Goal: Task Accomplishment & Management: Complete application form

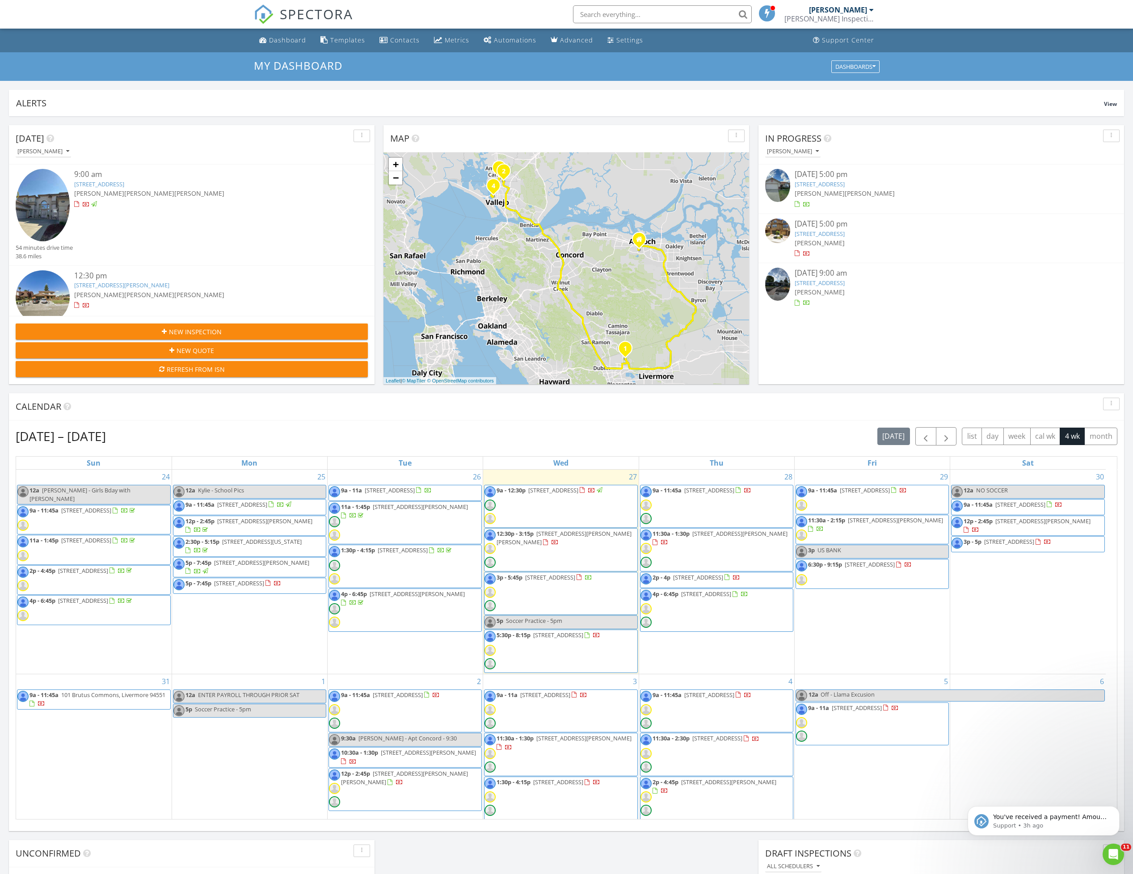
scroll to position [834, 1155]
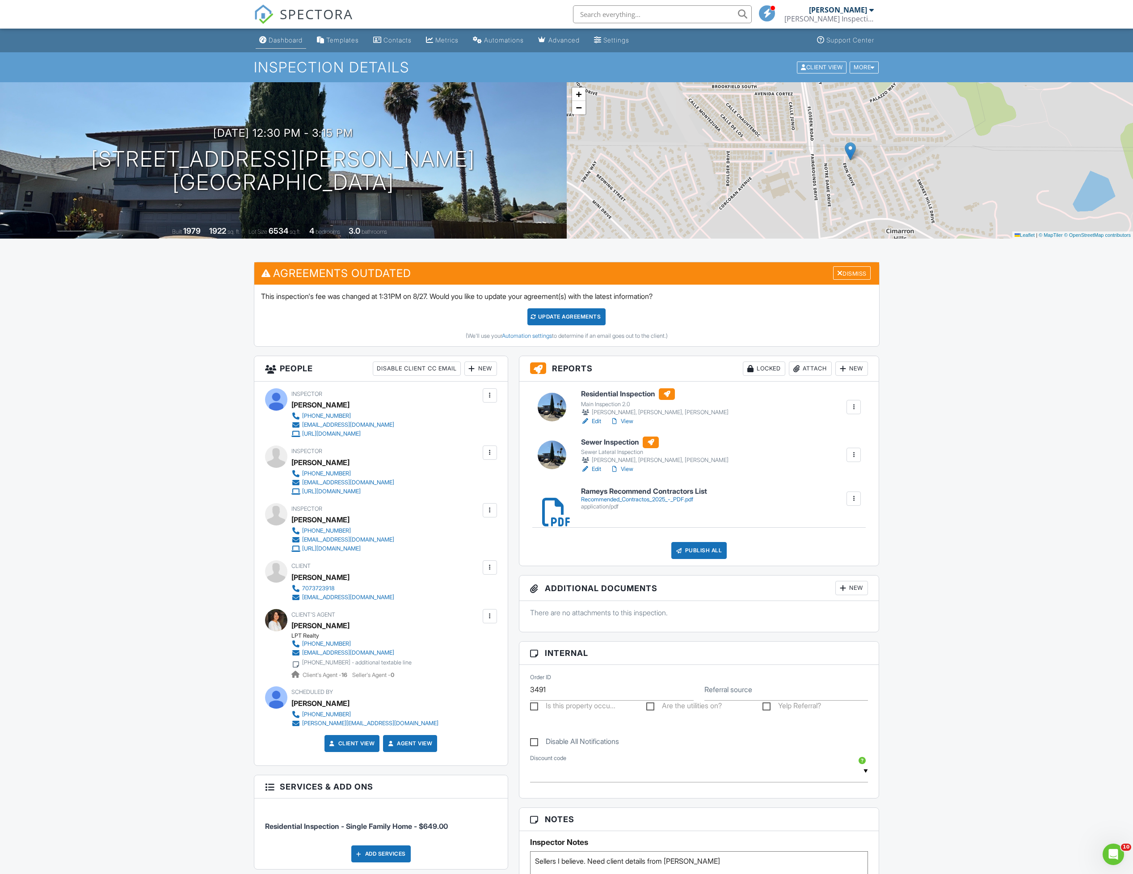
click at [281, 42] on div "Dashboard" at bounding box center [286, 40] width 34 height 8
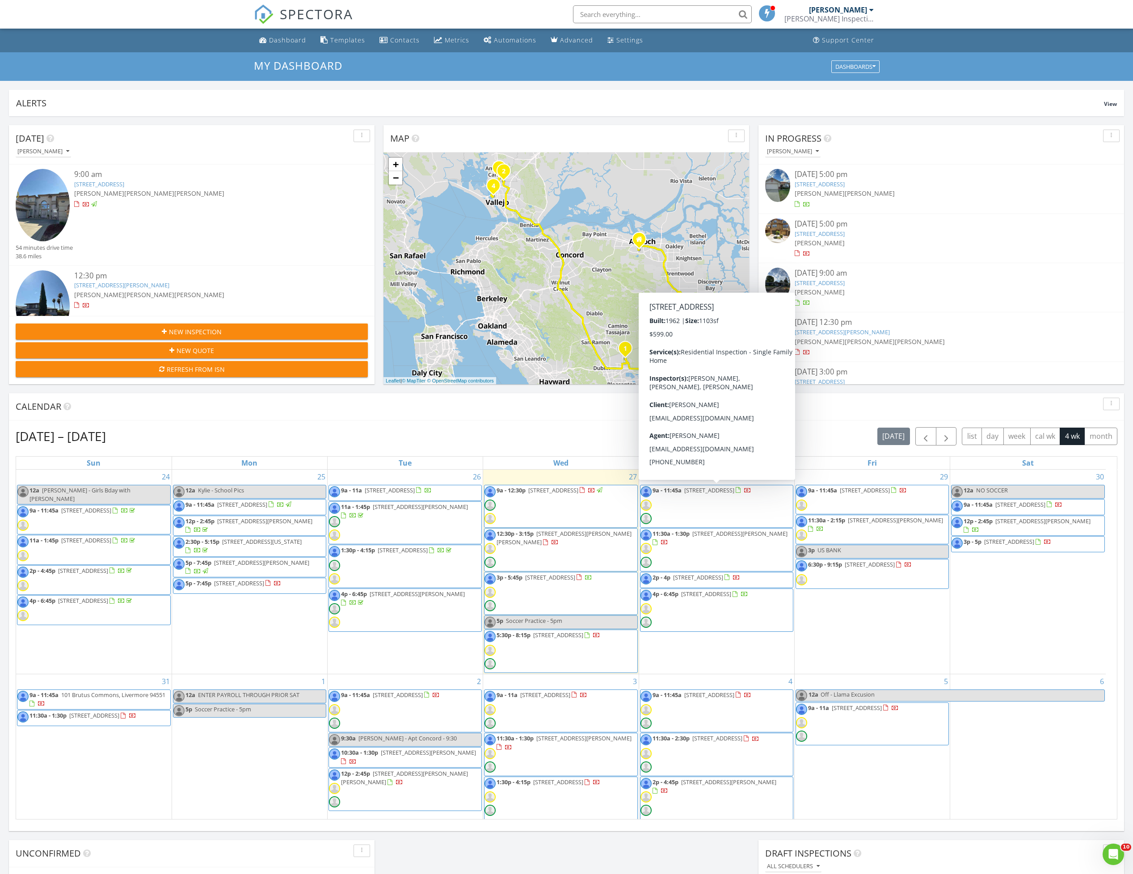
click at [711, 492] on span "3561 Falcon Dr, Concord 94520" at bounding box center [709, 490] width 50 height 8
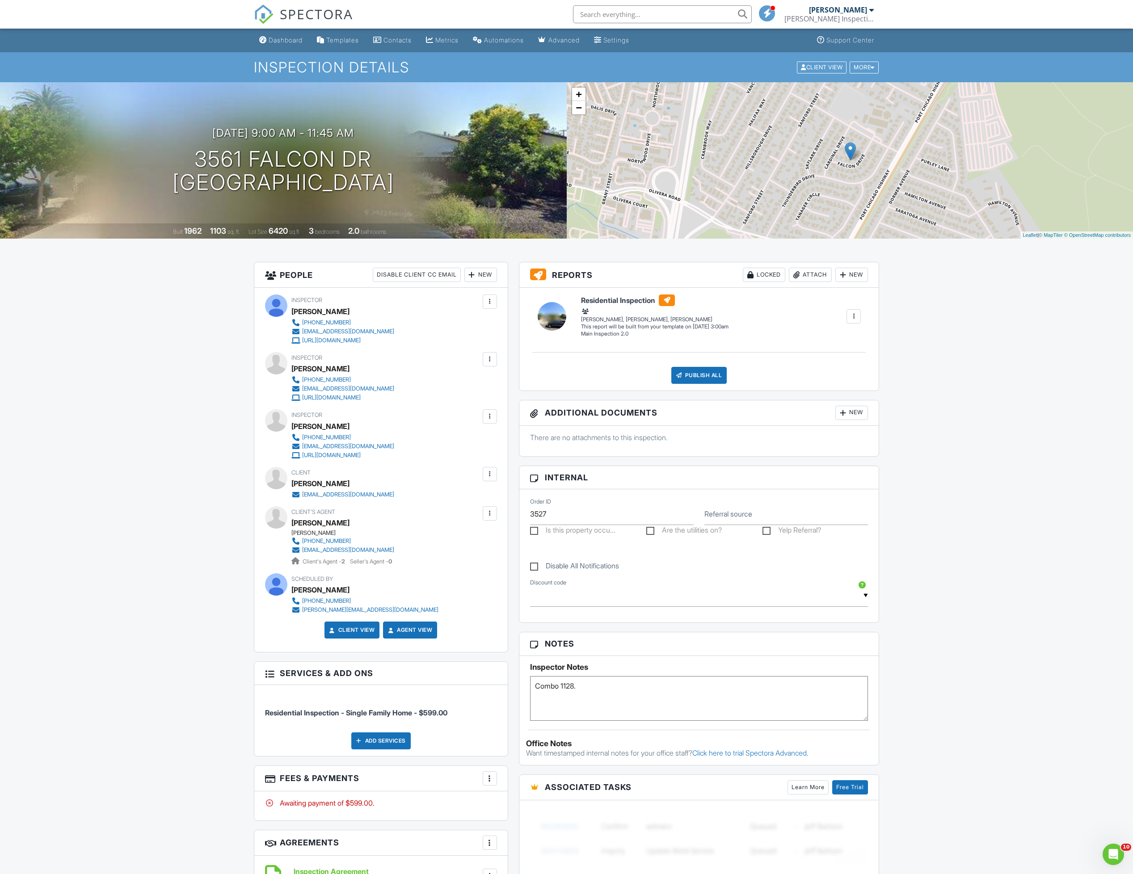
click at [614, 690] on textarea "Combo 1128." at bounding box center [699, 698] width 338 height 45
paste textarea "Can you please pay special attention to subfloor under primary bath? It has bee…"
type textarea "Combo 1128. Agent will be there in the morning still but here is the code if yo…"
drag, startPoint x: 282, startPoint y: 37, endPoint x: 273, endPoint y: 56, distance: 21.6
click at [282, 37] on div "Dashboard" at bounding box center [286, 40] width 34 height 8
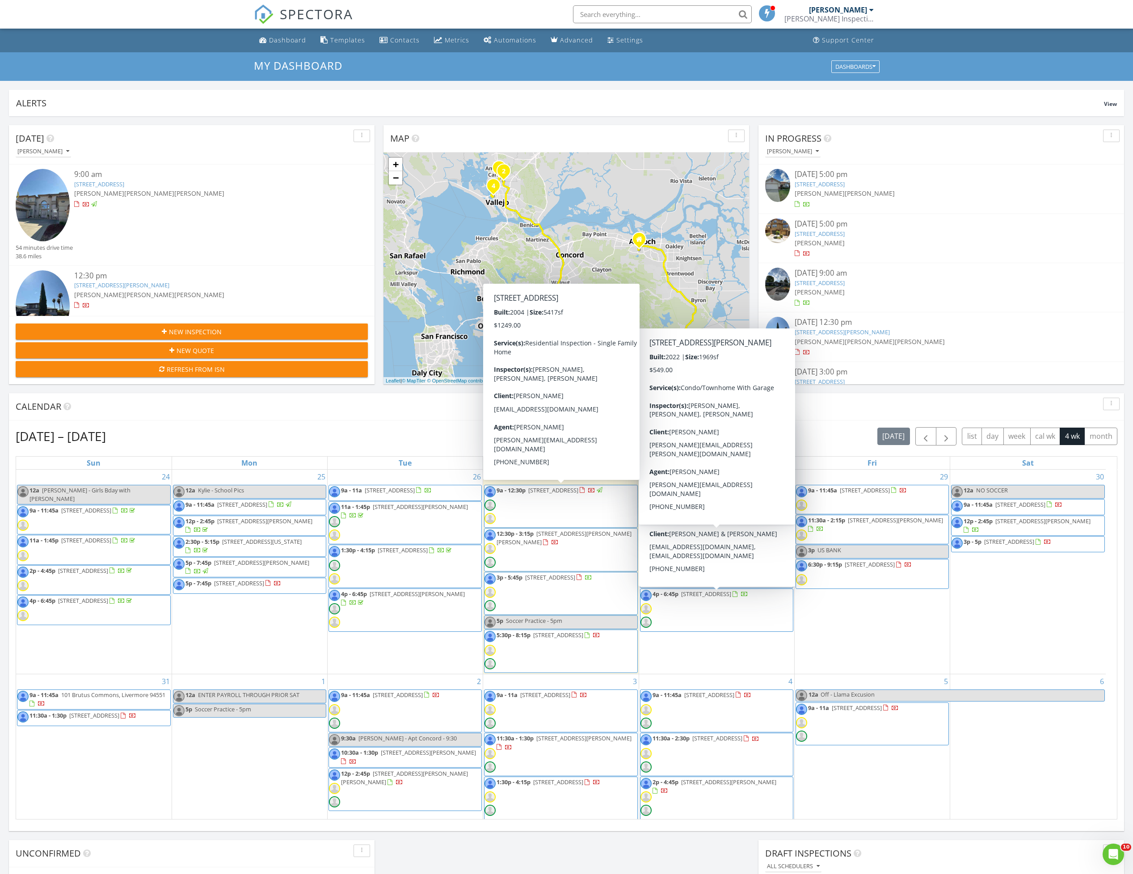
scroll to position [67, 0]
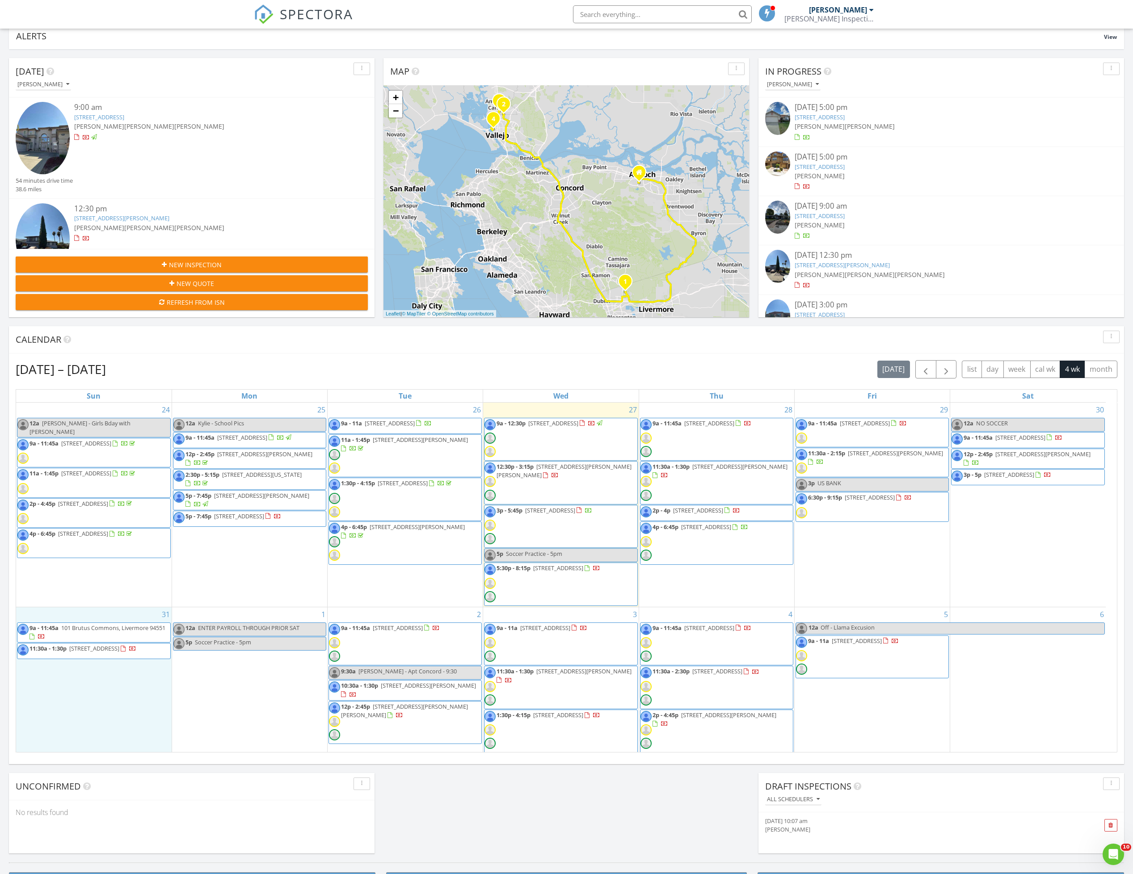
click at [97, 726] on div "31 9a - 11:45a 101 Brutus Commons, Livermore 94551 11:30a - 1:30p 1762 Old Towe…" at bounding box center [94, 703] width 156 height 190
click at [105, 690] on link "Inspection" at bounding box center [93, 687] width 46 height 14
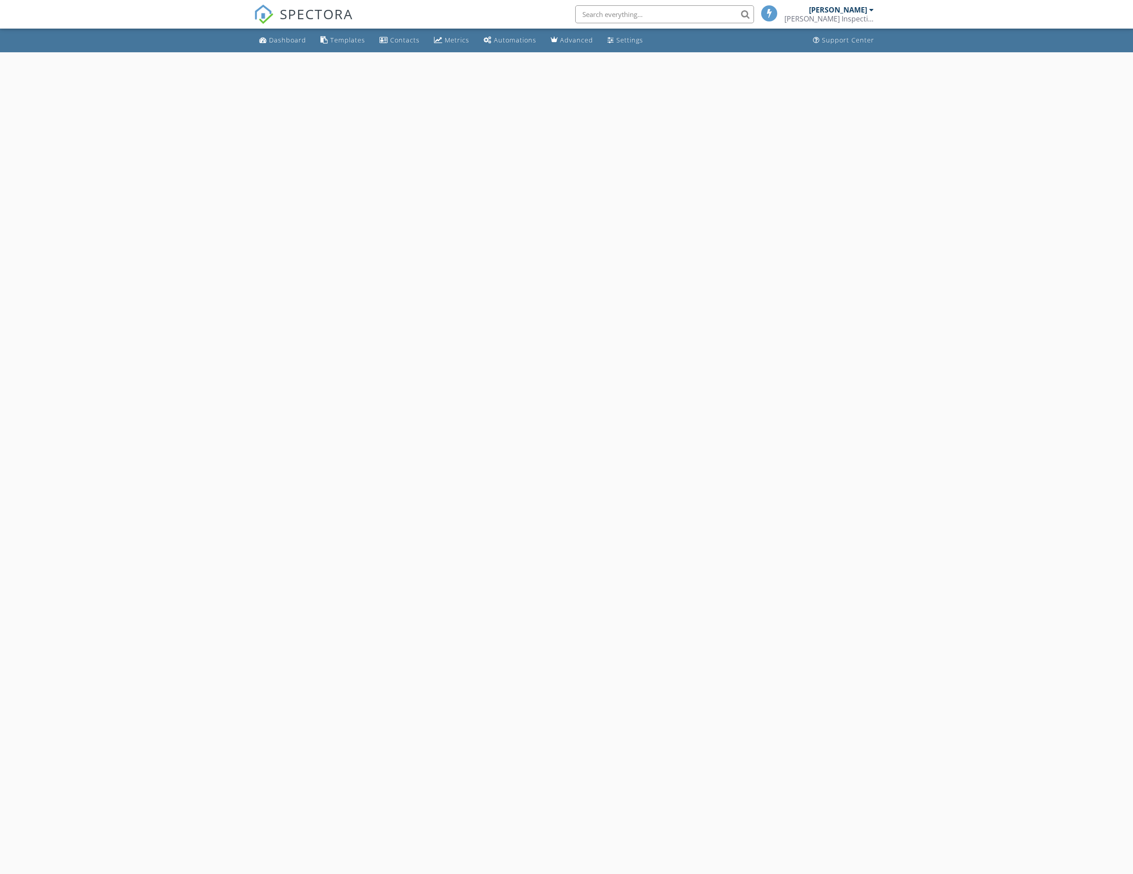
select select "7"
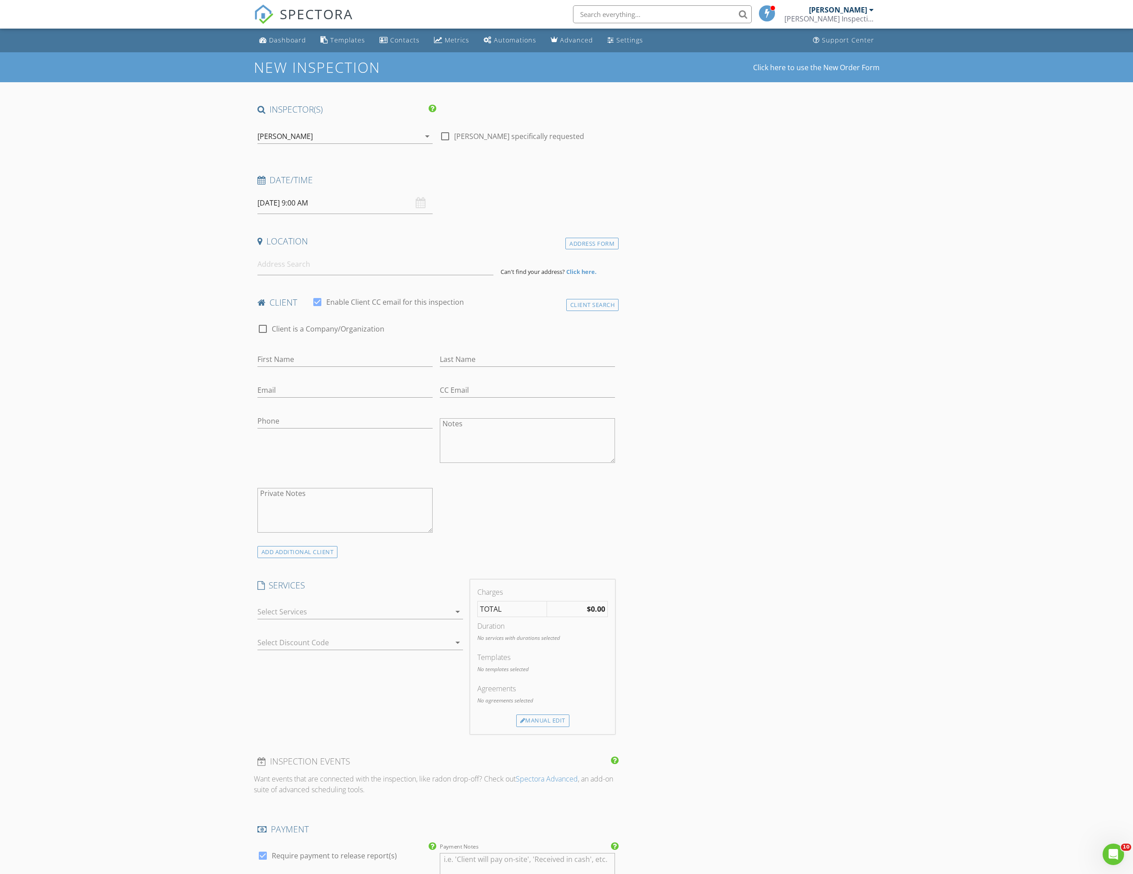
click at [311, 200] on input "08/31/2025 9:00 AM" at bounding box center [344, 203] width 175 height 22
type input "10"
type input "08/31/2025 10:00 AM"
click at [308, 353] on span at bounding box center [309, 352] width 6 height 9
type input "11"
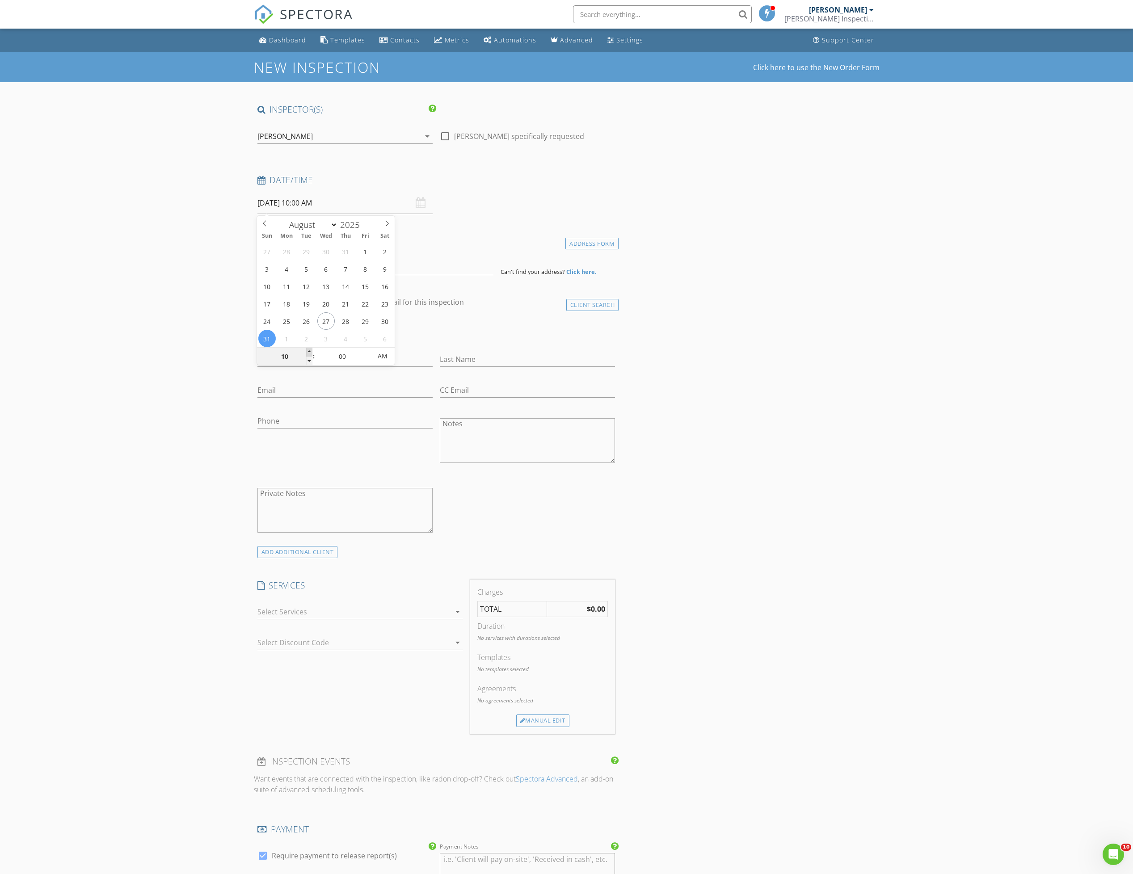
type input "08/31/2025 11:00 AM"
click at [308, 353] on span at bounding box center [309, 352] width 6 height 9
type input "12"
type input "08/31/2025 12:00 PM"
click at [308, 353] on span at bounding box center [309, 352] width 6 height 9
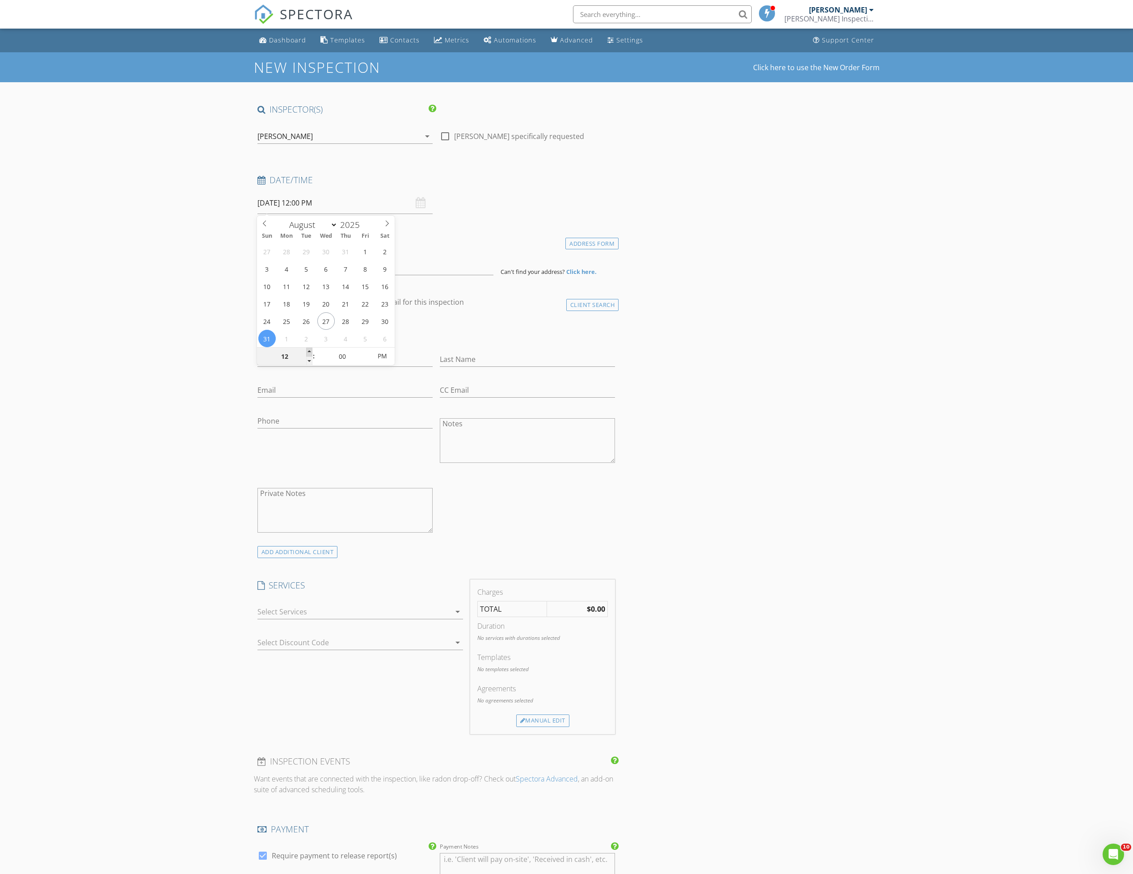
type input "01"
type input "08/31/2025 1:00 PM"
click at [308, 353] on span at bounding box center [309, 352] width 6 height 9
type input "02"
type input "08/31/2025 2:00 PM"
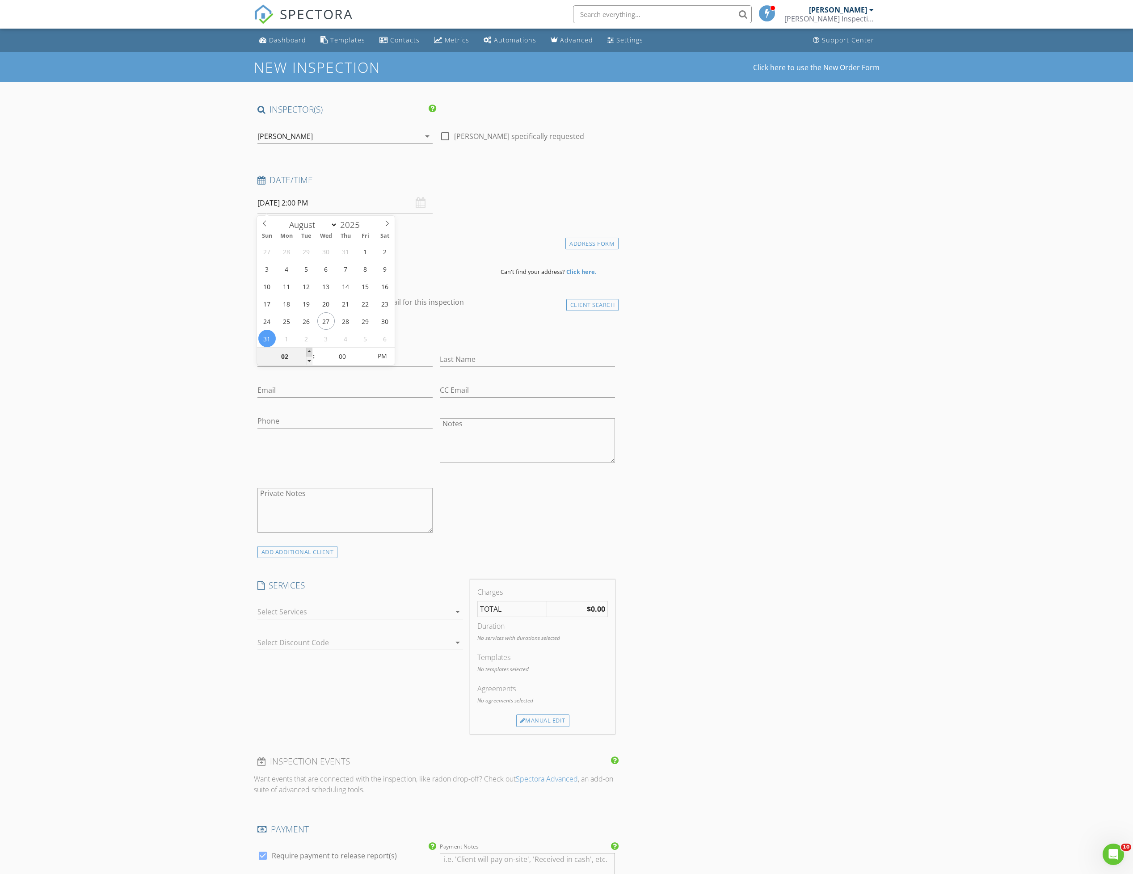
click at [308, 353] on span at bounding box center [309, 352] width 6 height 9
type input "03"
click at [308, 353] on span at bounding box center [309, 352] width 6 height 9
click at [371, 349] on span "PM" at bounding box center [382, 356] width 25 height 18
type input "08/31/2025 3:00 PM"
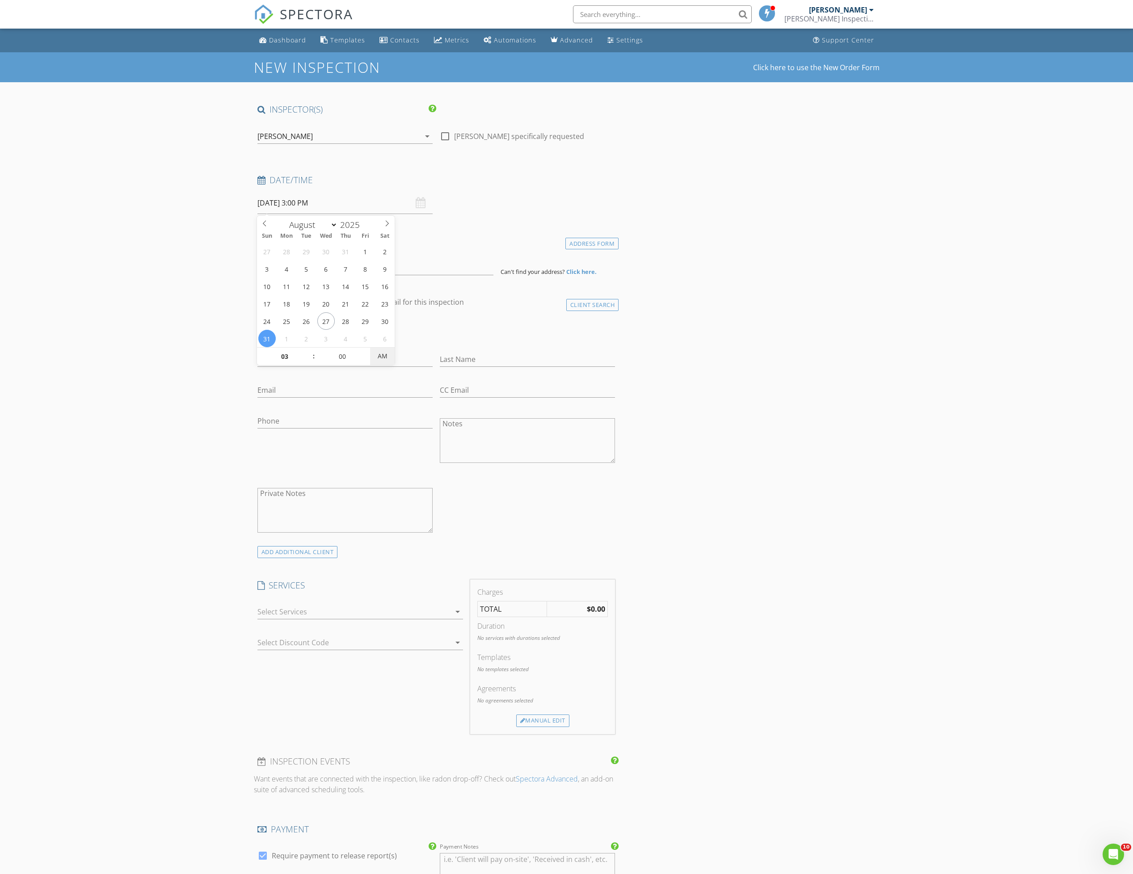
click at [371, 349] on span "AM" at bounding box center [382, 356] width 25 height 18
type input "05"
type input "08/31/2025 3:05 PM"
click at [366, 353] on span at bounding box center [367, 352] width 6 height 9
type input "10"
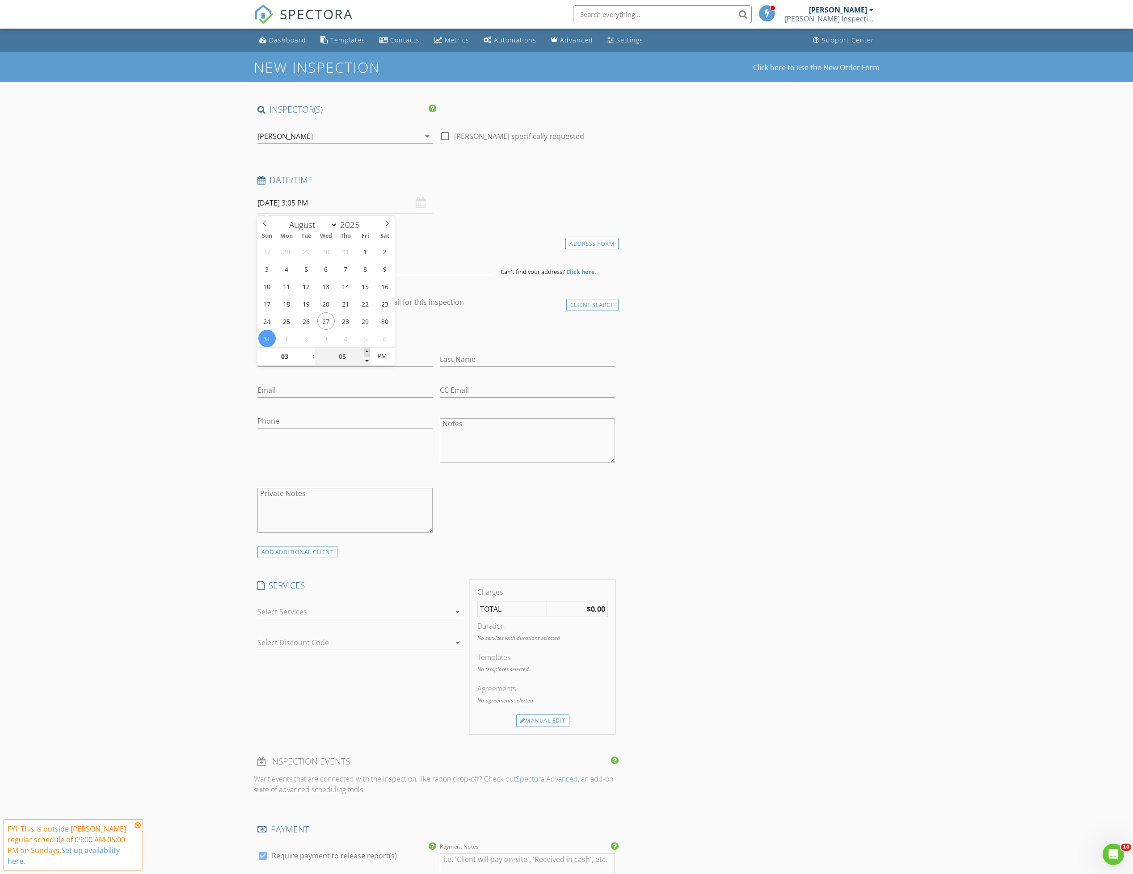
type input "08/31/2025 3:10 PM"
click at [366, 353] on span at bounding box center [367, 352] width 6 height 9
type input "15"
type input "08/31/2025 3:15 PM"
click at [366, 353] on span at bounding box center [367, 352] width 6 height 9
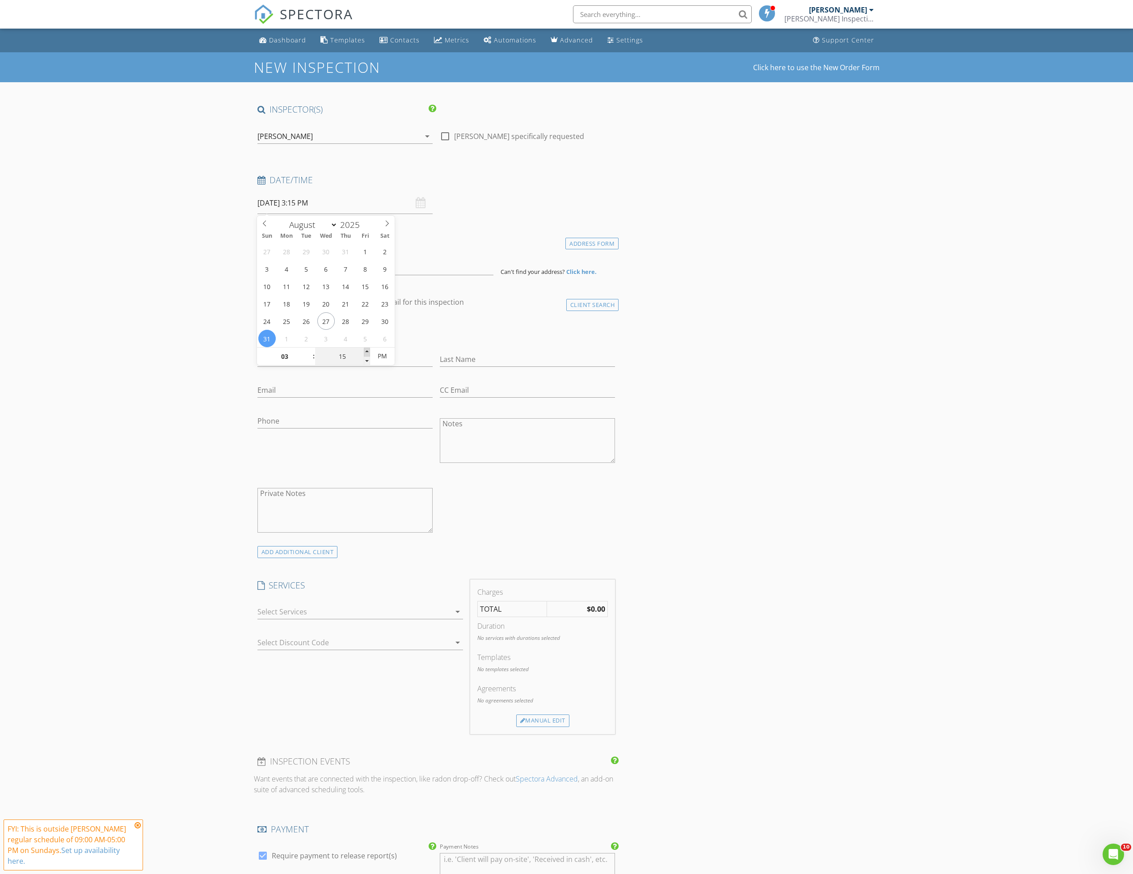
type input "20"
type input "08/31/2025 3:20 PM"
click at [366, 353] on span at bounding box center [367, 352] width 6 height 9
type input "25"
type input "08/31/2025 3:25 PM"
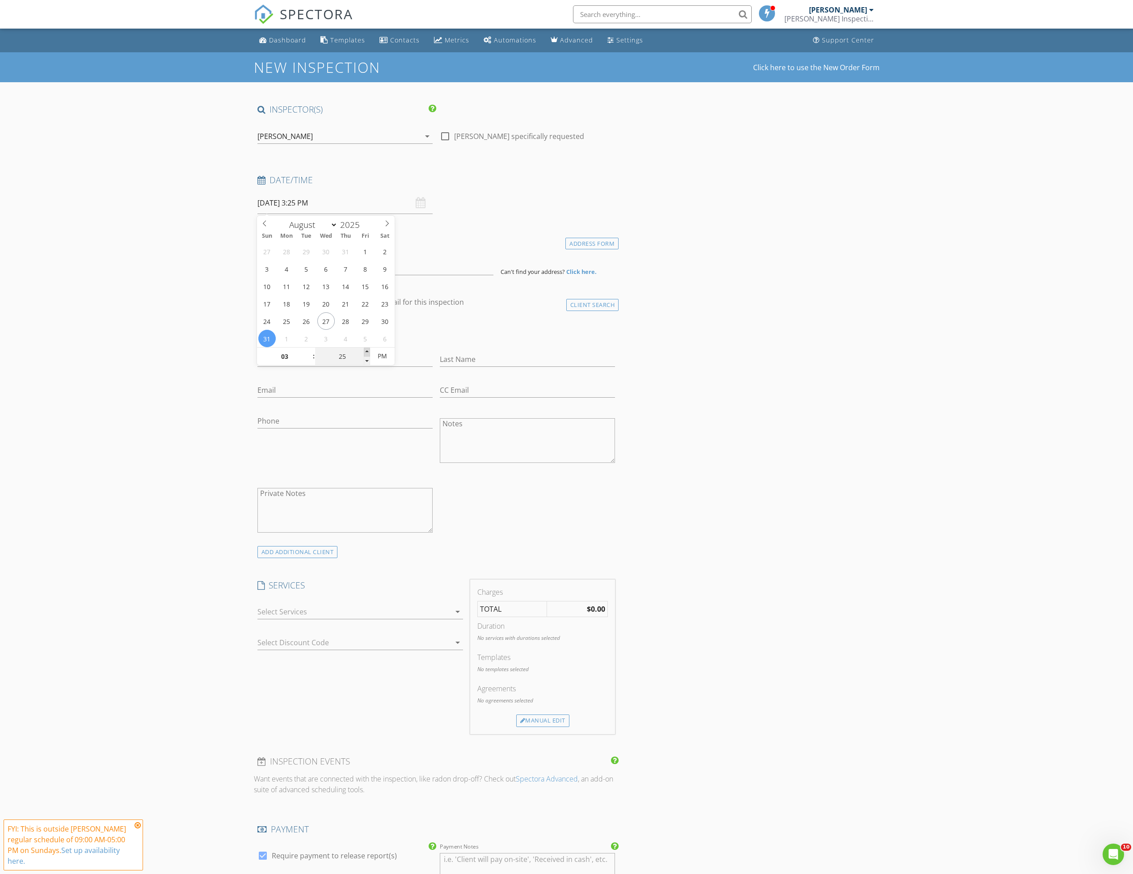
click at [366, 353] on span at bounding box center [367, 352] width 6 height 9
type input "30"
type input "08/31/2025 3:30 PM"
click at [366, 353] on span at bounding box center [367, 352] width 6 height 9
click at [240, 385] on div "New Inspection Click here to use the New Order Form INSPECTOR(S) check_box Jaso…" at bounding box center [566, 760] width 1133 height 1417
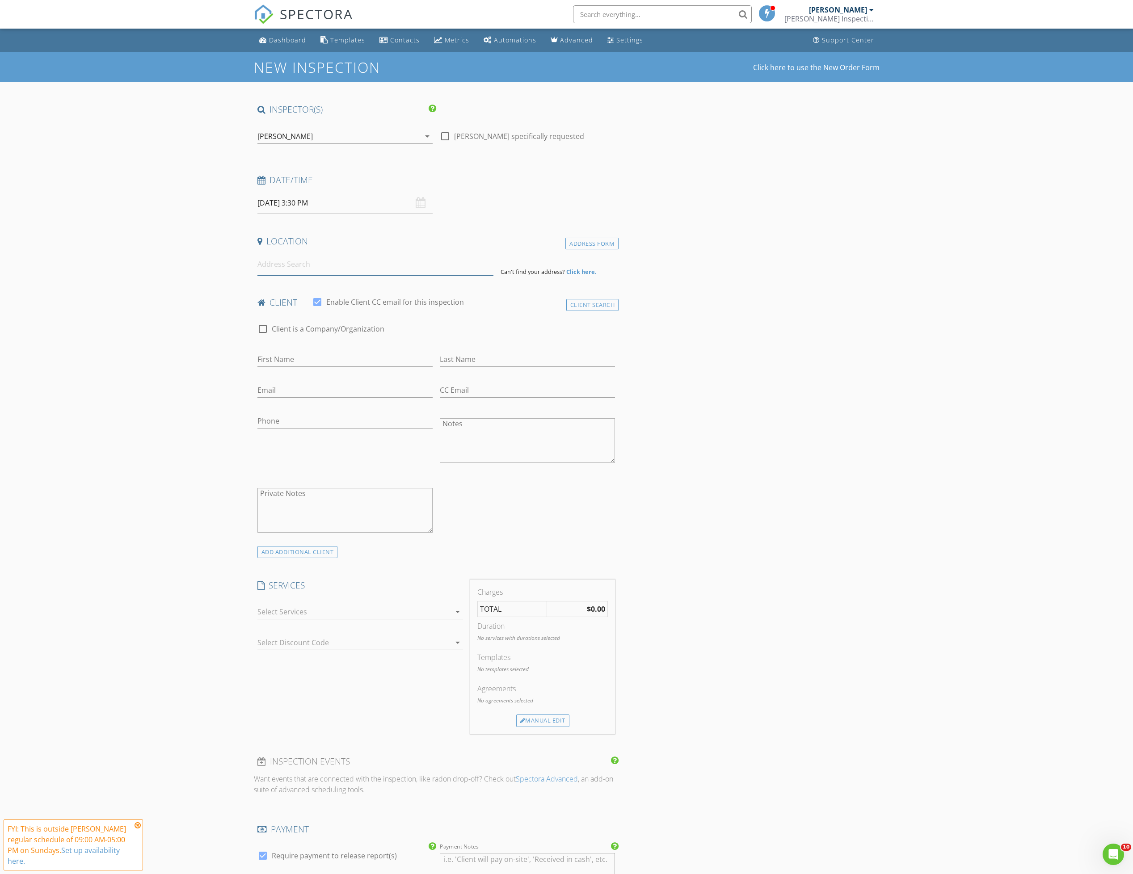
click at [279, 264] on input at bounding box center [375, 264] width 236 height 22
click at [286, 263] on input at bounding box center [375, 264] width 236 height 22
type input "599 Daffodil Drive, Benicia, CA, USA"
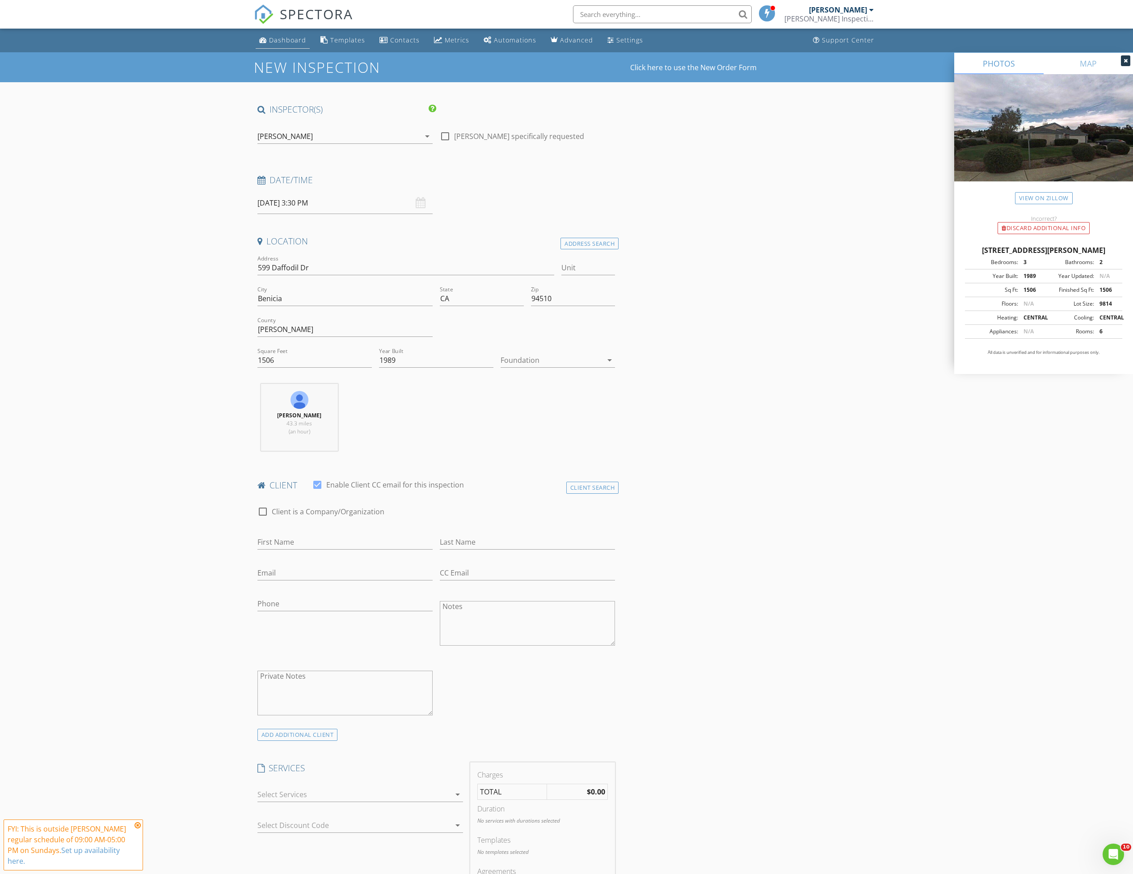
click at [281, 44] on div "Dashboard" at bounding box center [287, 40] width 37 height 8
click at [285, 543] on input "First Name" at bounding box center [344, 542] width 175 height 15
type input "Cameron"
type input "Wright"
type input "cwright11@gmail.com"
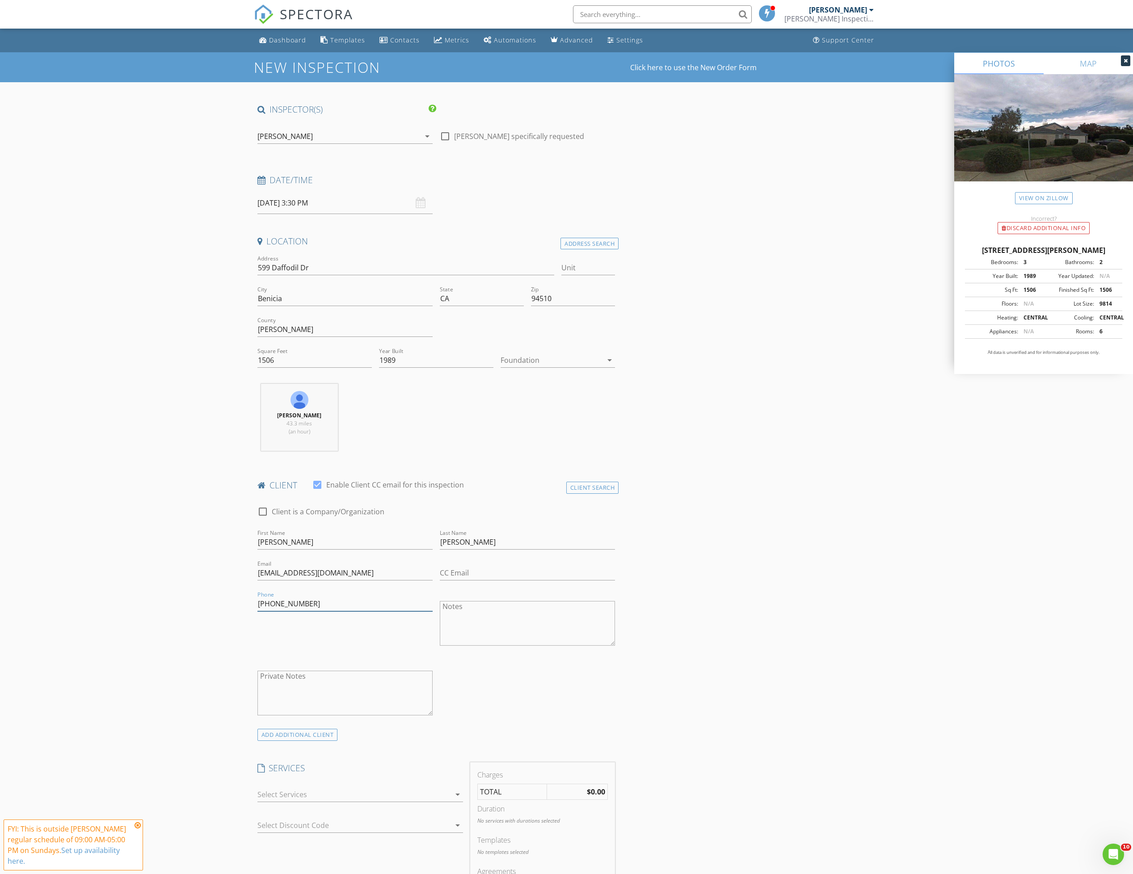
type input "408-627-2976"
click at [342, 801] on div at bounding box center [353, 795] width 193 height 14
click at [298, 824] on div "Residential Inspection - Single Family Home" at bounding box center [356, 825] width 146 height 11
click at [138, 825] on icon at bounding box center [138, 825] width 6 height 7
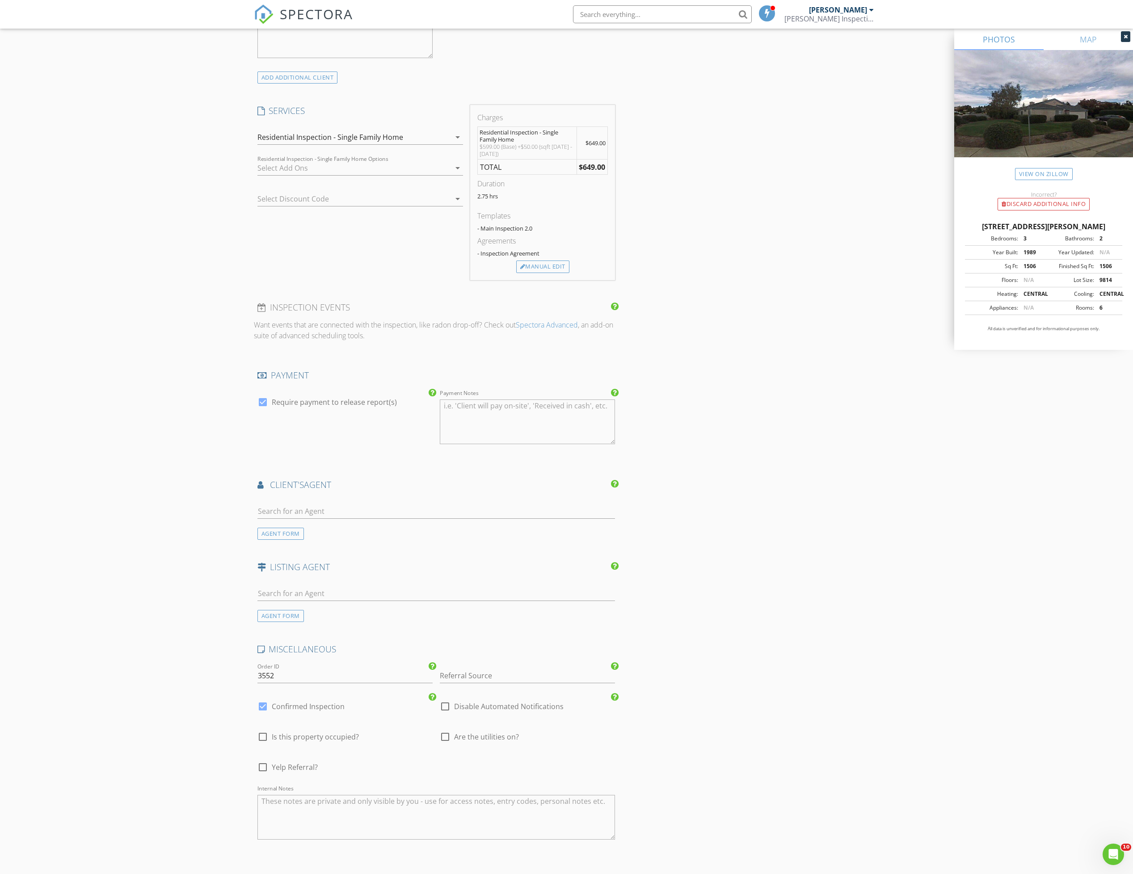
scroll to position [671, 0]
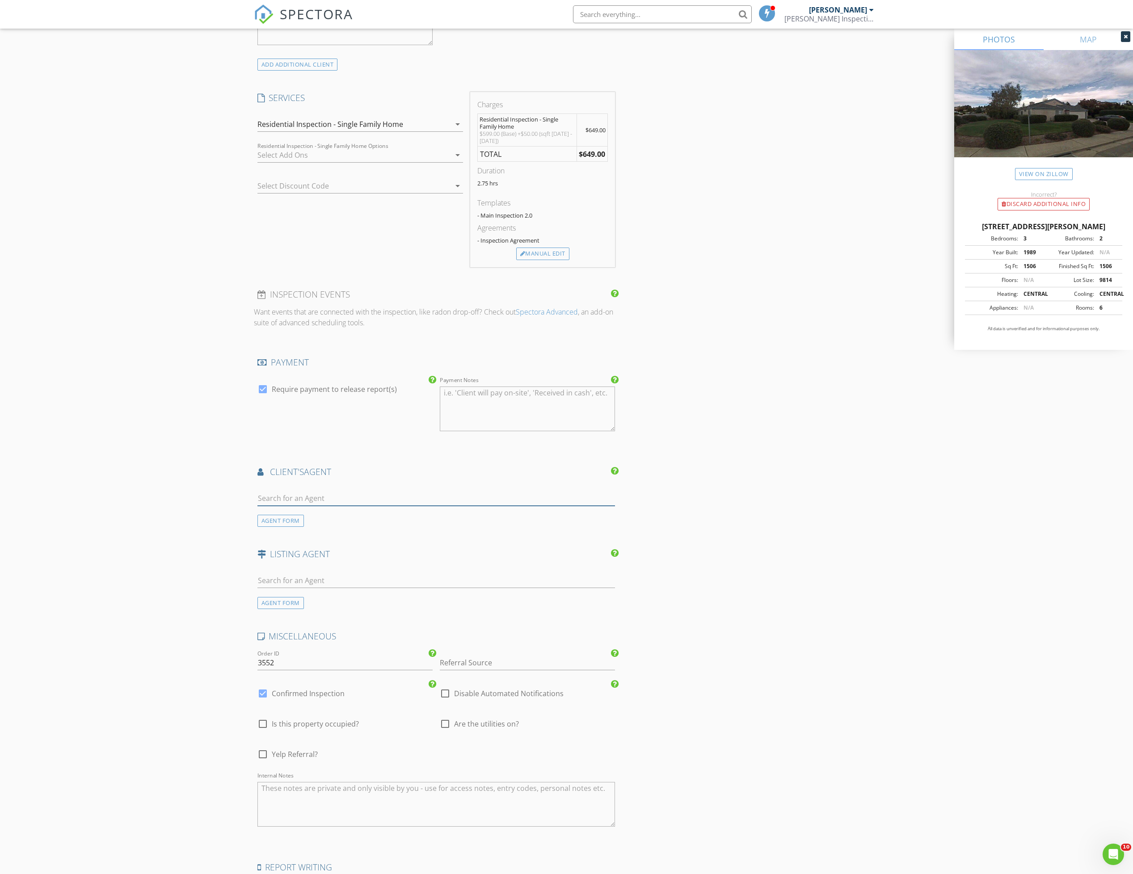
click at [322, 499] on input "text" at bounding box center [436, 498] width 358 height 15
type input "david G"
click at [282, 547] on li "Not here? Click to add a new Agent" at bounding box center [436, 543] width 357 height 25
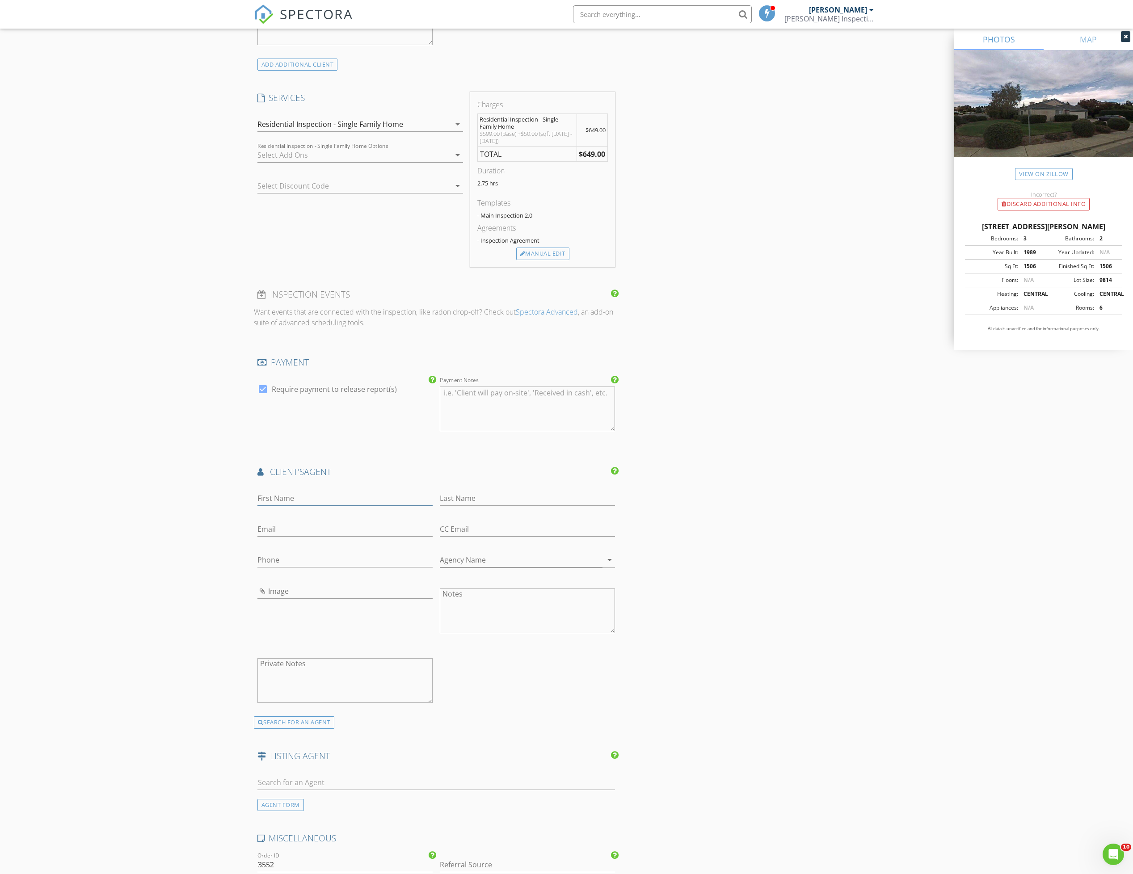
click at [295, 503] on input "First Name" at bounding box center [344, 498] width 175 height 15
type input "David"
type input "Galligan"
type input "david@twinoaksRE.com"
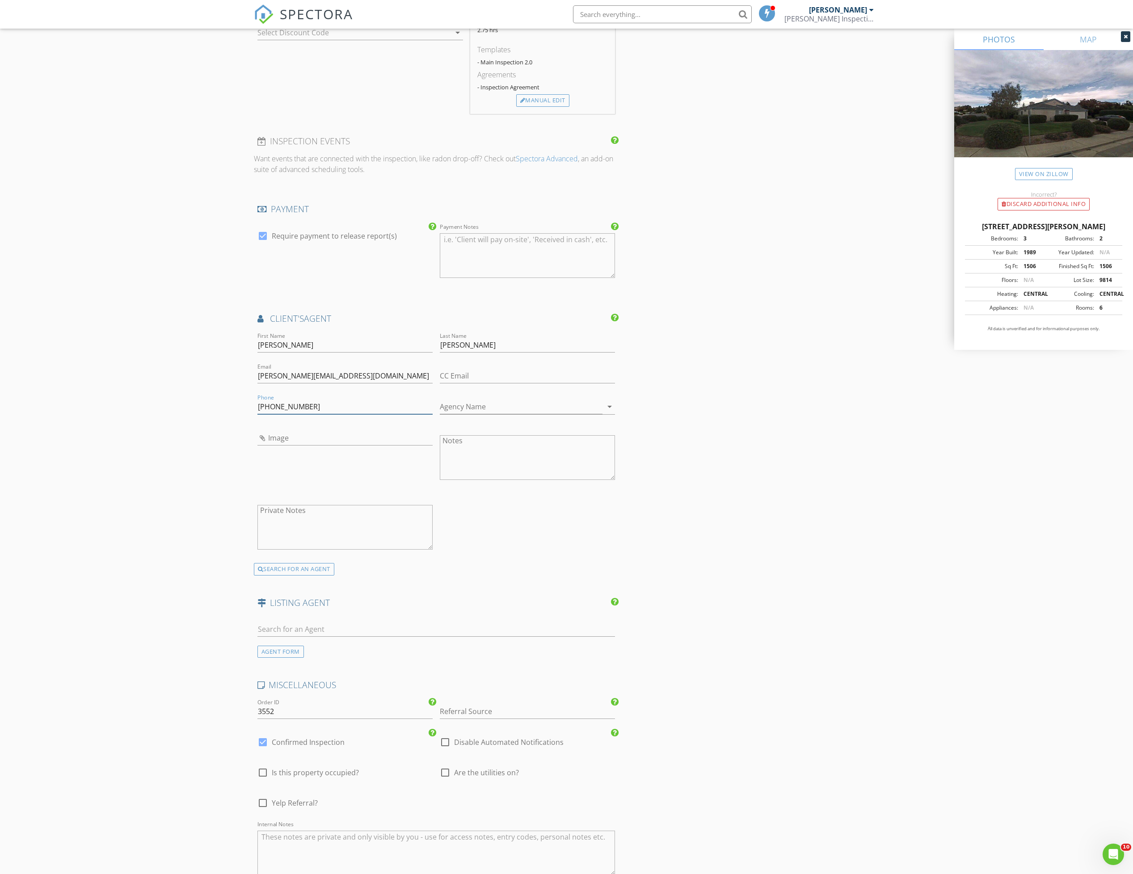
scroll to position [1004, 0]
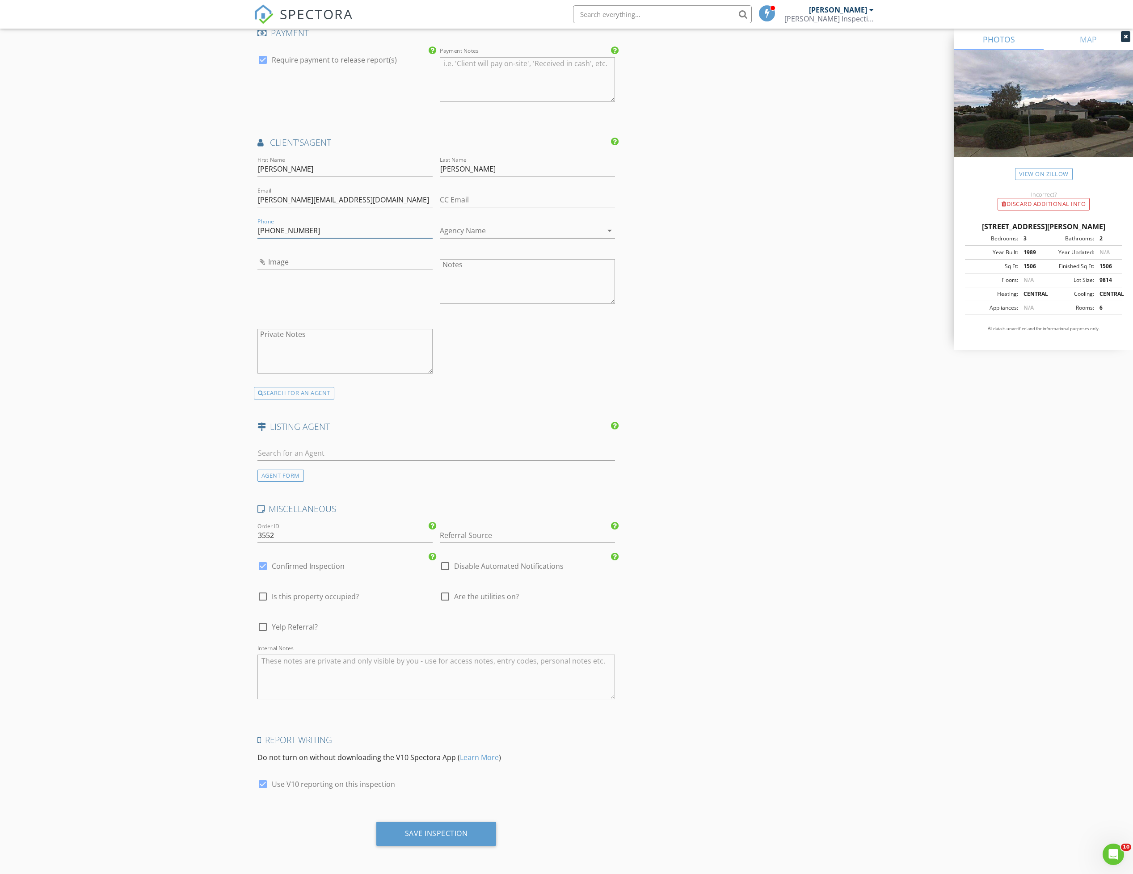
type input "707-532-2725"
click at [326, 693] on textarea "Internal Notes" at bounding box center [436, 677] width 358 height 45
type textarea "Listing inspection. Open house say day. David will be there."
click at [431, 829] on div "Save Inspection" at bounding box center [436, 833] width 63 height 9
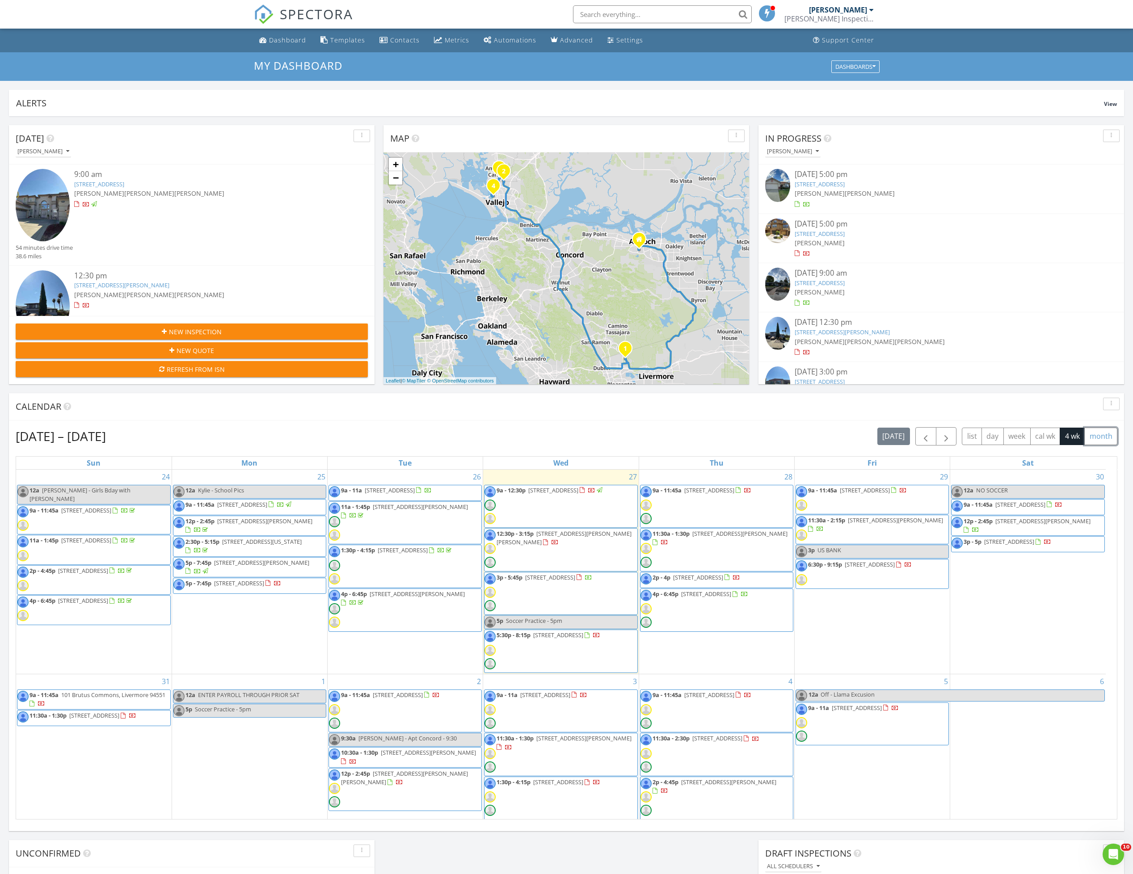
click at [1094, 438] on button "month" at bounding box center [1101, 436] width 33 height 17
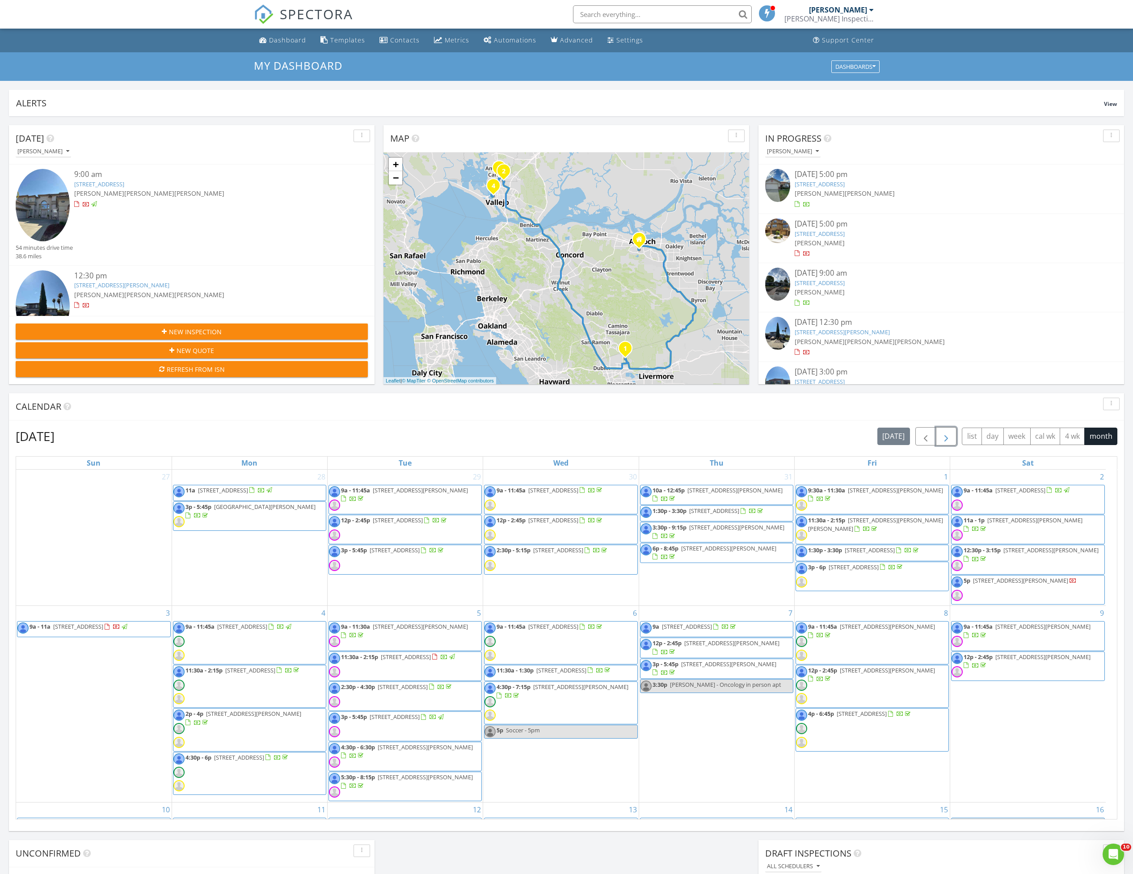
click at [941, 436] on span "button" at bounding box center [946, 436] width 11 height 11
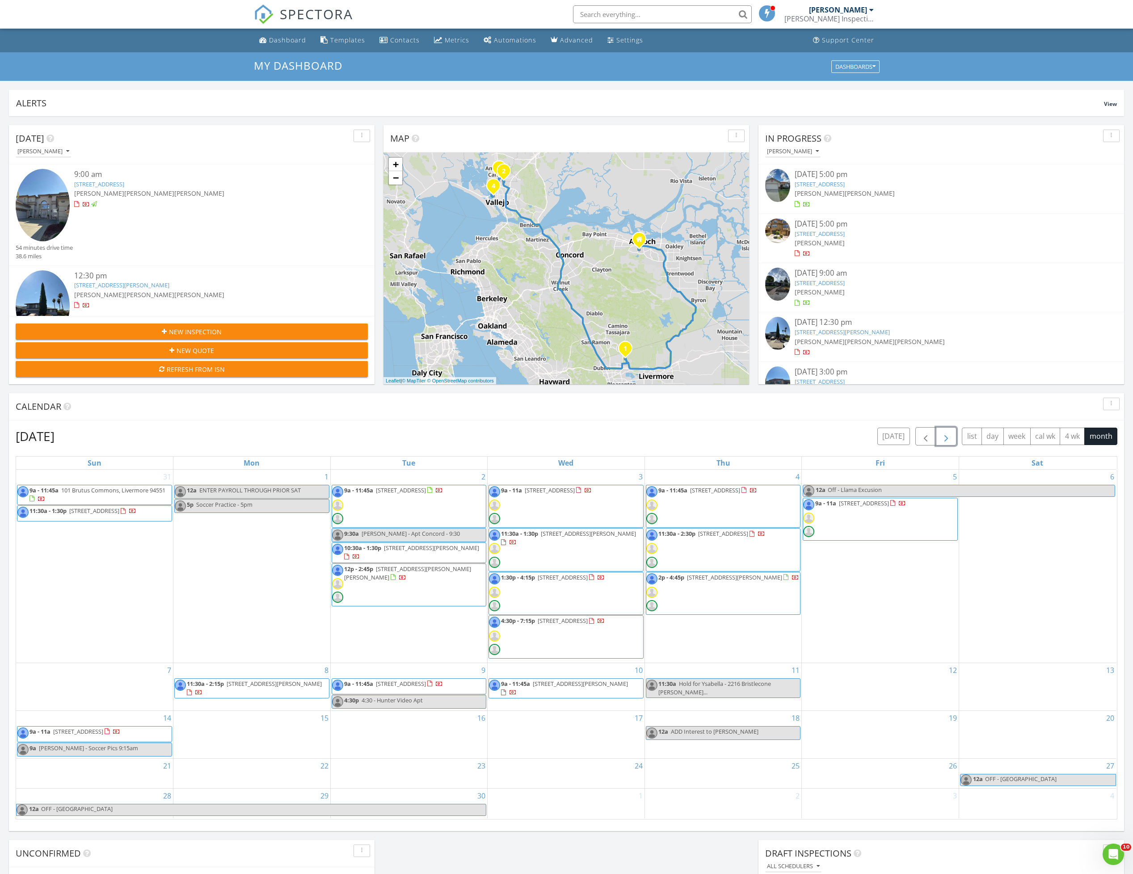
click at [941, 437] on span "button" at bounding box center [946, 436] width 11 height 11
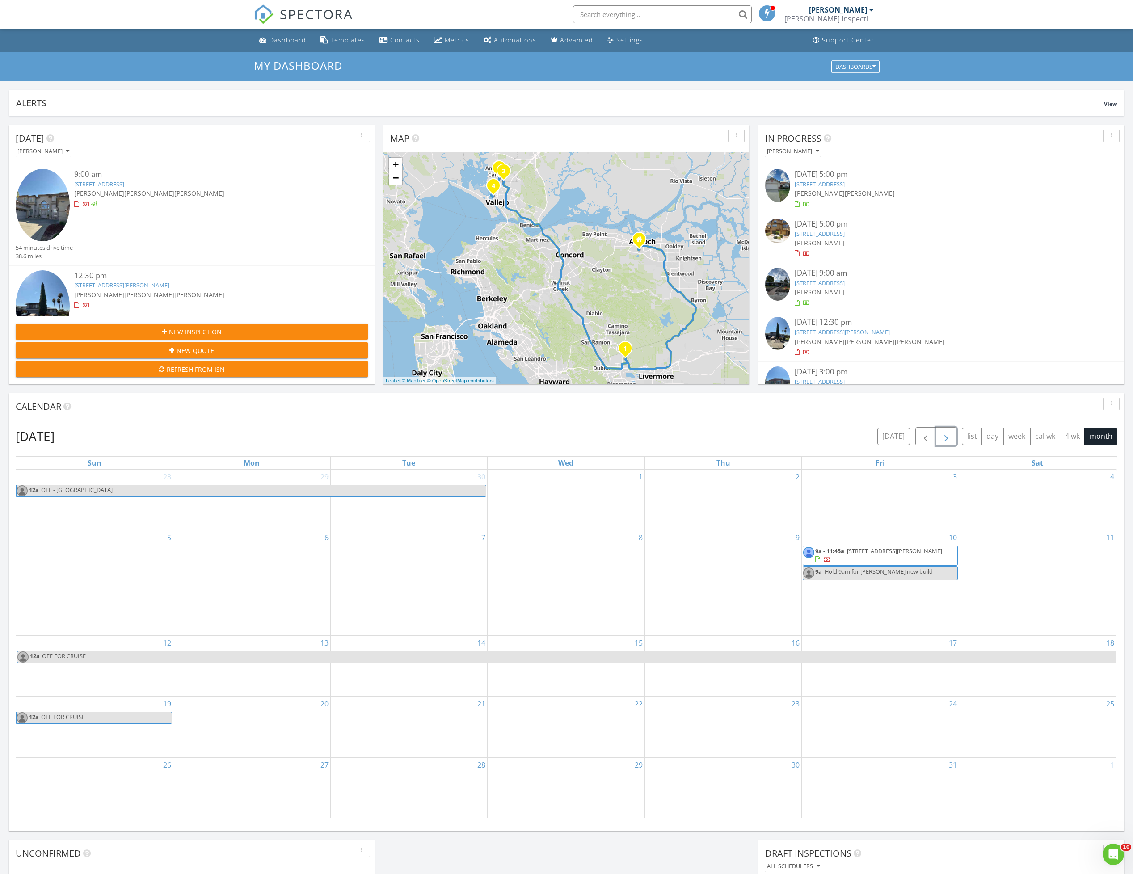
click at [880, 555] on span "1626 Granite Ct, Tracy 95377" at bounding box center [894, 551] width 95 height 8
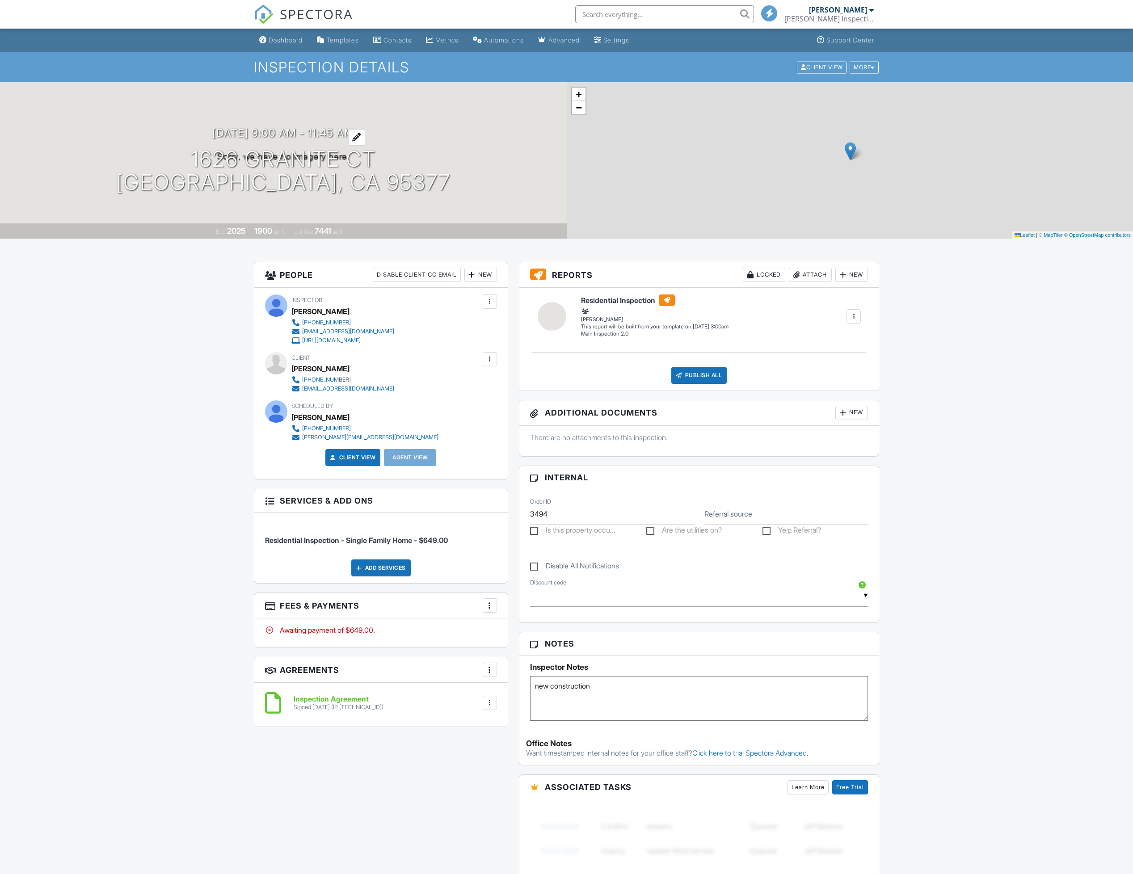
click at [328, 129] on h3 "[DATE] 9:00 am - 11:45 am" at bounding box center [283, 133] width 142 height 12
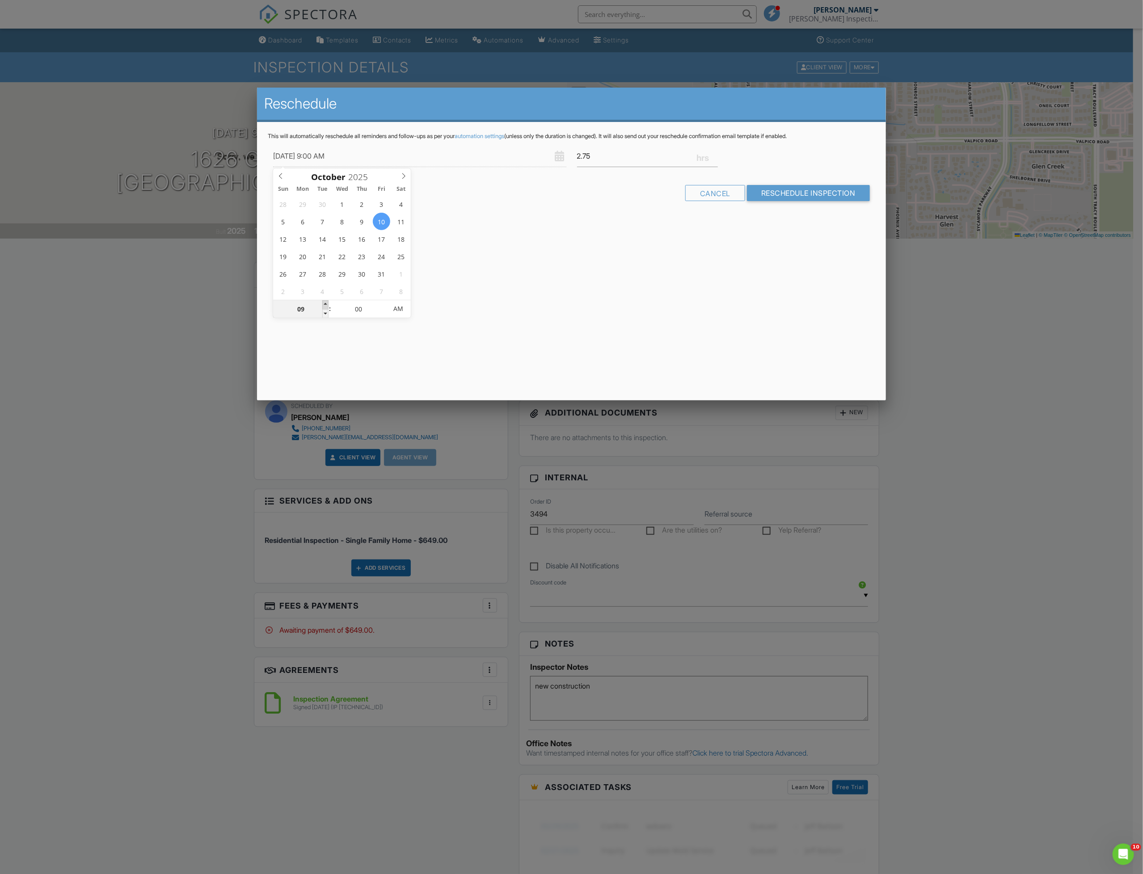
type input "10"
type input "[DATE] 10:00 AM"
click at [325, 304] on span at bounding box center [325, 304] width 6 height 9
type input "05"
type input "10/10/2025 10:05 AM"
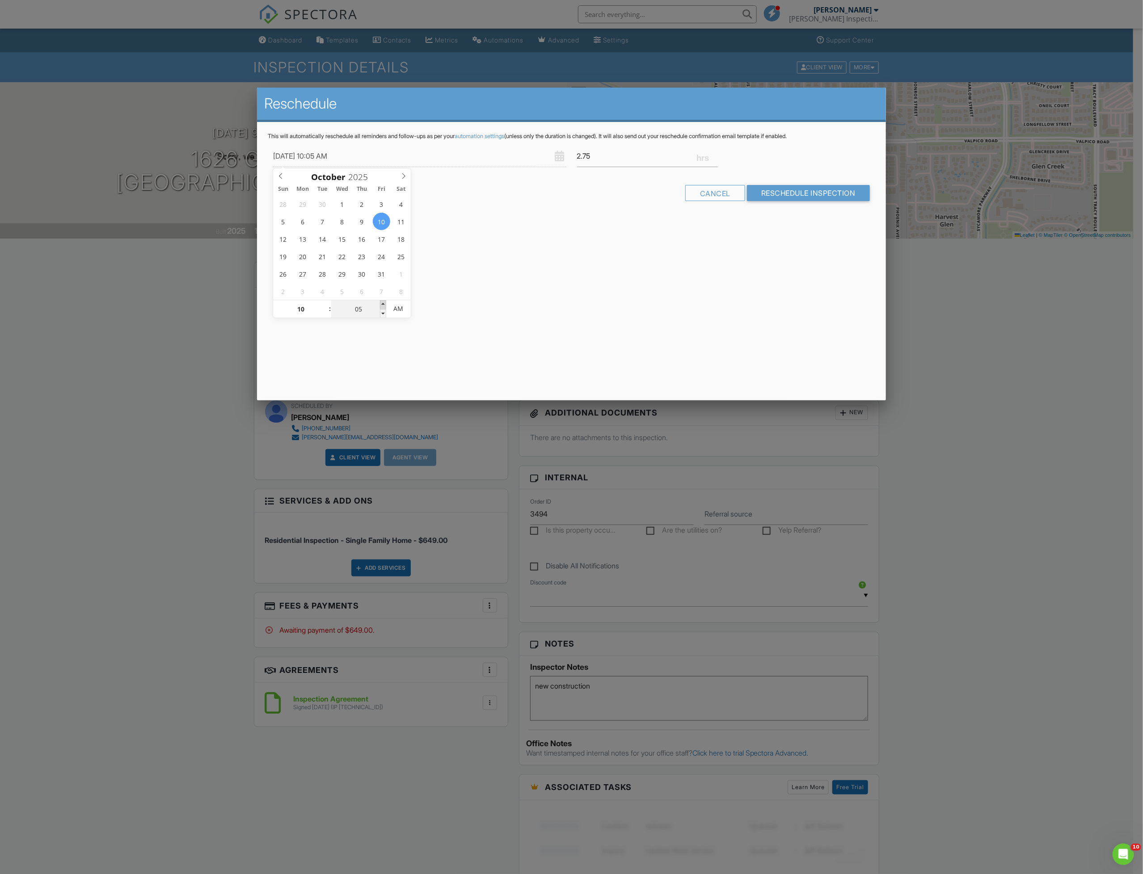
click at [385, 304] on span at bounding box center [383, 304] width 6 height 9
type input "10"
type input "10/10/2025 10:10 AM"
click at [385, 304] on span at bounding box center [383, 304] width 6 height 9
type input "15"
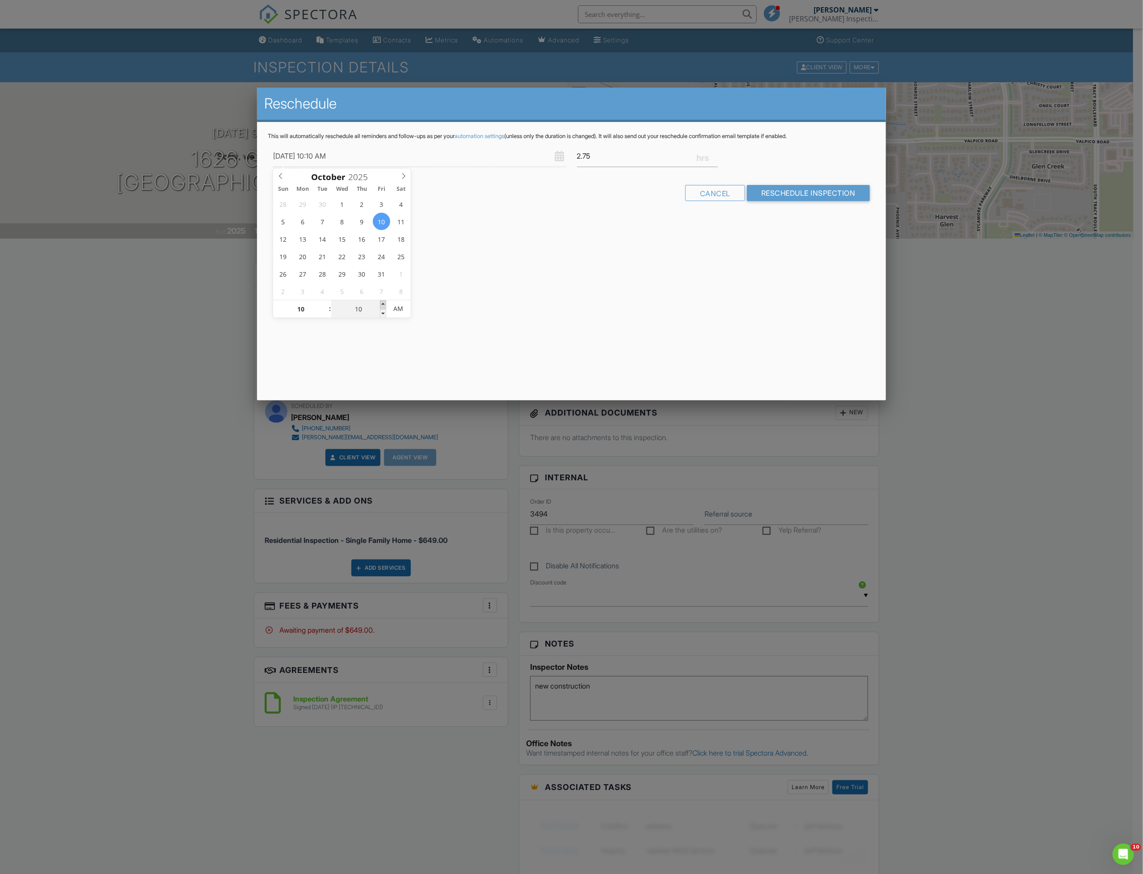
type input "10/10/2025 10:15 AM"
click at [385, 304] on span at bounding box center [383, 304] width 6 height 9
type input "20"
type input "10/10/2025 10:20 AM"
click at [385, 304] on span at bounding box center [383, 304] width 6 height 9
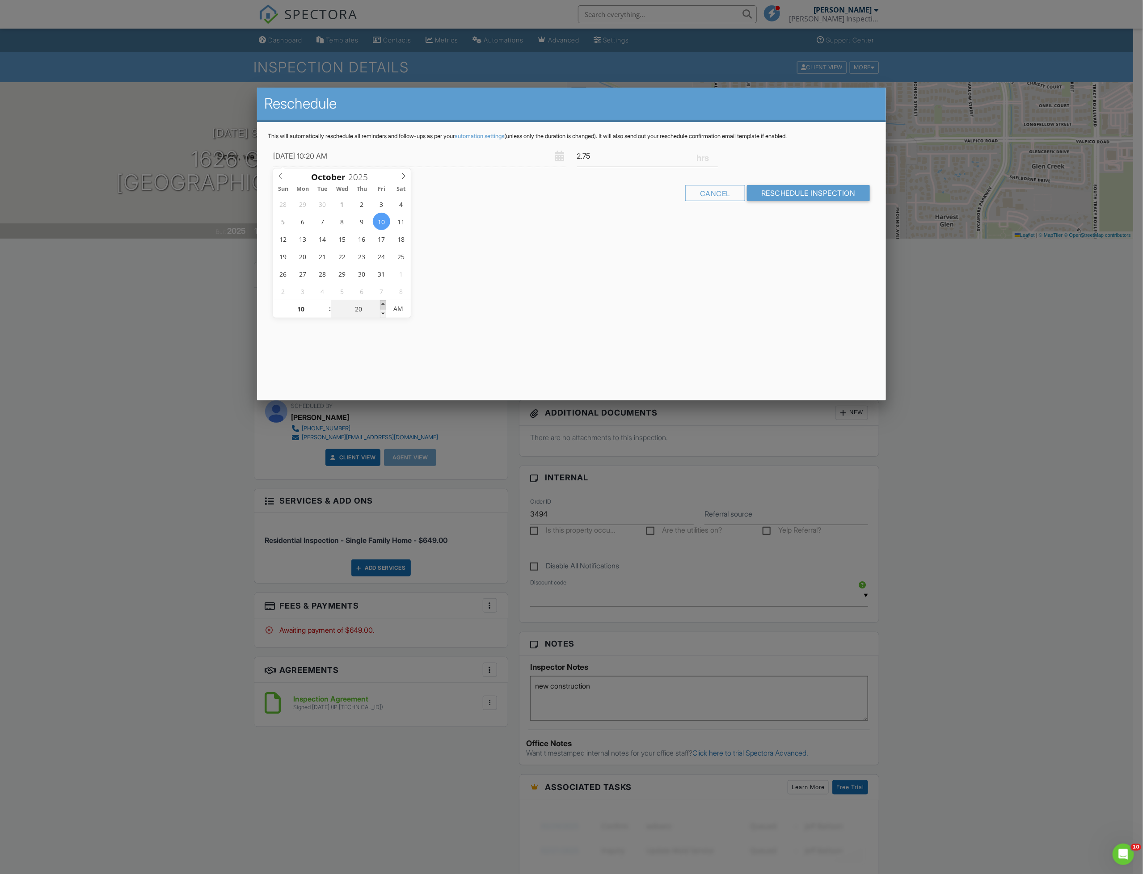
type input "25"
type input "10/10/2025 10:25 AM"
click at [385, 304] on span at bounding box center [383, 304] width 6 height 9
type input "30"
type input "10/10/2025 10:30 AM"
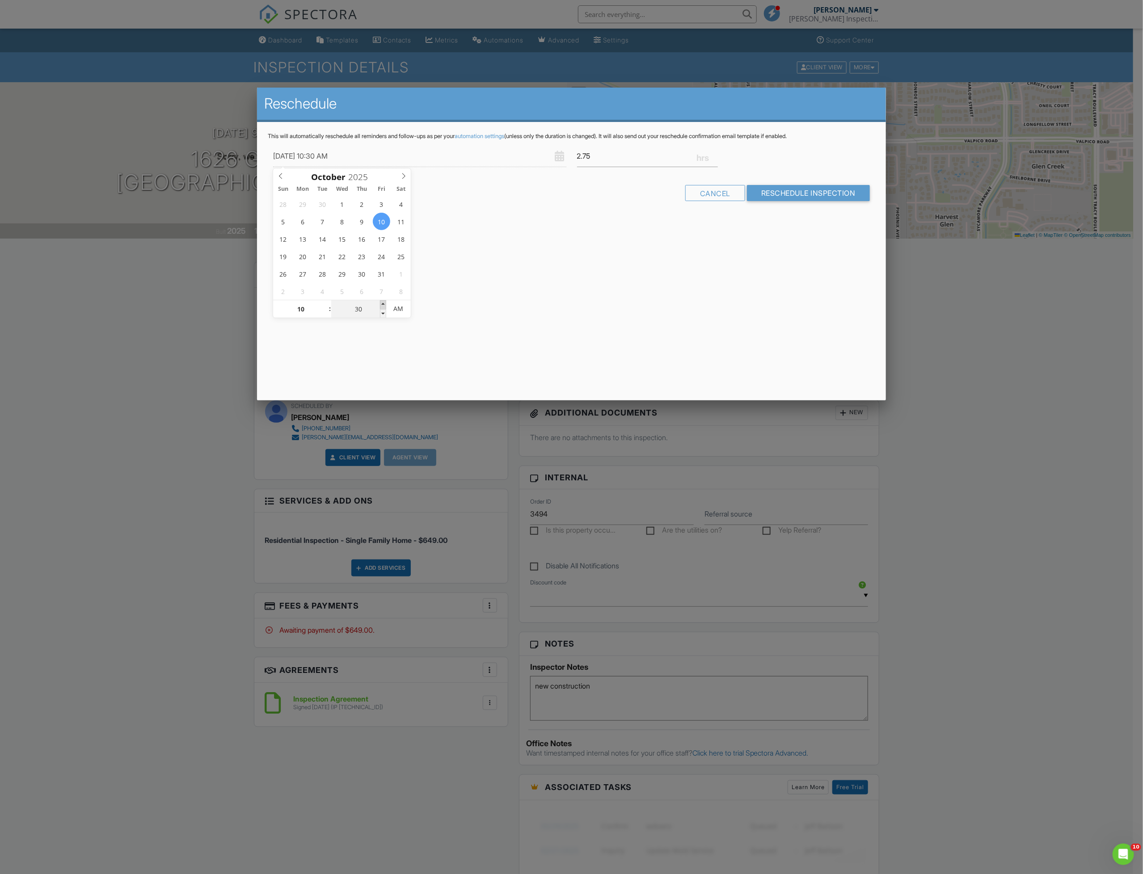
click at [385, 304] on span at bounding box center [383, 304] width 6 height 9
click at [803, 192] on input "Reschedule Inspection" at bounding box center [808, 193] width 123 height 16
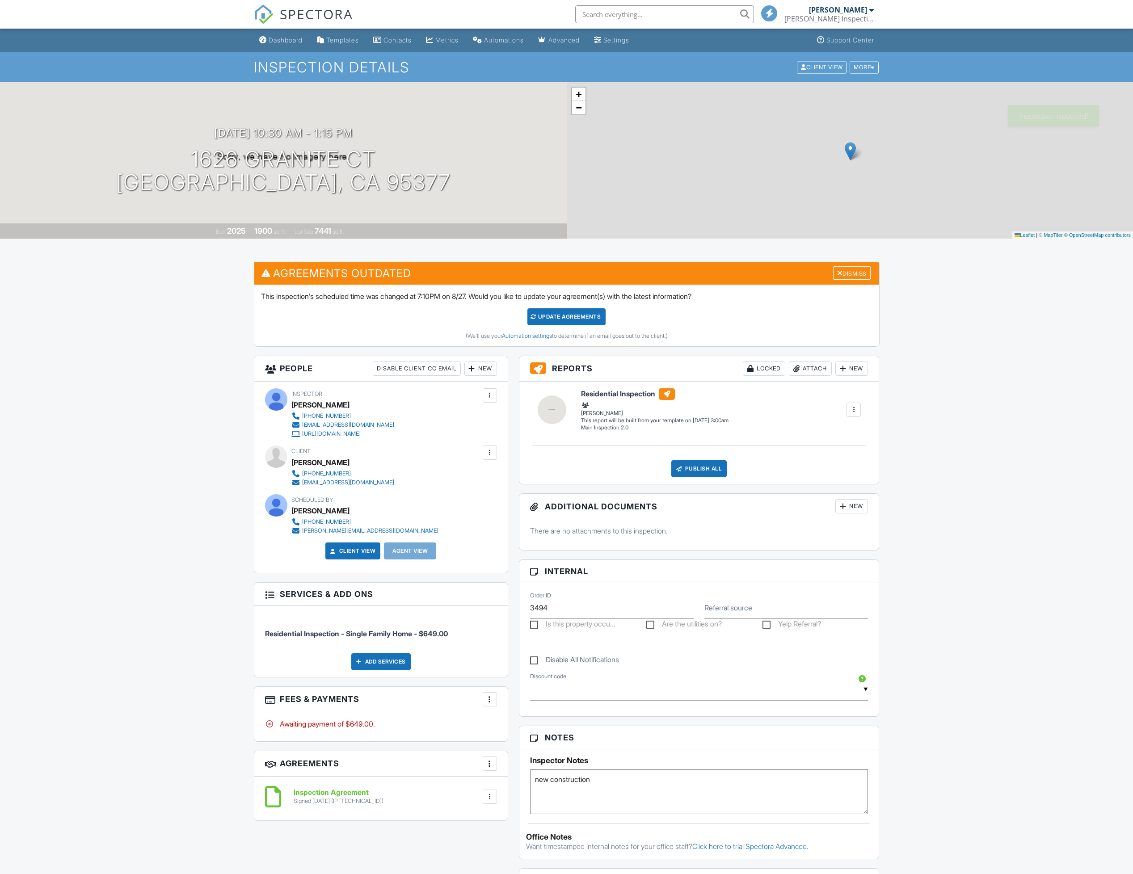
click at [620, 750] on h3 "Notes" at bounding box center [699, 737] width 360 height 23
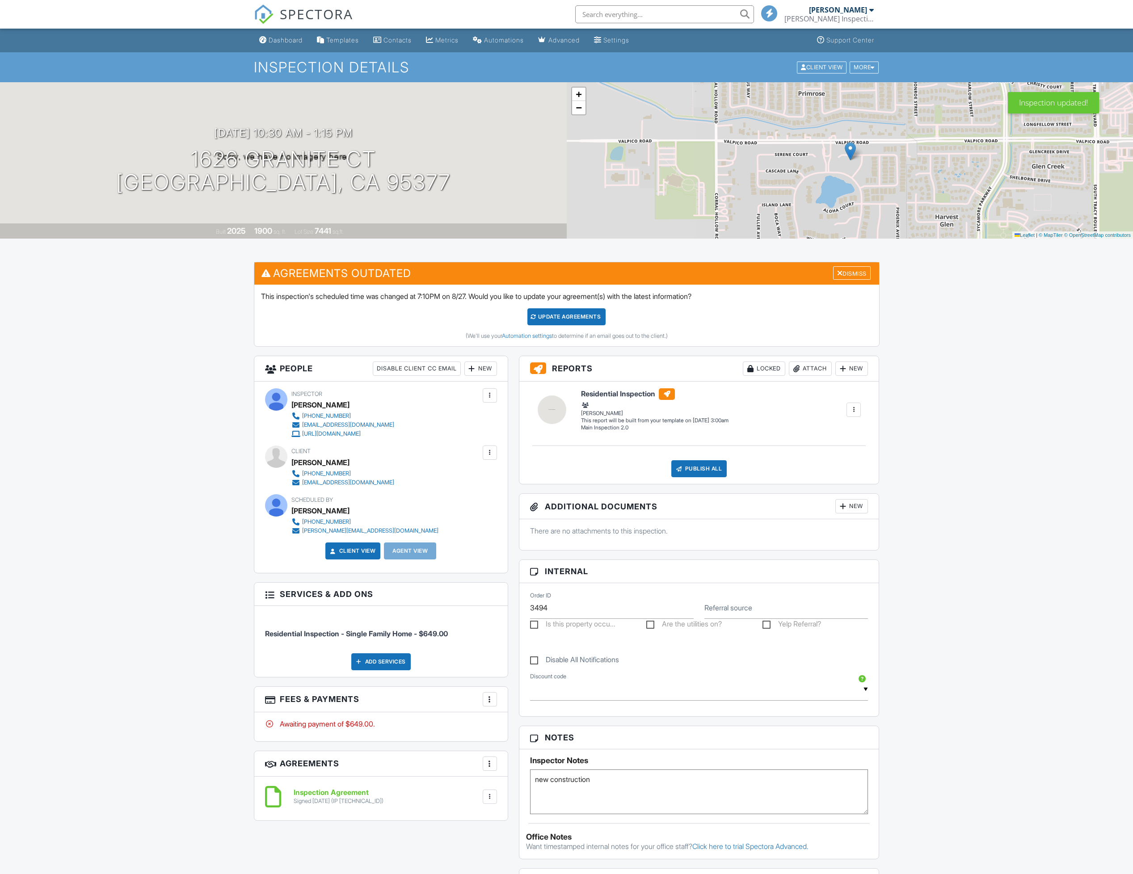
click at [612, 808] on textarea "new construction" at bounding box center [699, 792] width 338 height 45
type textarea "new construction. Builder confirmed. ONLY time they would allow."
click at [285, 36] on div "Dashboard" at bounding box center [286, 40] width 34 height 8
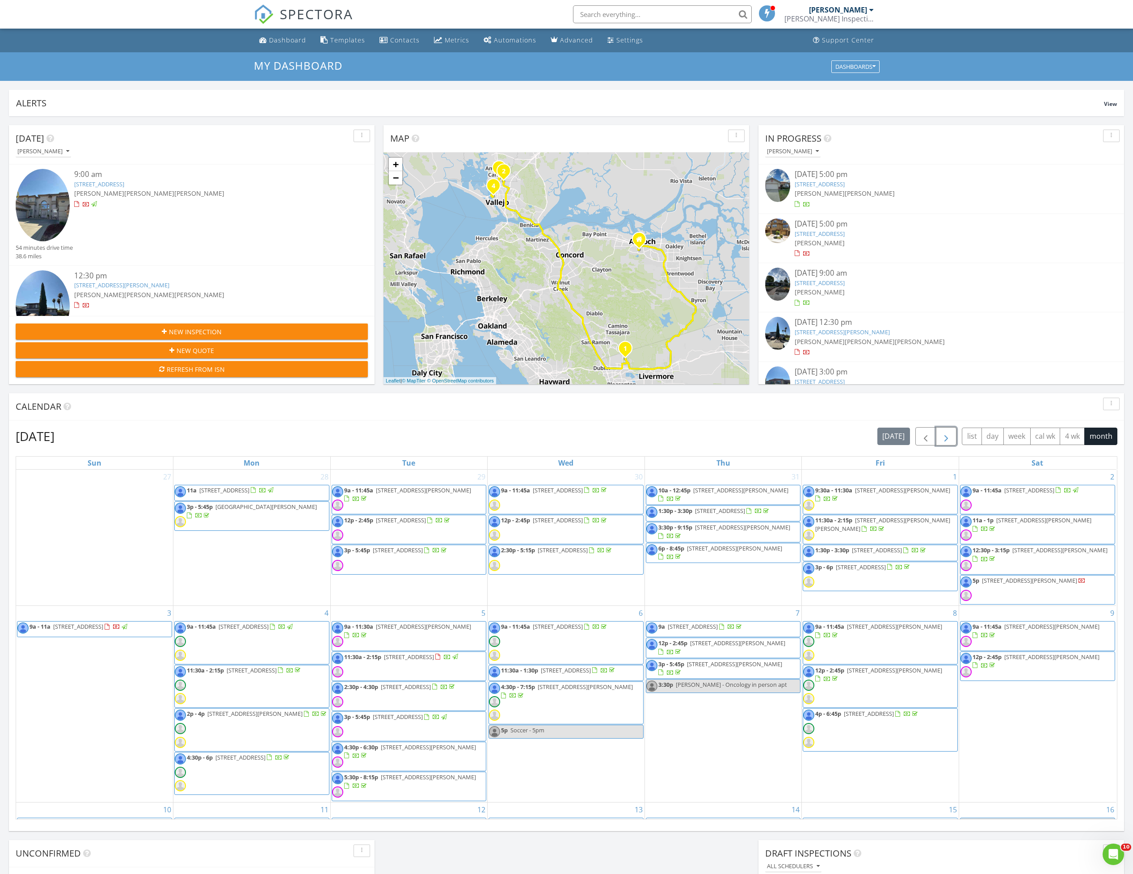
click at [941, 442] on span "button" at bounding box center [946, 436] width 11 height 11
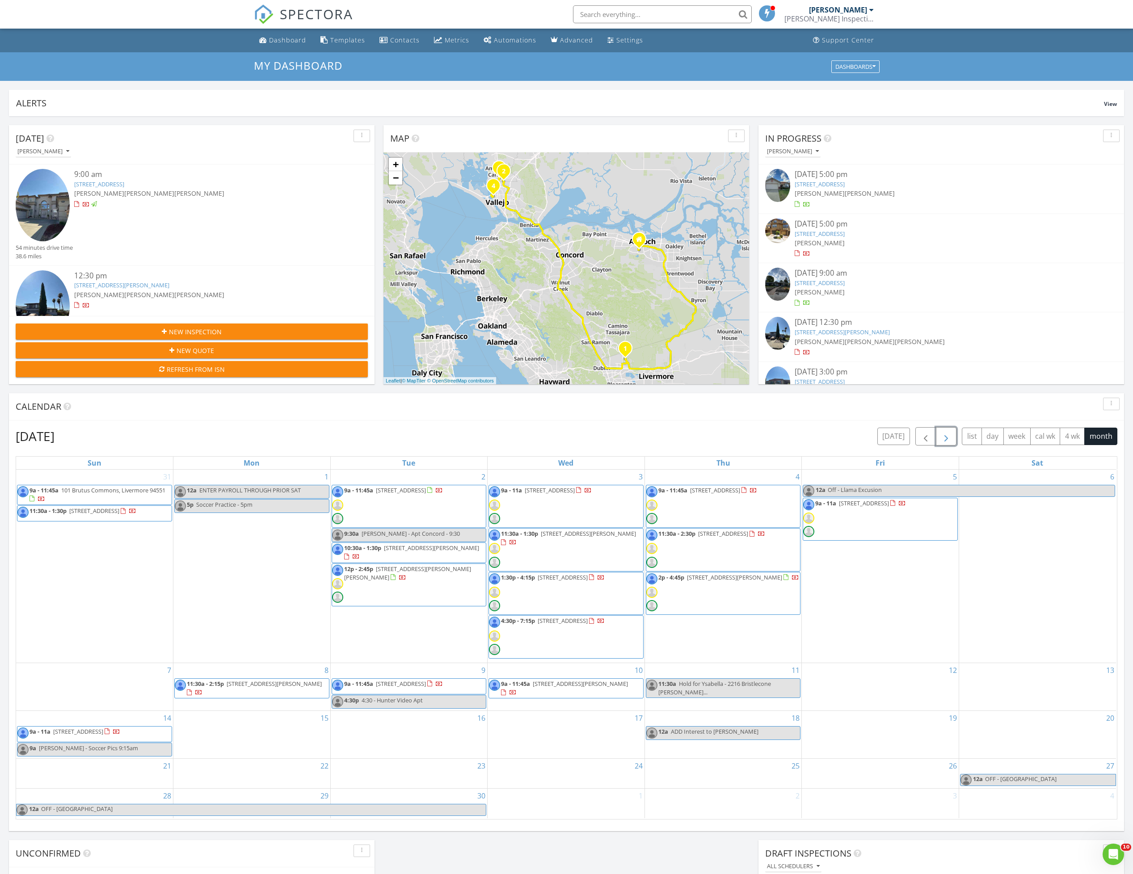
click at [945, 441] on span "button" at bounding box center [946, 436] width 11 height 11
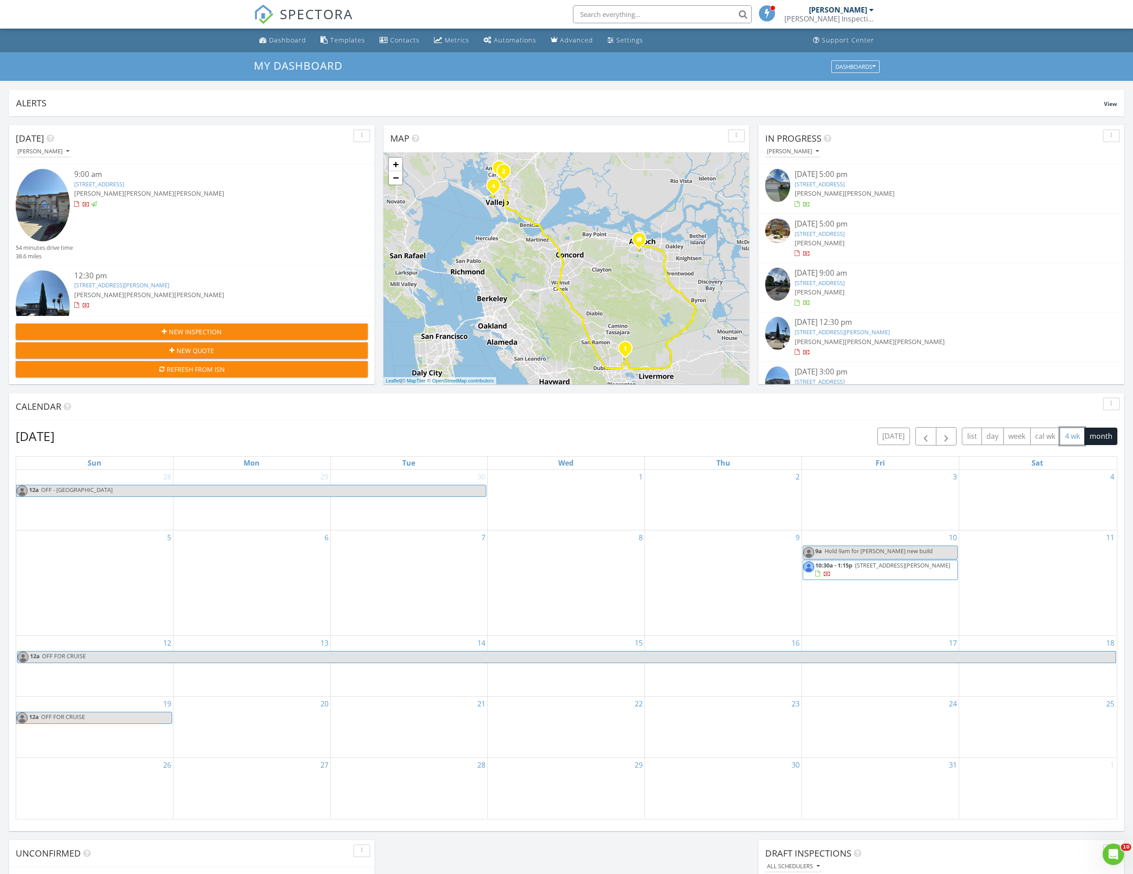
click at [1078, 436] on button "4 wk" at bounding box center [1072, 436] width 25 height 17
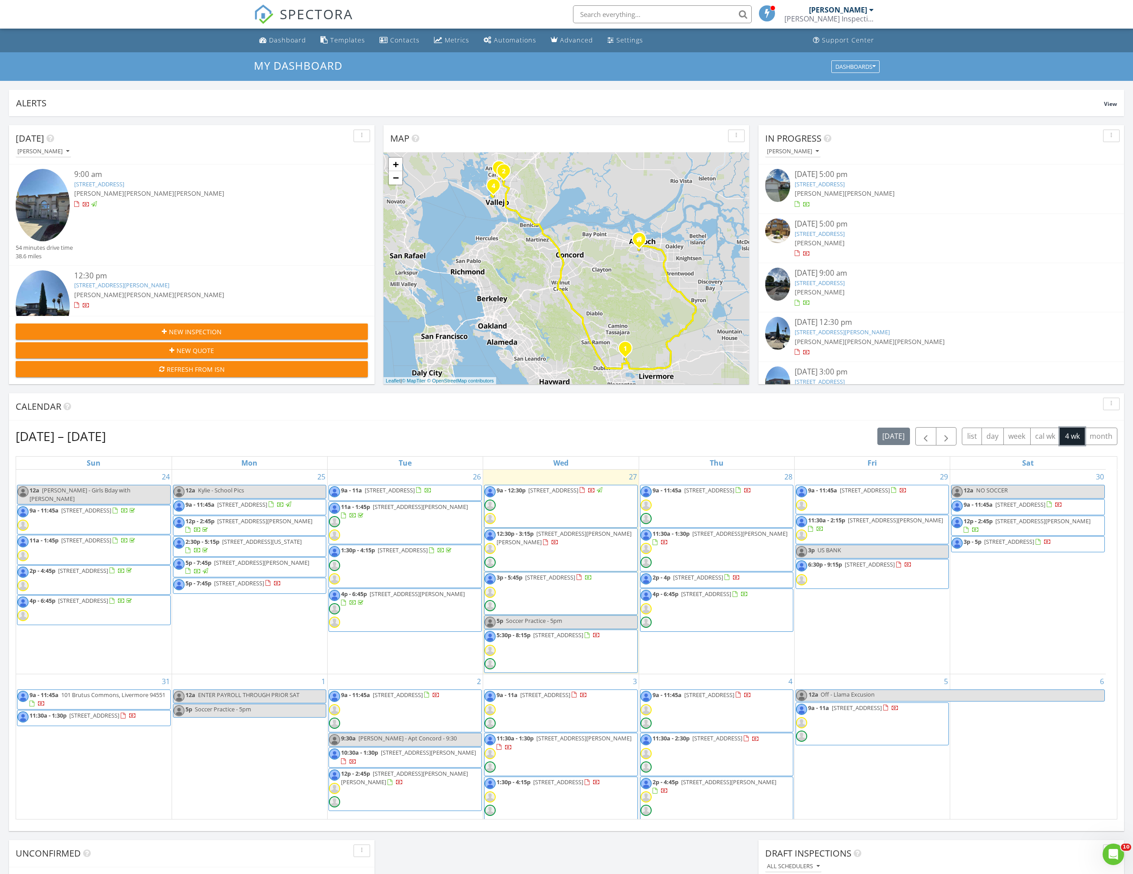
click at [717, 536] on span "850 Heaven Ct, Hayward 94544" at bounding box center [739, 534] width 95 height 8
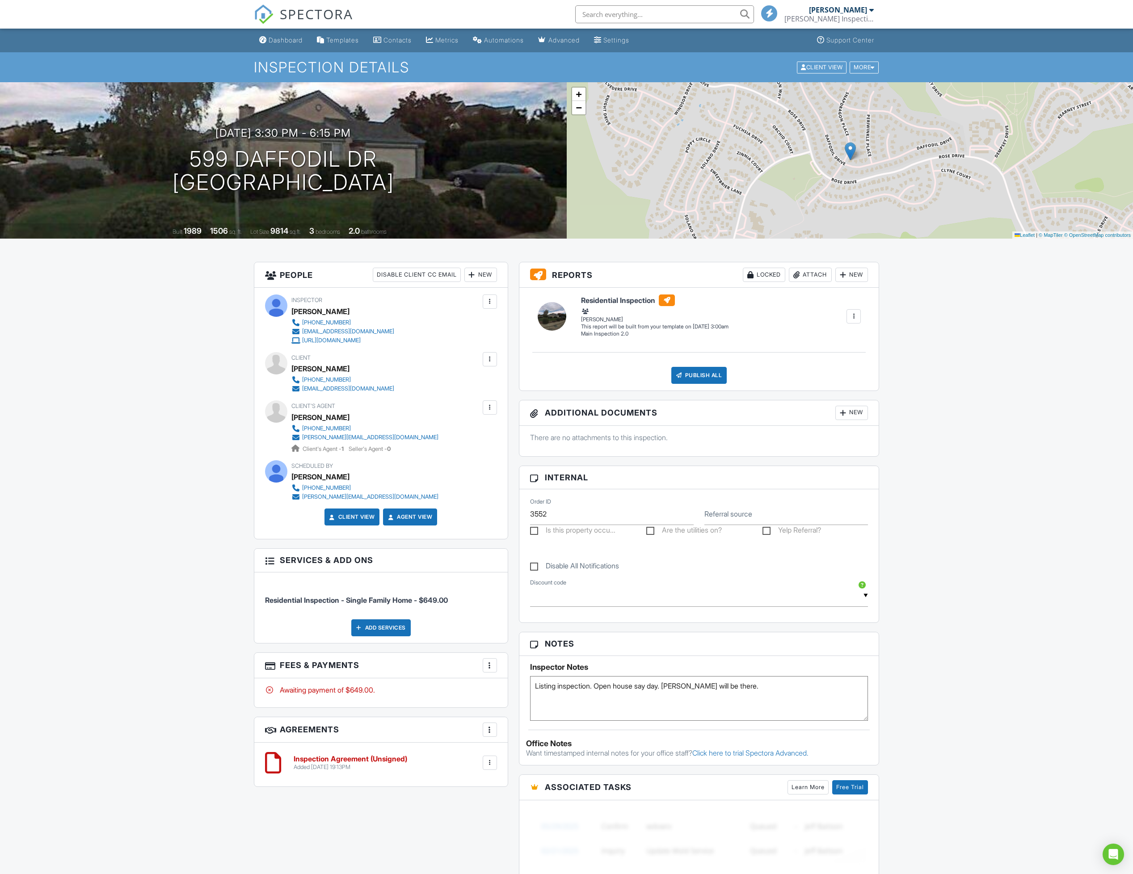
drag, startPoint x: 287, startPoint y: 42, endPoint x: 298, endPoint y: 80, distance: 39.2
click at [287, 42] on div "Dashboard" at bounding box center [286, 40] width 34 height 8
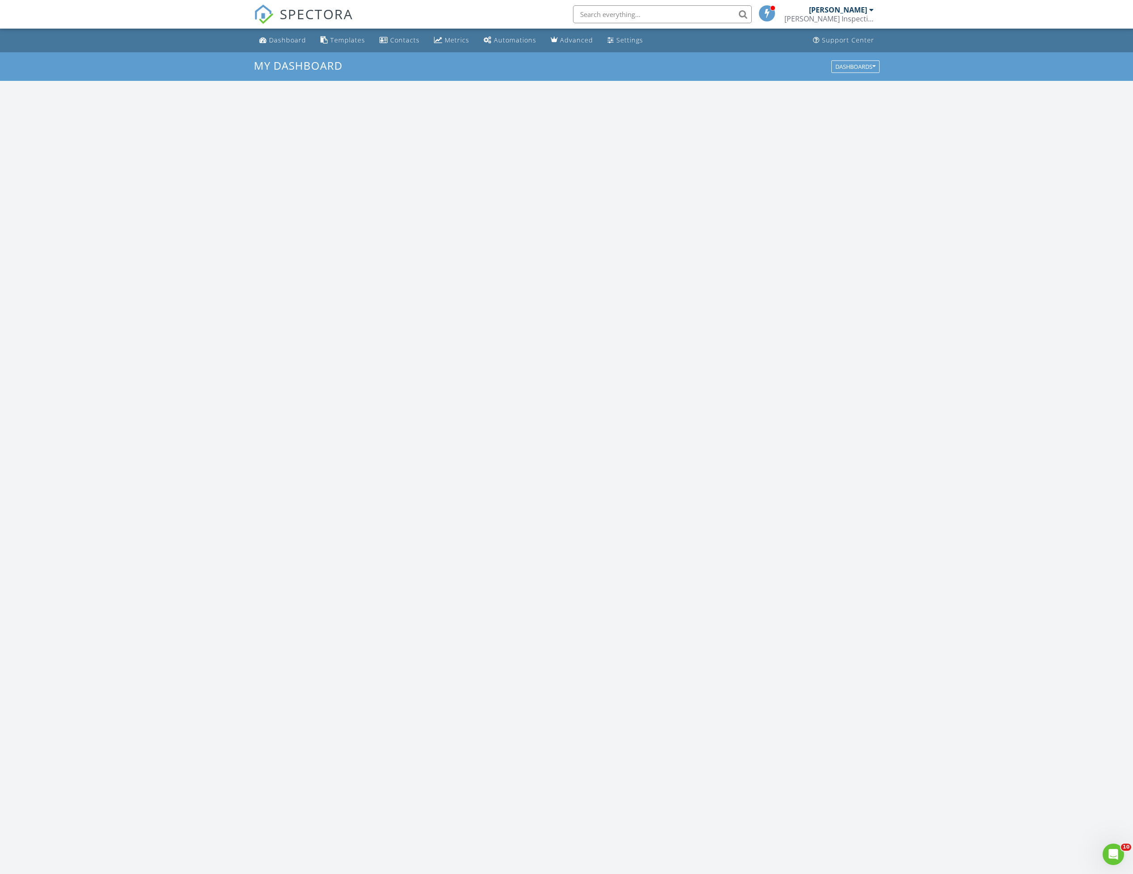
scroll to position [834, 1155]
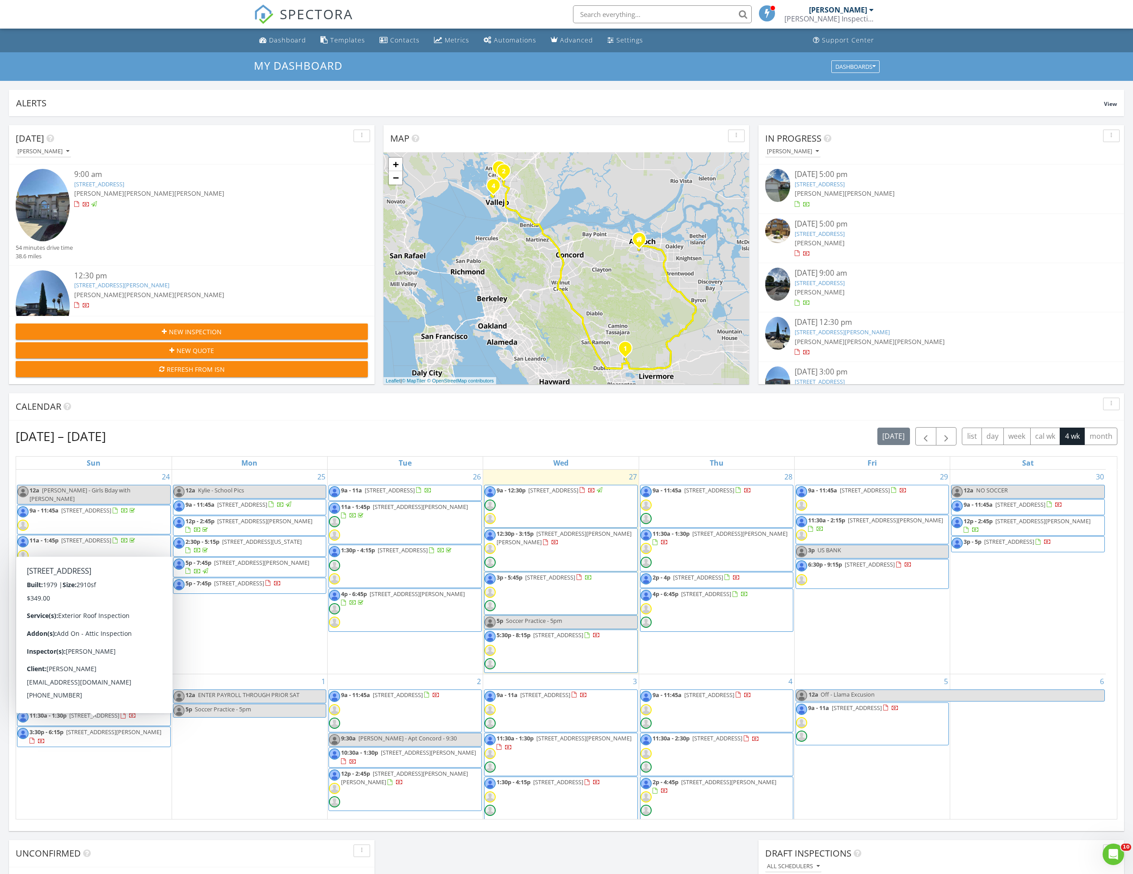
click at [86, 798] on div "31 9a - 11:45a 101 Brutus Commons, Livermore 94551 11:30a - 1:30p 1762 Old Towe…" at bounding box center [94, 770] width 156 height 190
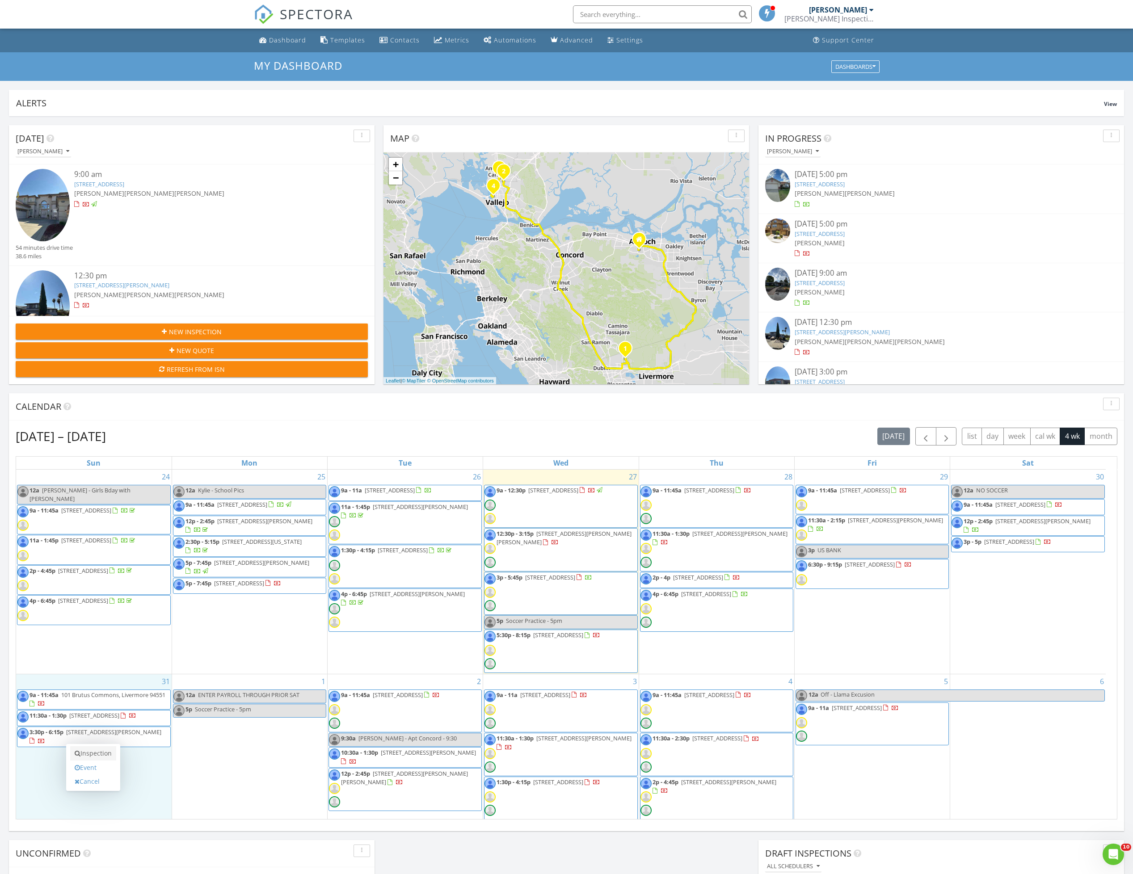
click at [100, 755] on link "Inspection" at bounding box center [93, 754] width 46 height 14
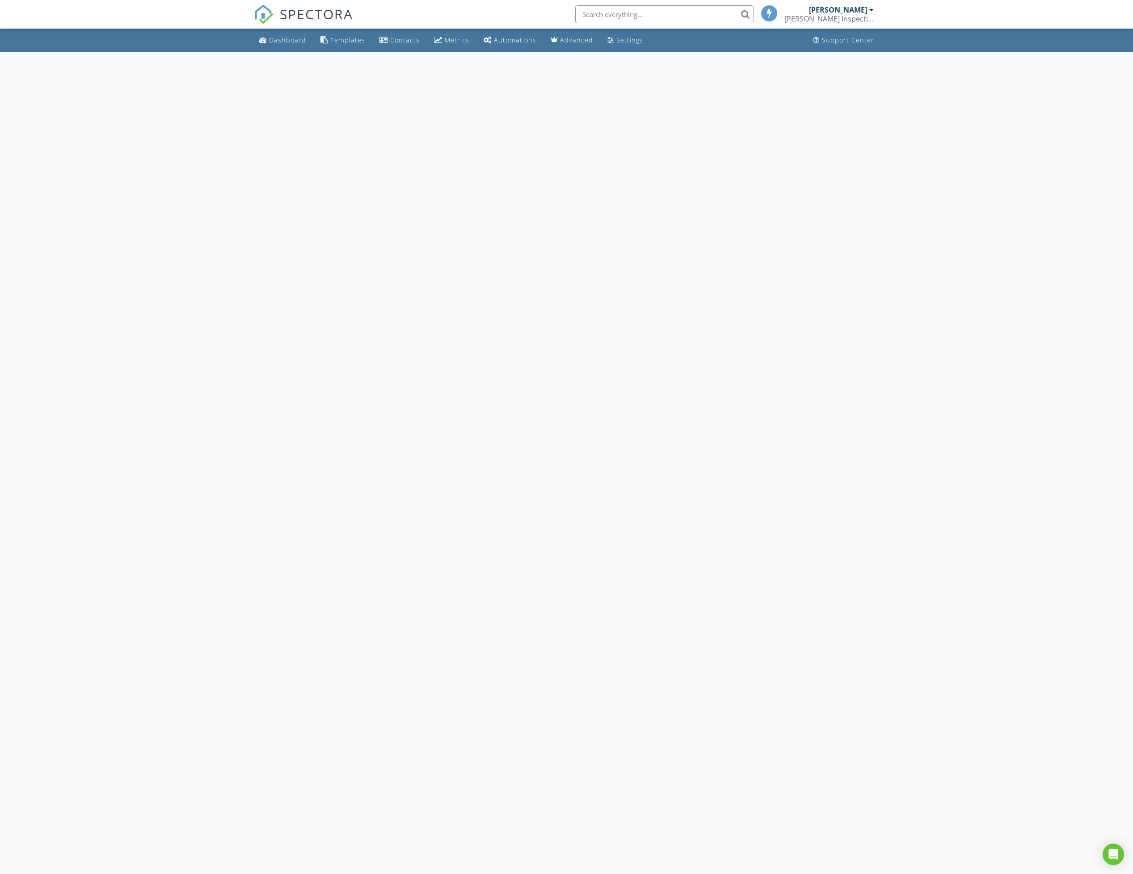
select select "7"
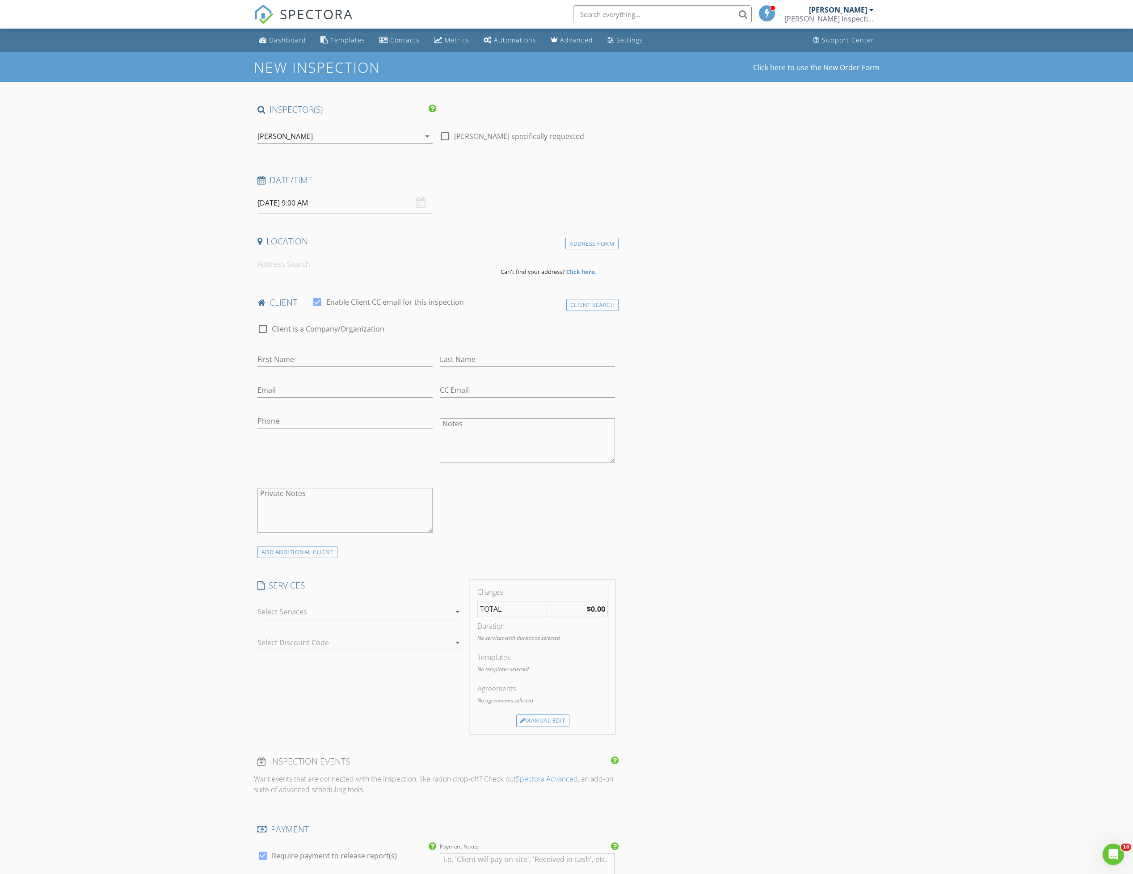
click at [295, 207] on input "[DATE] 9:00 AM" at bounding box center [344, 203] width 175 height 22
type input "10"
type input "[DATE] 10:00 AM"
click at [307, 351] on span at bounding box center [309, 352] width 6 height 9
type input "11"
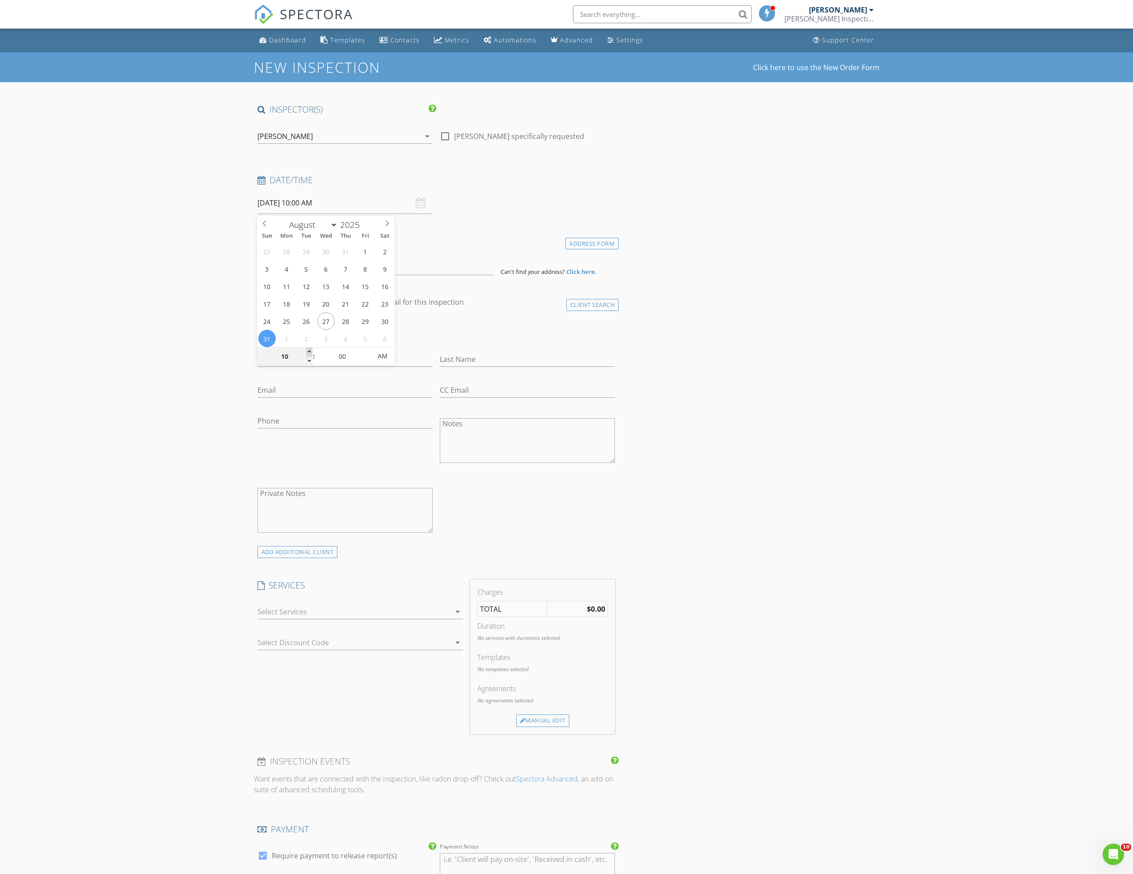
type input "[DATE] 11:00 AM"
click at [307, 351] on span at bounding box center [309, 352] width 6 height 9
type input "12"
type input "[DATE] 12:00 PM"
click at [307, 351] on span at bounding box center [309, 352] width 6 height 9
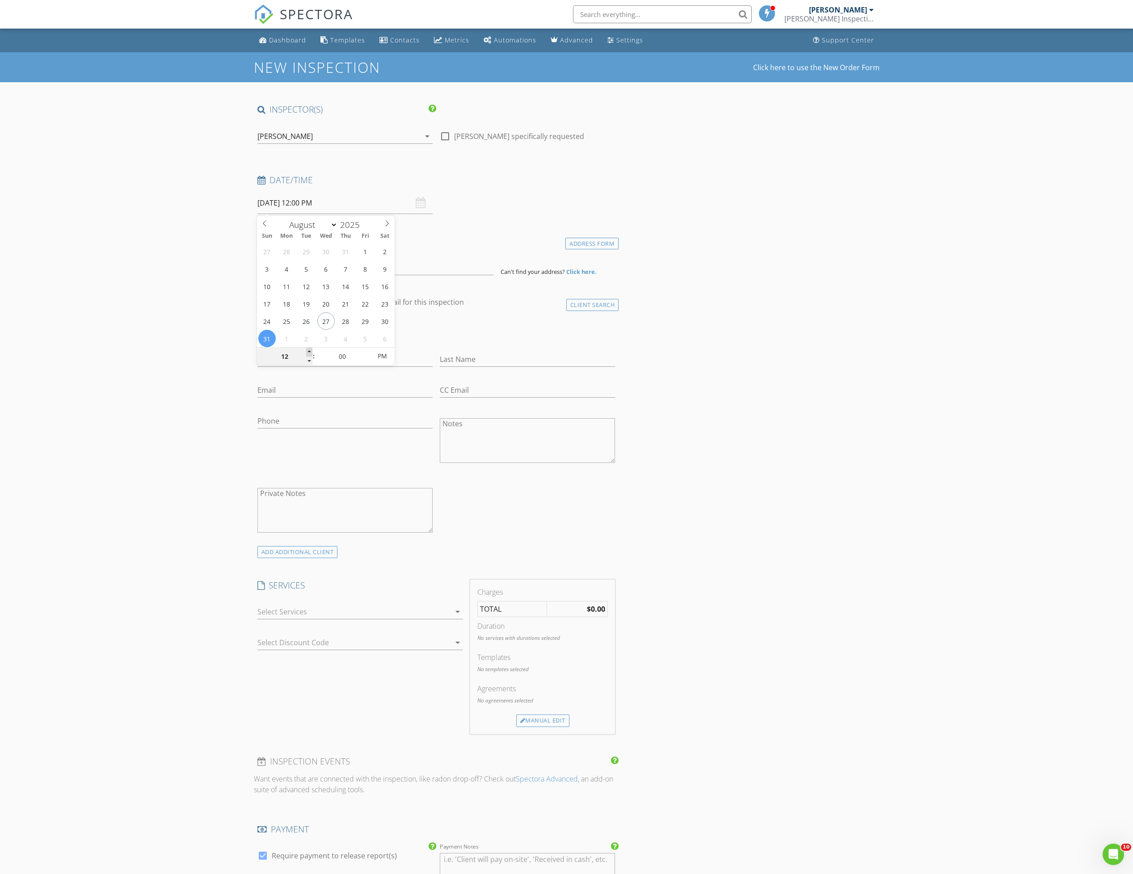
type input "01"
type input "08/31/2025 1:00 PM"
click at [307, 351] on span at bounding box center [309, 352] width 6 height 9
type input "05"
type input "08/31/2025 1:05 PM"
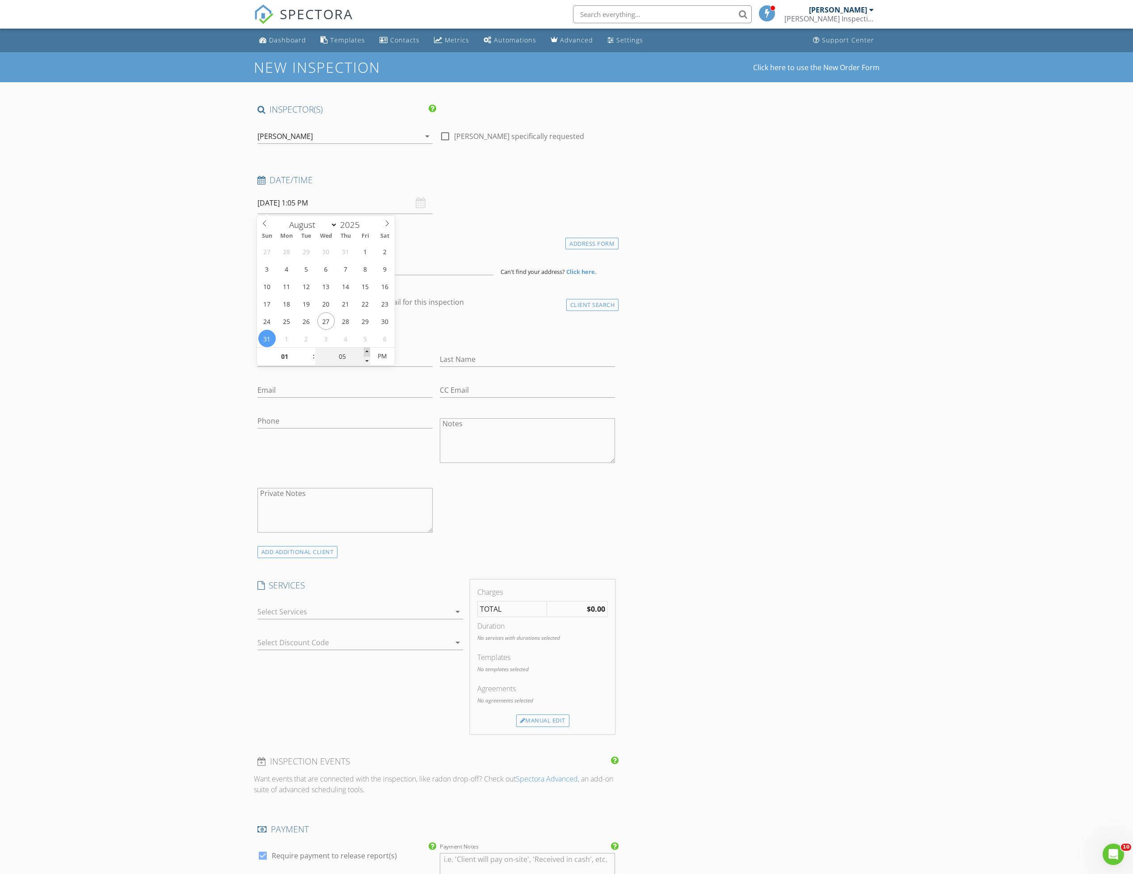
click at [368, 352] on span at bounding box center [367, 352] width 6 height 9
type input "10"
type input "08/31/2025 1:10 PM"
click at [368, 352] on span at bounding box center [367, 352] width 6 height 9
type input "15"
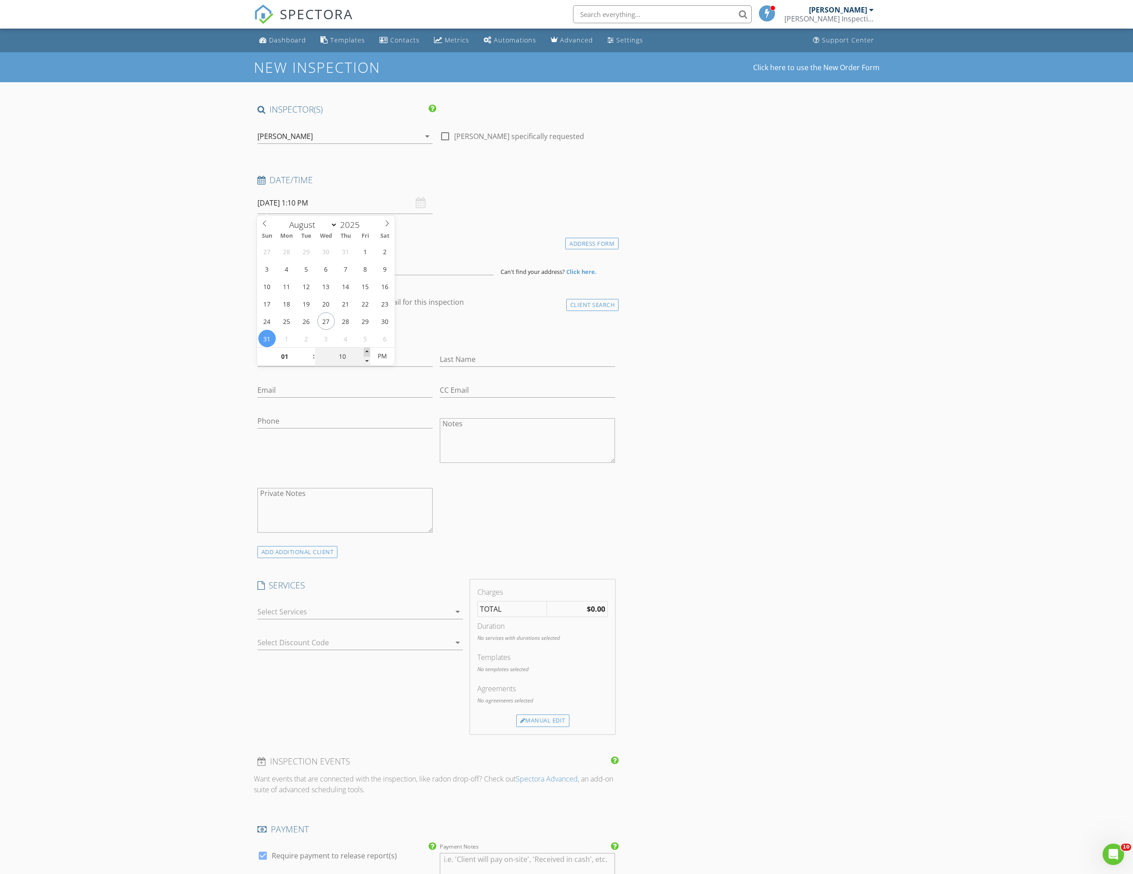
type input "08/31/2025 1:15 PM"
click at [368, 352] on span at bounding box center [367, 352] width 6 height 9
type input "20"
type input "08/31/2025 1:20 PM"
click at [368, 352] on span at bounding box center [367, 352] width 6 height 9
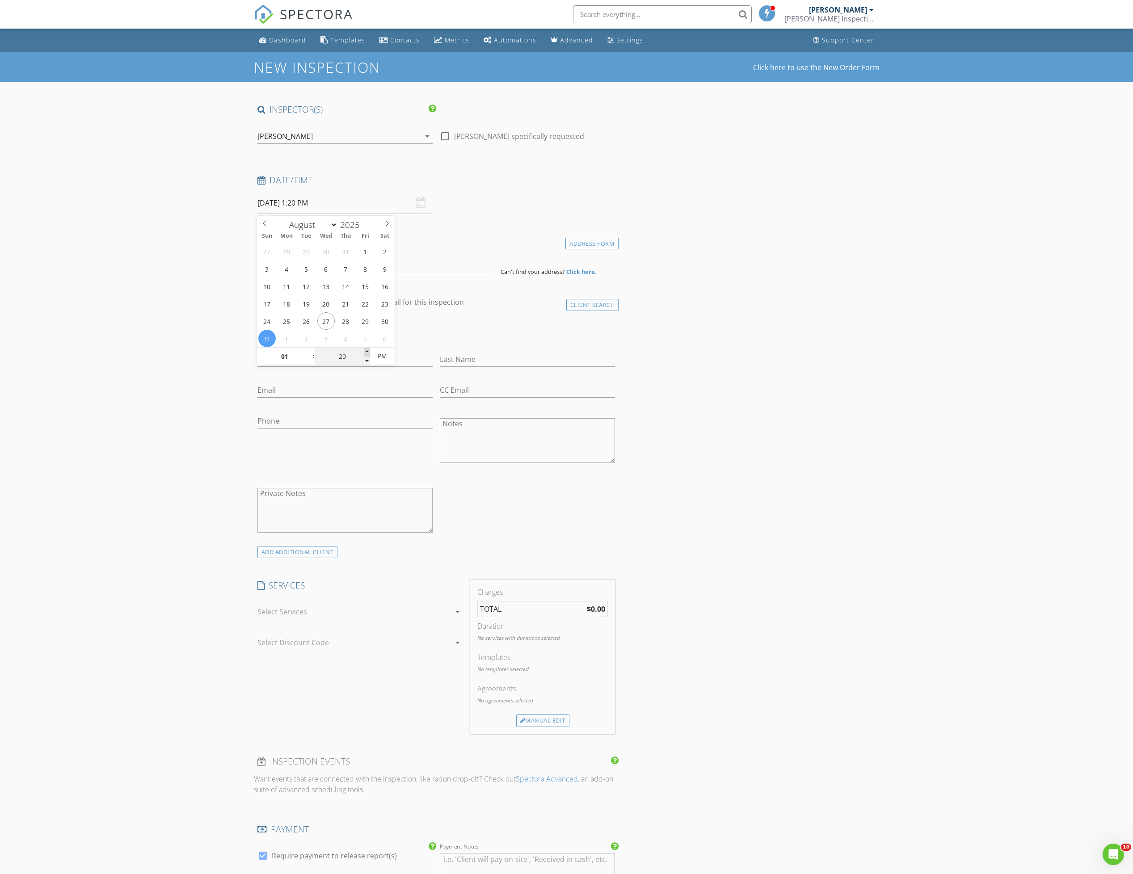
type input "25"
type input "08/31/2025 1:25 PM"
click at [368, 352] on span at bounding box center [367, 352] width 6 height 9
type input "30"
type input "08/31/2025 1:30 PM"
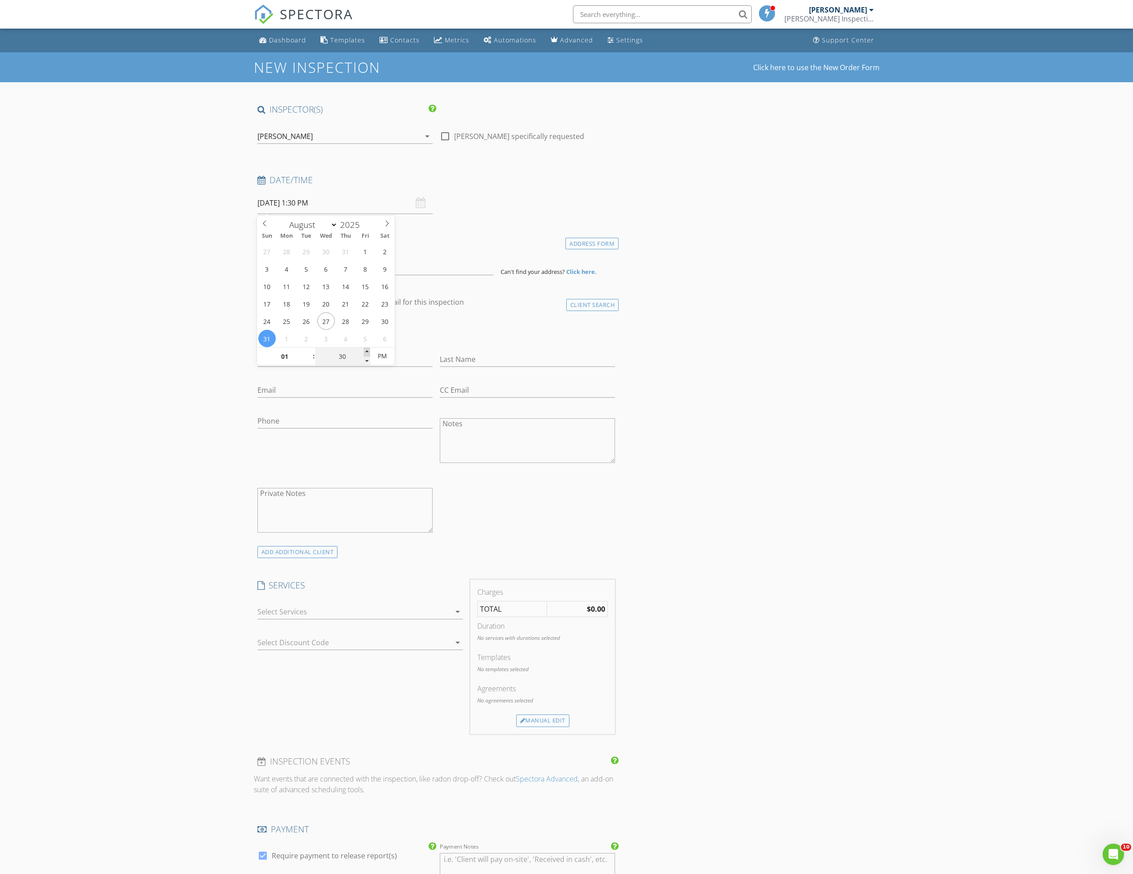
click at [368, 352] on span at bounding box center [367, 352] width 6 height 9
click at [165, 317] on div "New Inspection Click here to use the New Order Form INSPECTOR(S) check_box Jaso…" at bounding box center [566, 760] width 1133 height 1417
click at [287, 264] on input at bounding box center [375, 264] width 236 height 22
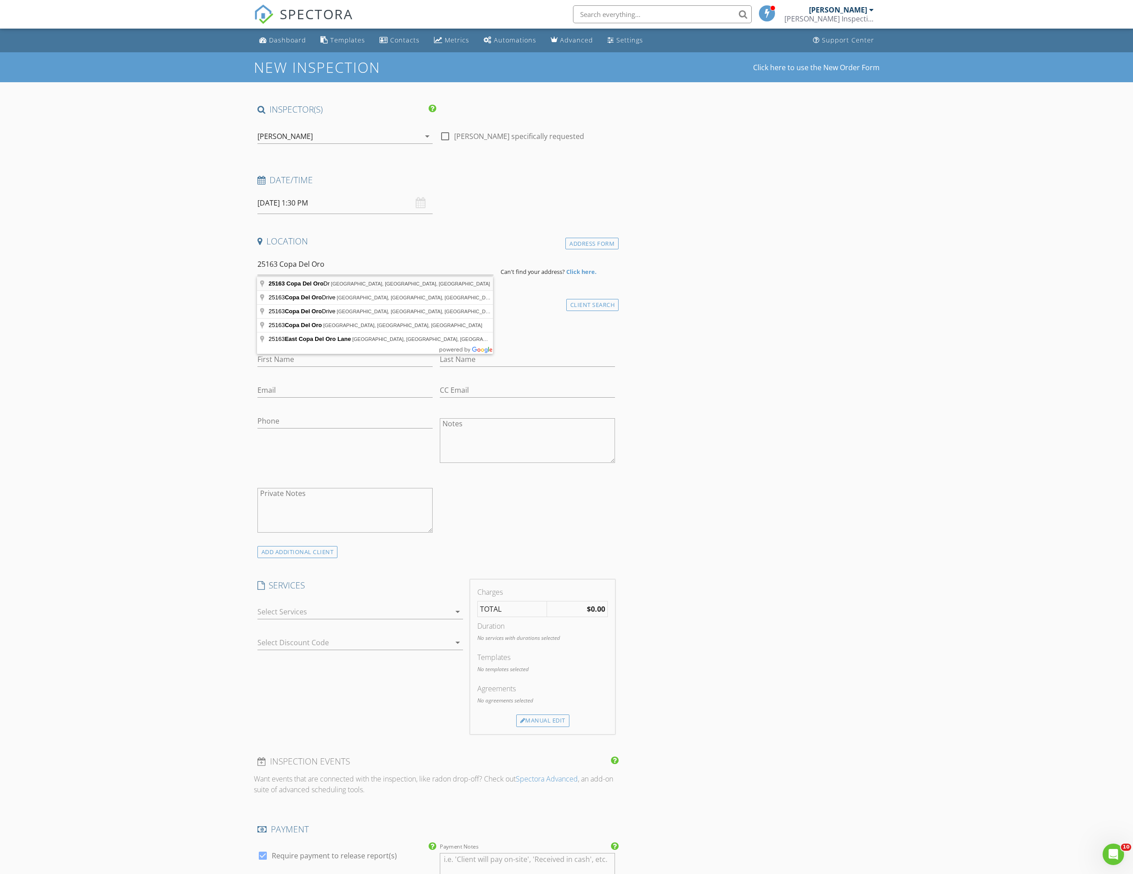
type input "25163 Copa Del Oro Dr, Hayward, CA, USA"
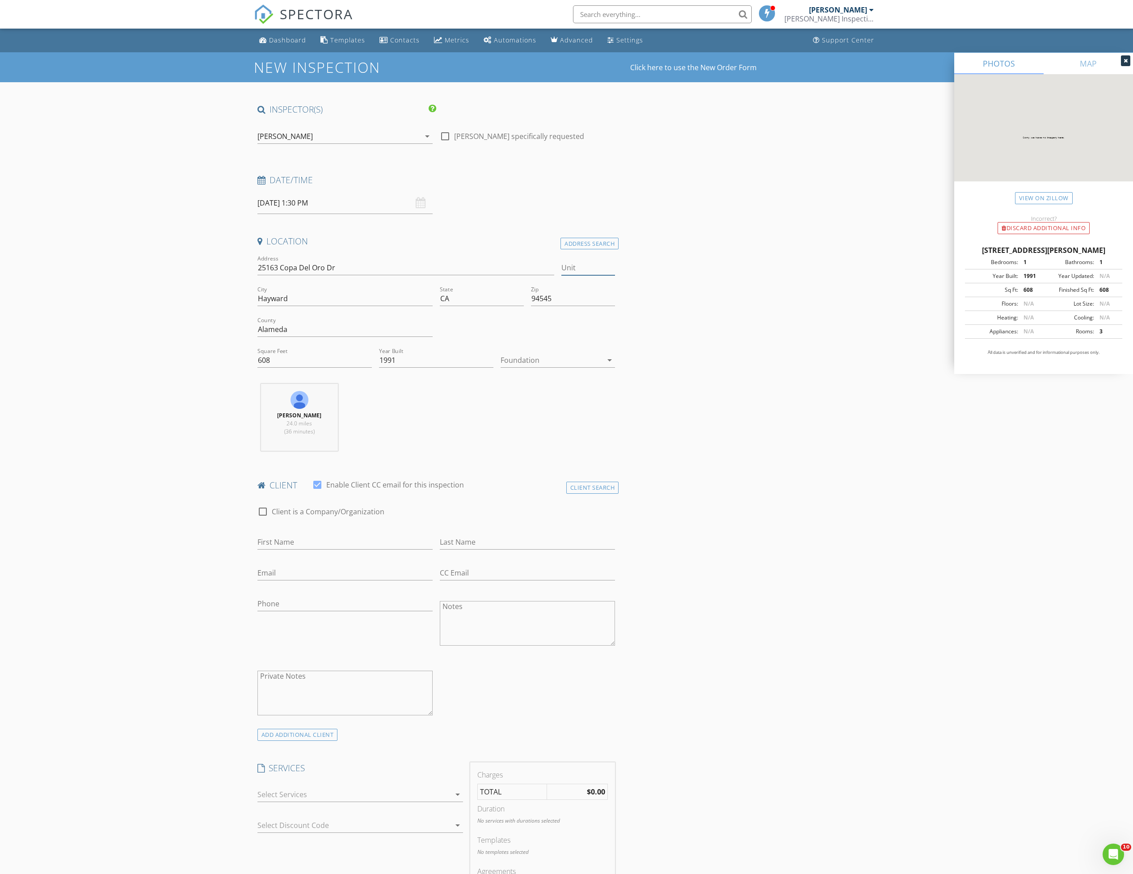
click at [578, 269] on input "Unit" at bounding box center [588, 268] width 54 height 15
type input "201"
type input "608"
type input "1991"
type input "201"
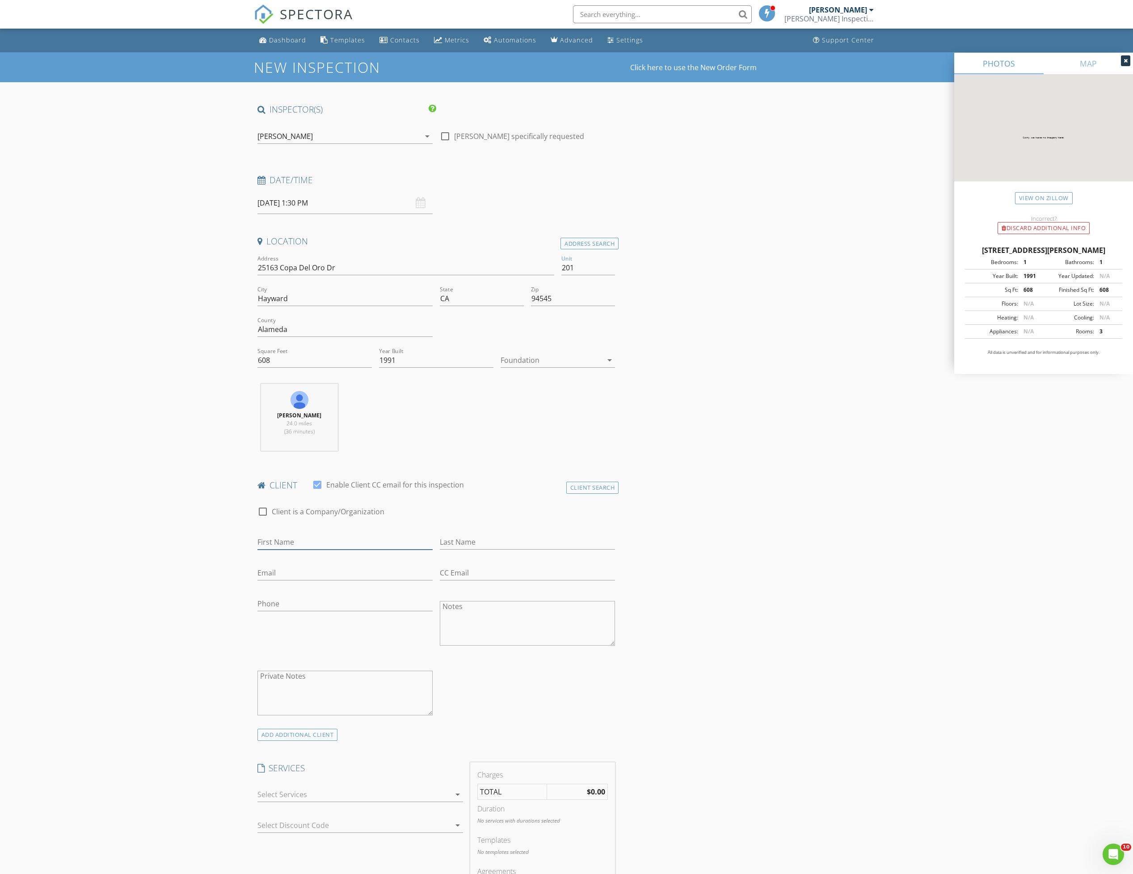
click at [287, 546] on input "First Name" at bounding box center [344, 542] width 175 height 15
click at [283, 541] on input "Gercie Romulo" at bounding box center [344, 542] width 175 height 15
type input "Gercie Romulo"
click at [464, 541] on input "Last Name" at bounding box center [527, 542] width 175 height 15
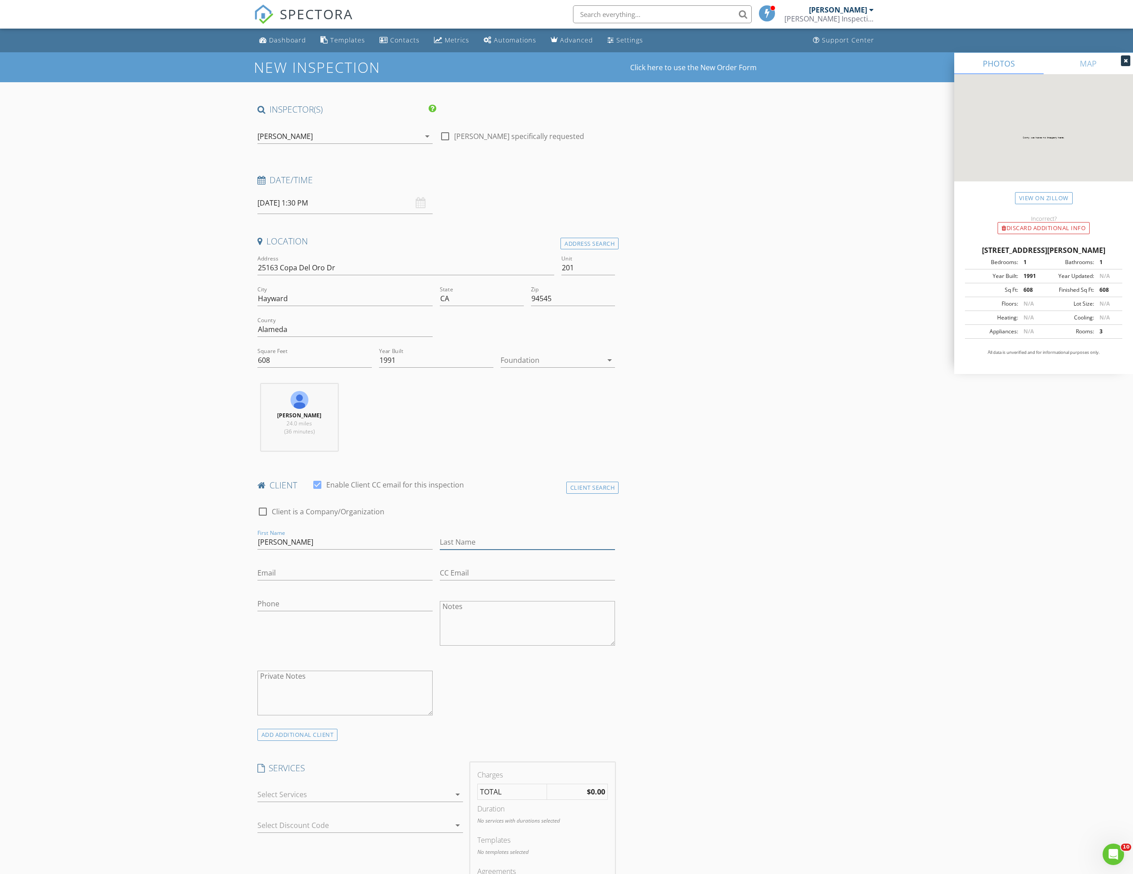
paste input "Romulo"
type input "Romulo"
click at [301, 544] on input "Gercie Romulo" at bounding box center [344, 542] width 175 height 15
type input "Gercie & Joshua"
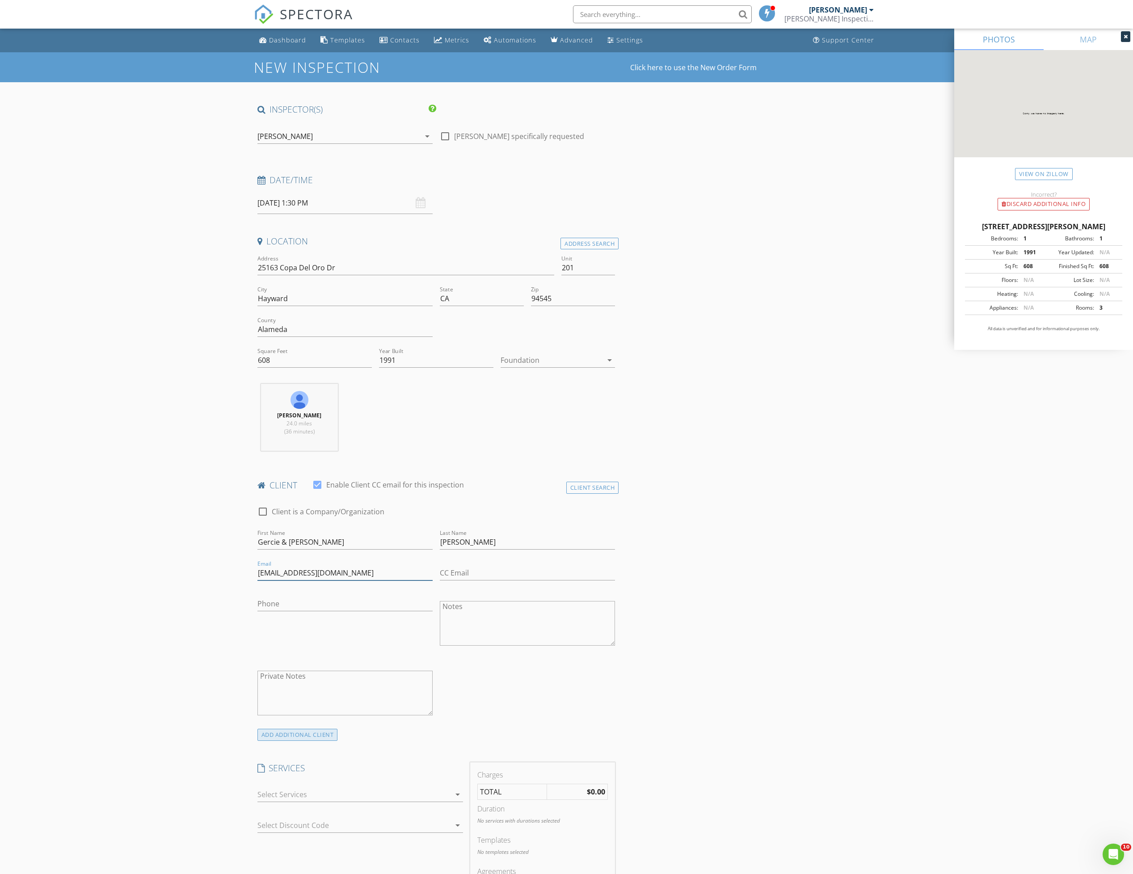
scroll to position [134, 0]
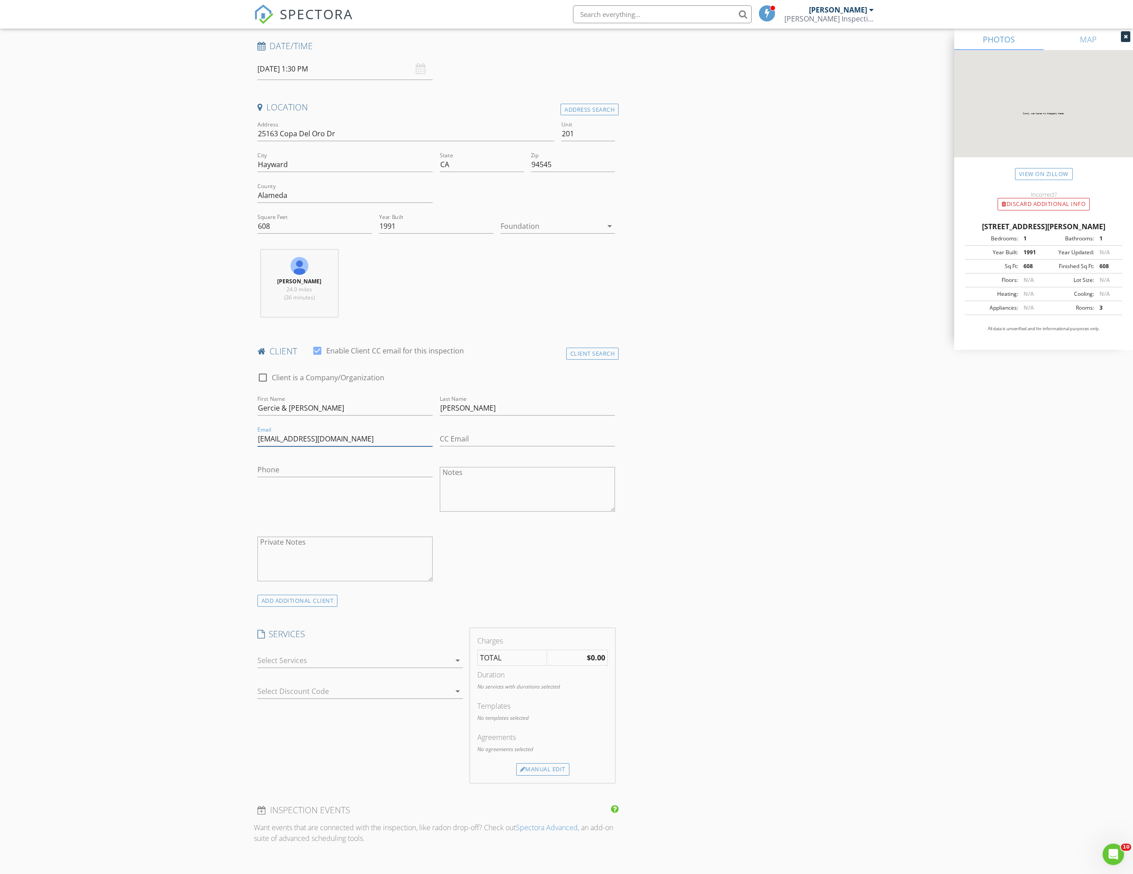
type input "gercikoy@yahoo.com"
click at [295, 668] on div at bounding box center [353, 661] width 193 height 14
click at [1037, 176] on link "View on Zillow" at bounding box center [1044, 174] width 58 height 12
click at [342, 668] on div at bounding box center [353, 661] width 193 height 14
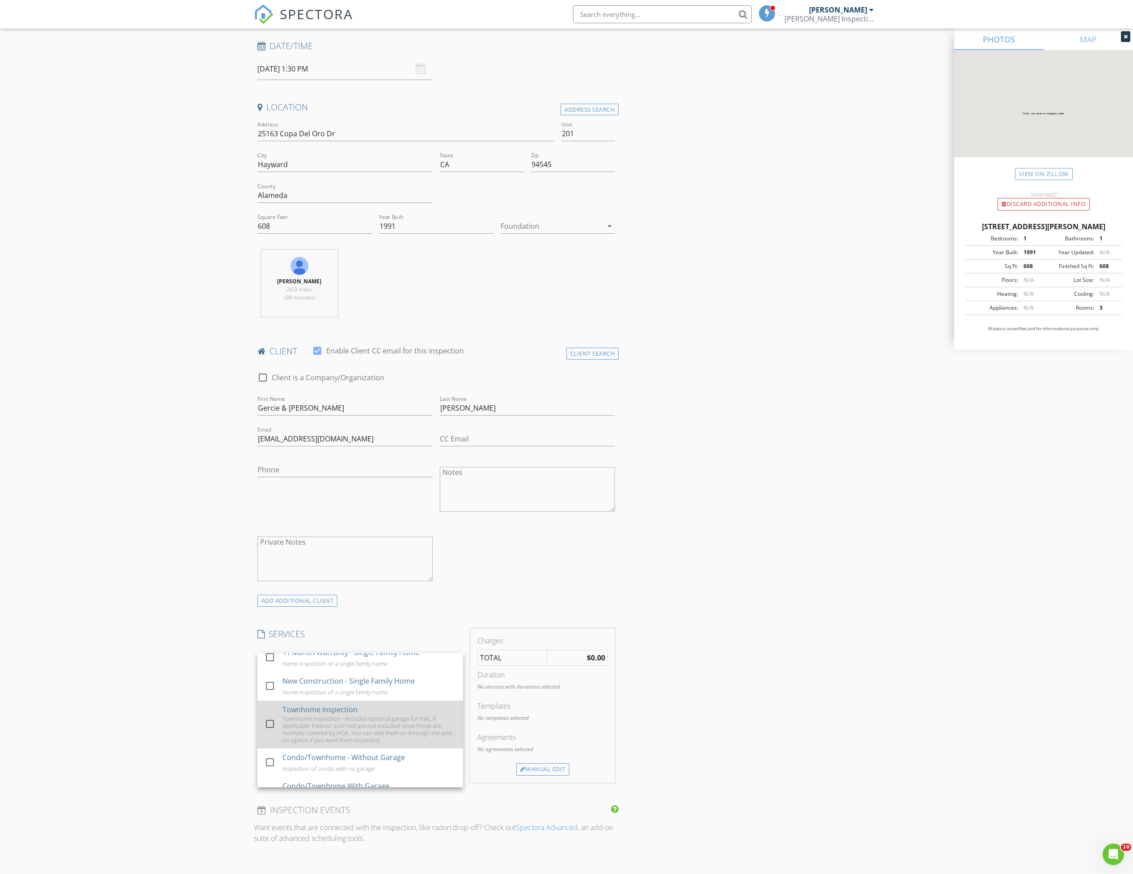
click at [337, 738] on div "Townhome Inspection - includes optional garage for free, if applicable. Exterio…" at bounding box center [369, 729] width 173 height 29
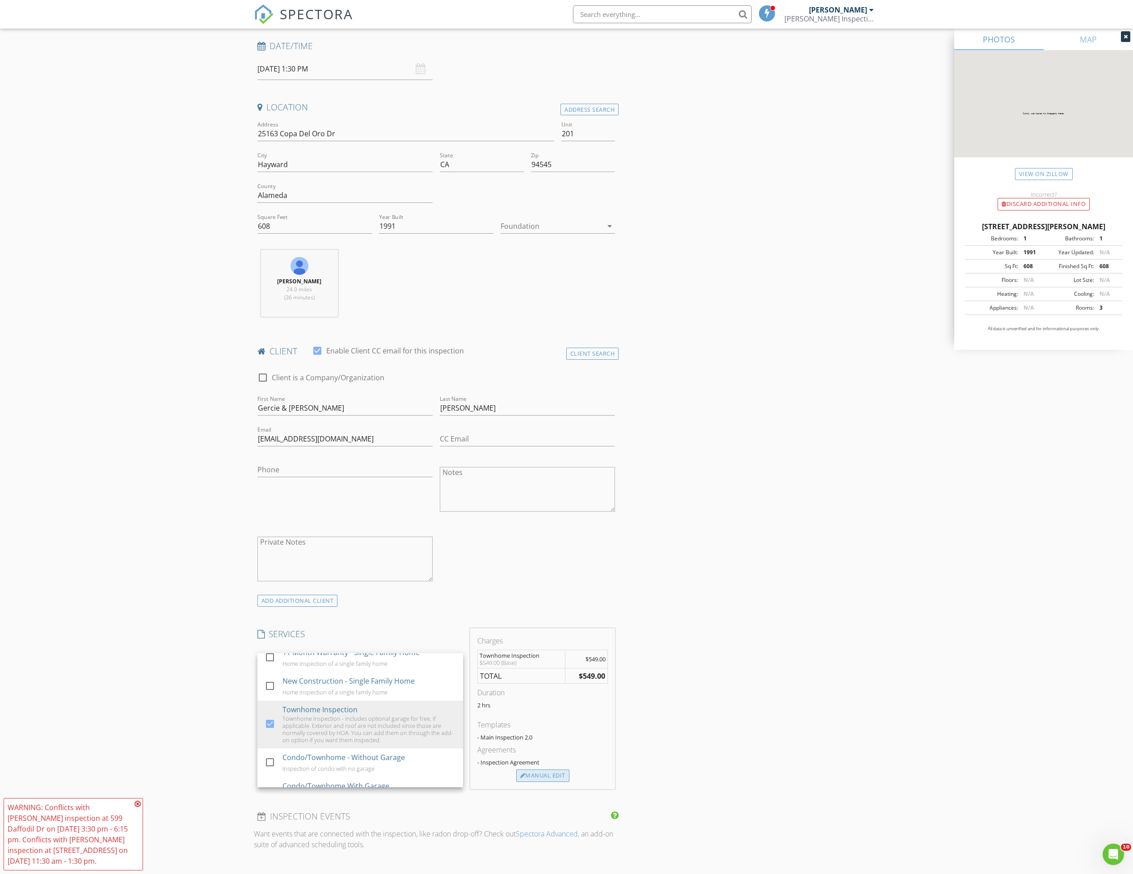
click at [538, 778] on div "Manual Edit" at bounding box center [542, 776] width 53 height 13
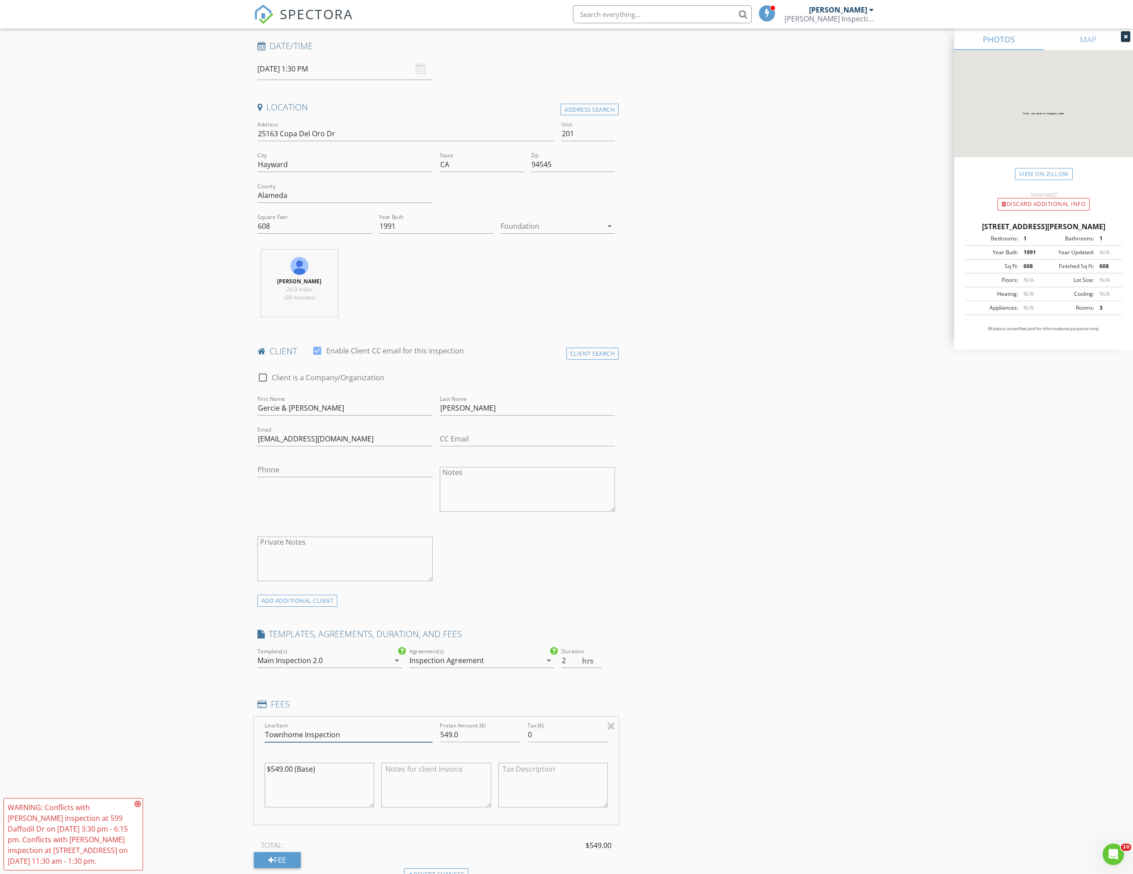
click at [301, 740] on input "Townhome Inspection" at bounding box center [349, 735] width 168 height 15
type input "Townhome/Condo Inspection"
click at [136, 802] on icon at bounding box center [138, 804] width 6 height 7
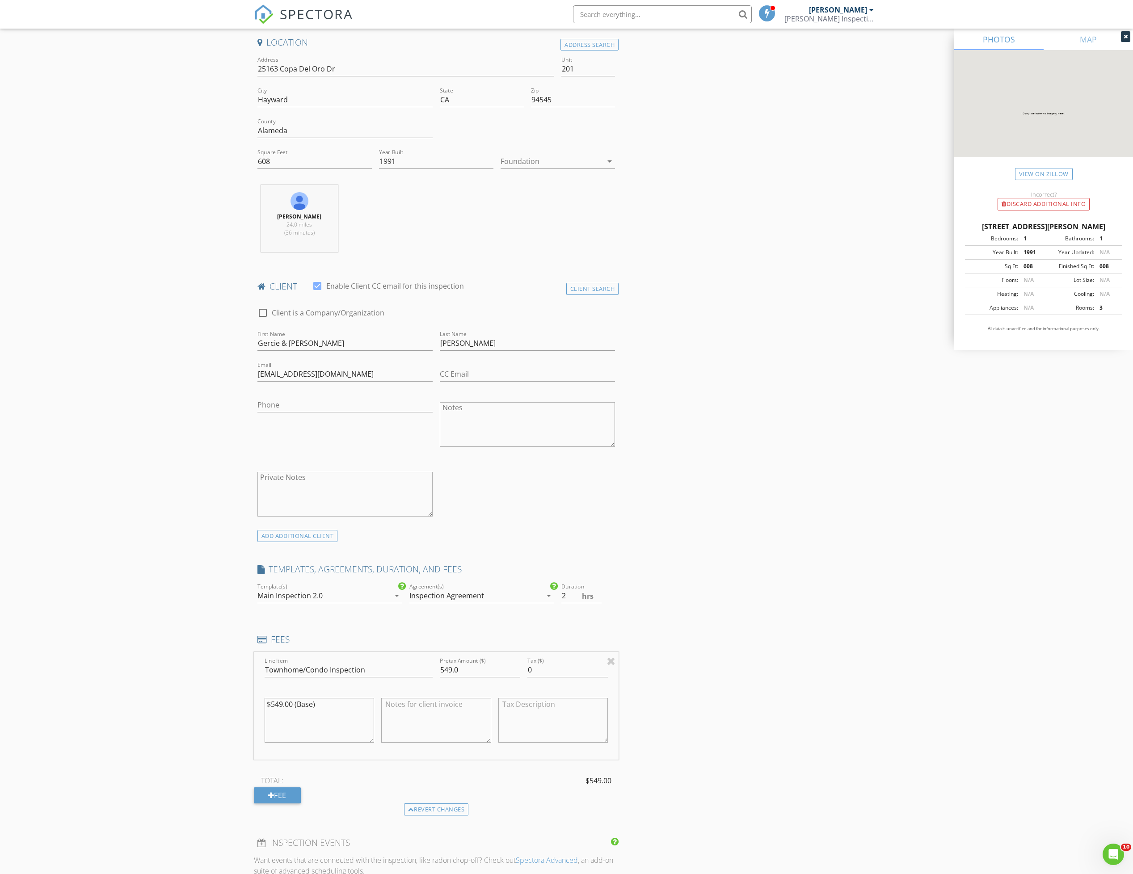
scroll to position [335, 0]
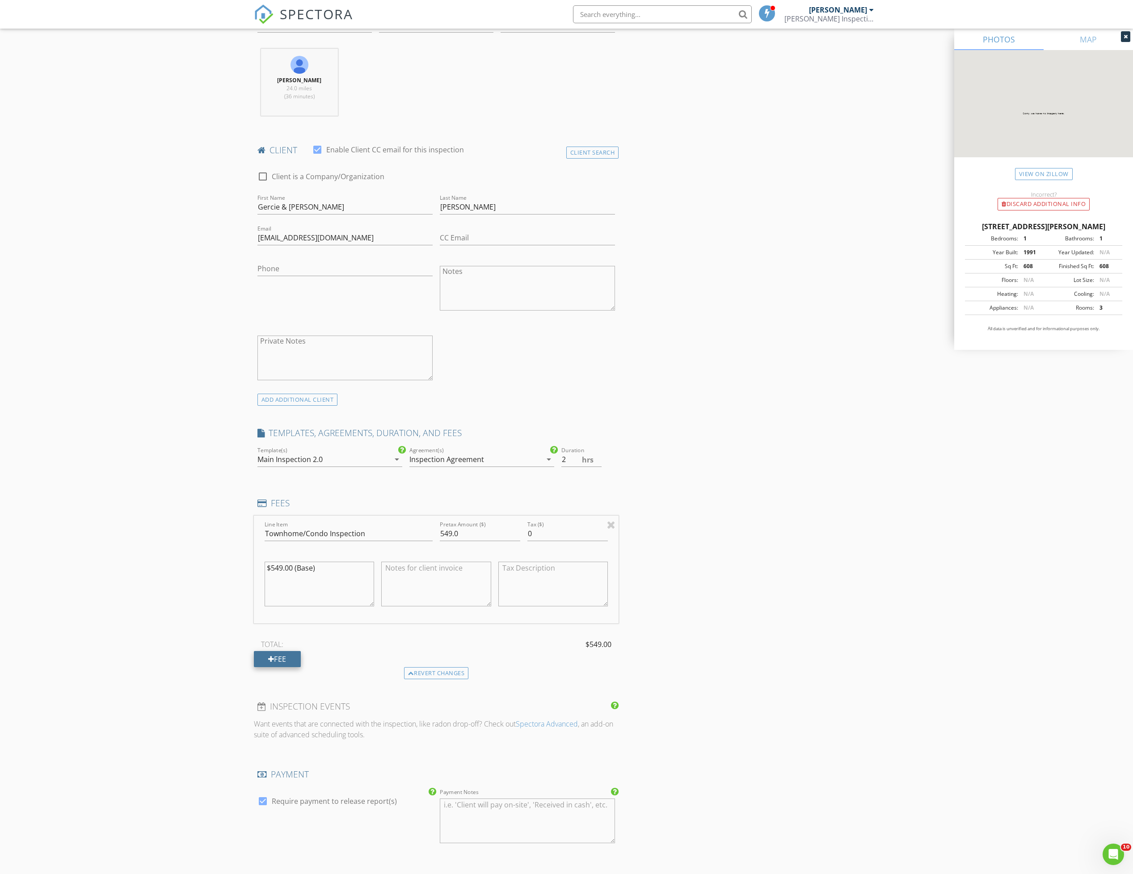
click at [288, 661] on div "Fee" at bounding box center [277, 659] width 47 height 16
click at [442, 801] on div "Revert changes" at bounding box center [436, 795] width 65 height 13
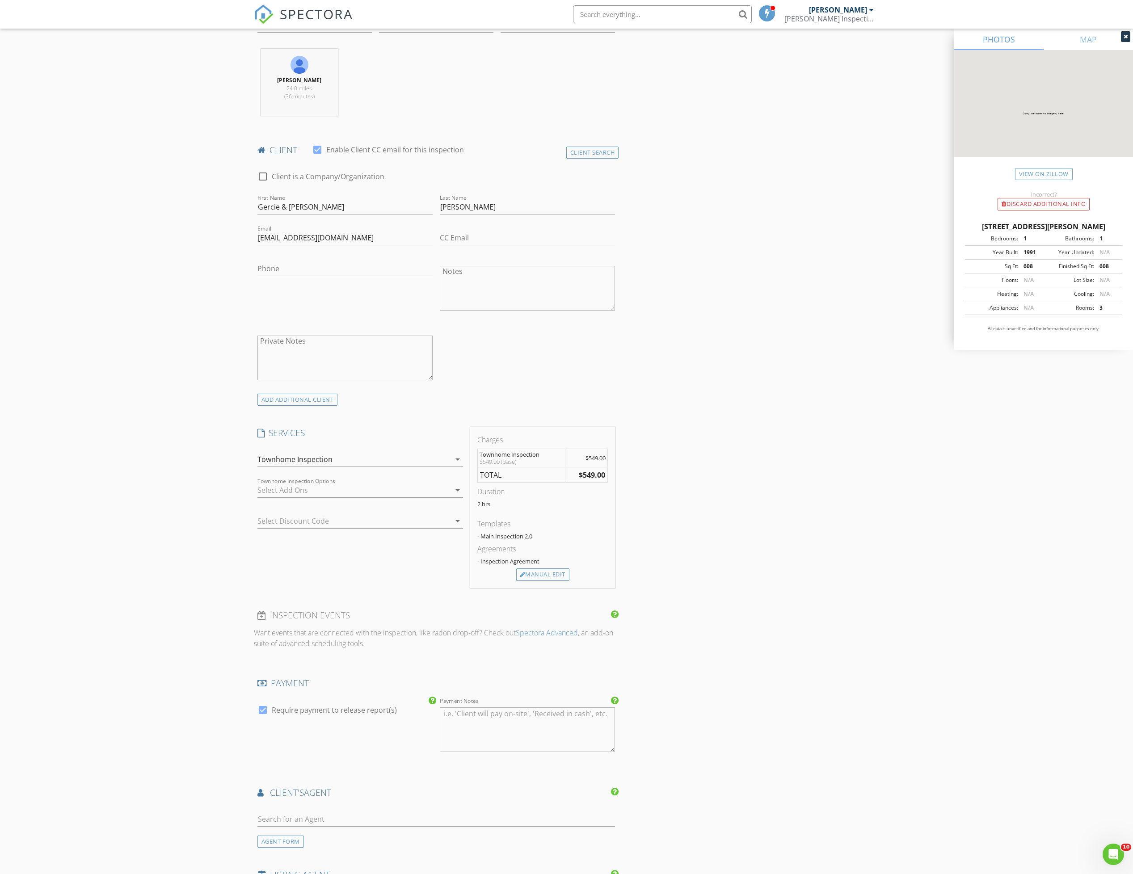
click at [388, 463] on div "Townhome Inspection" at bounding box center [353, 459] width 193 height 14
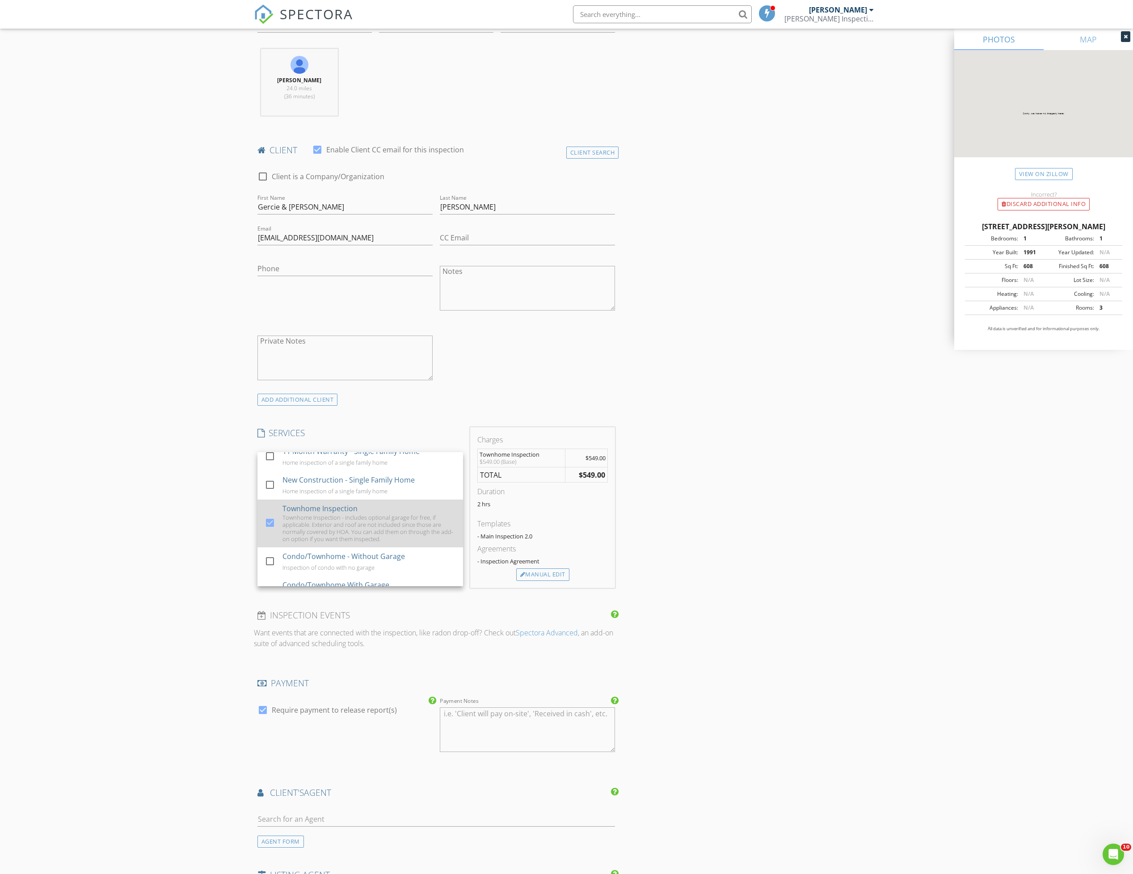
click at [270, 523] on div at bounding box center [269, 522] width 15 height 15
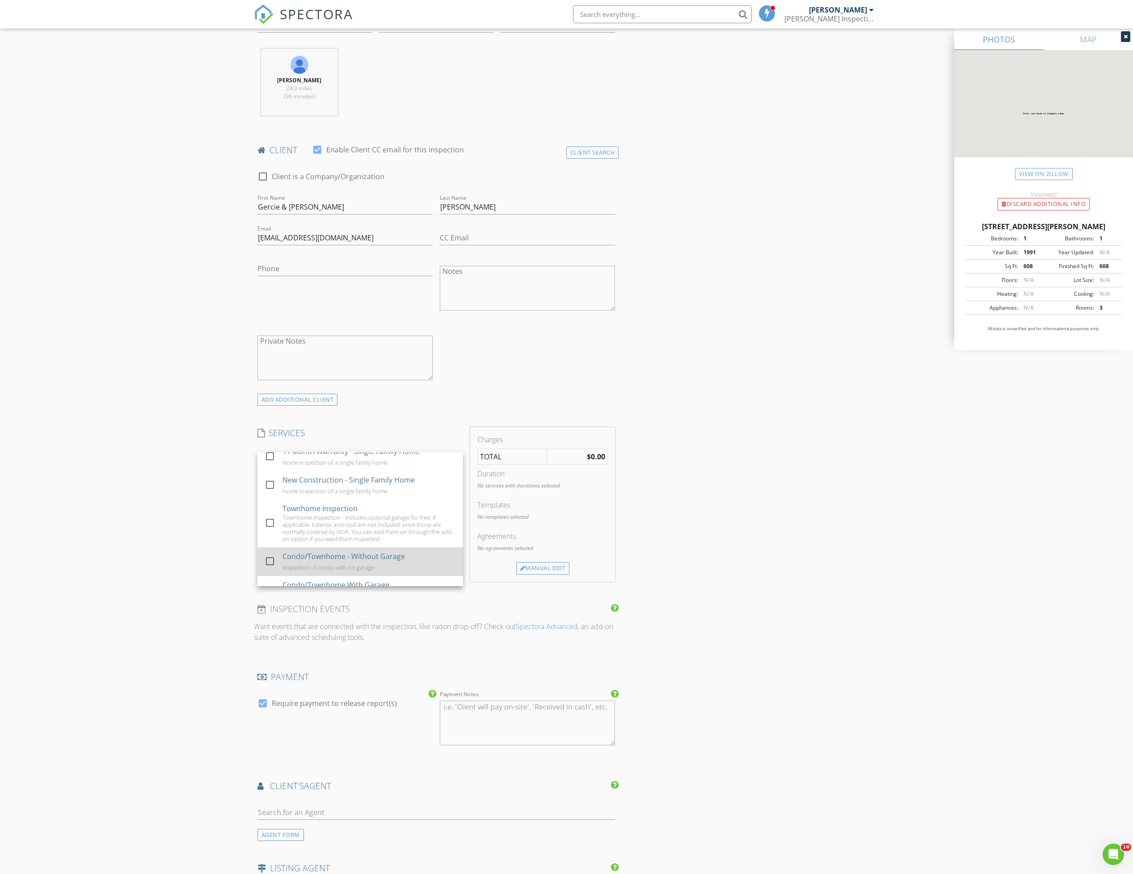
click at [270, 561] on div at bounding box center [269, 561] width 15 height 15
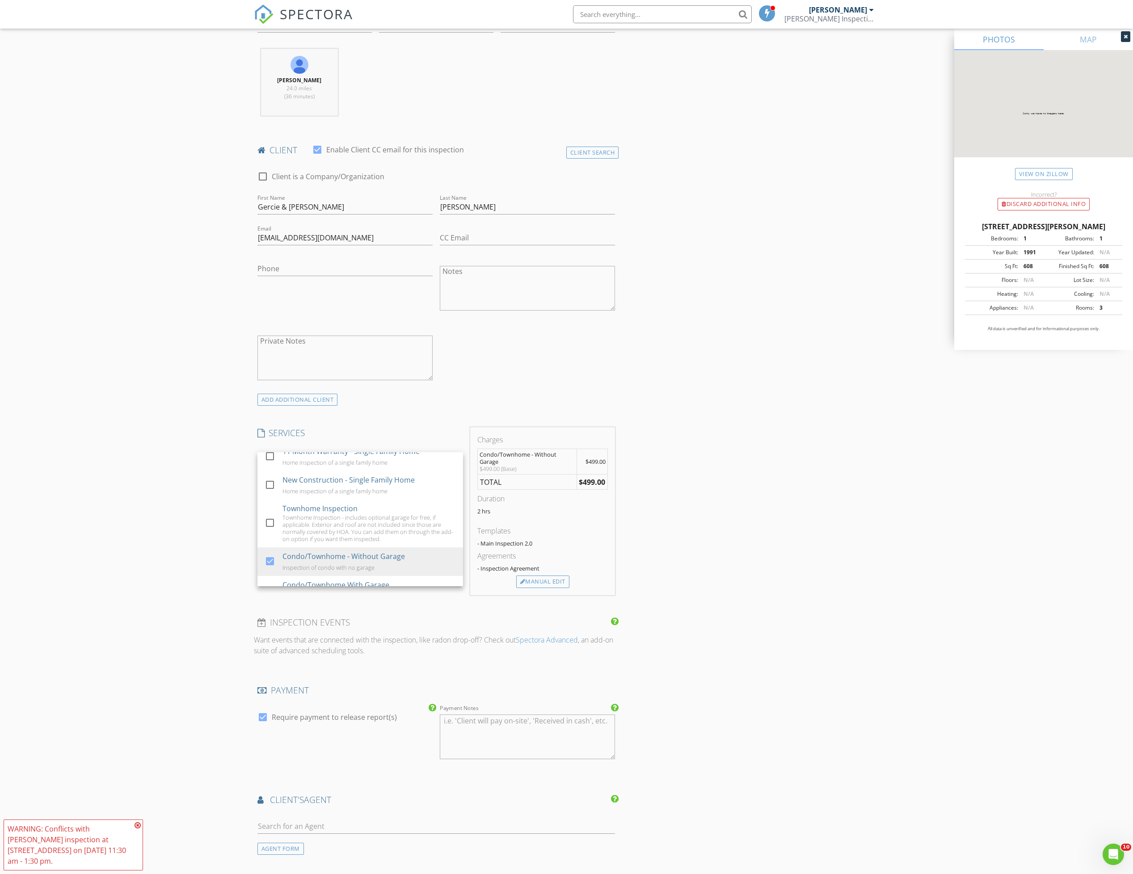
click at [139, 821] on div "WARNING: Conflicts with Jason Ramey's inspection at 1762 Old Tower Rd on 08/31/…" at bounding box center [73, 845] width 139 height 51
click at [138, 824] on icon at bounding box center [138, 825] width 6 height 7
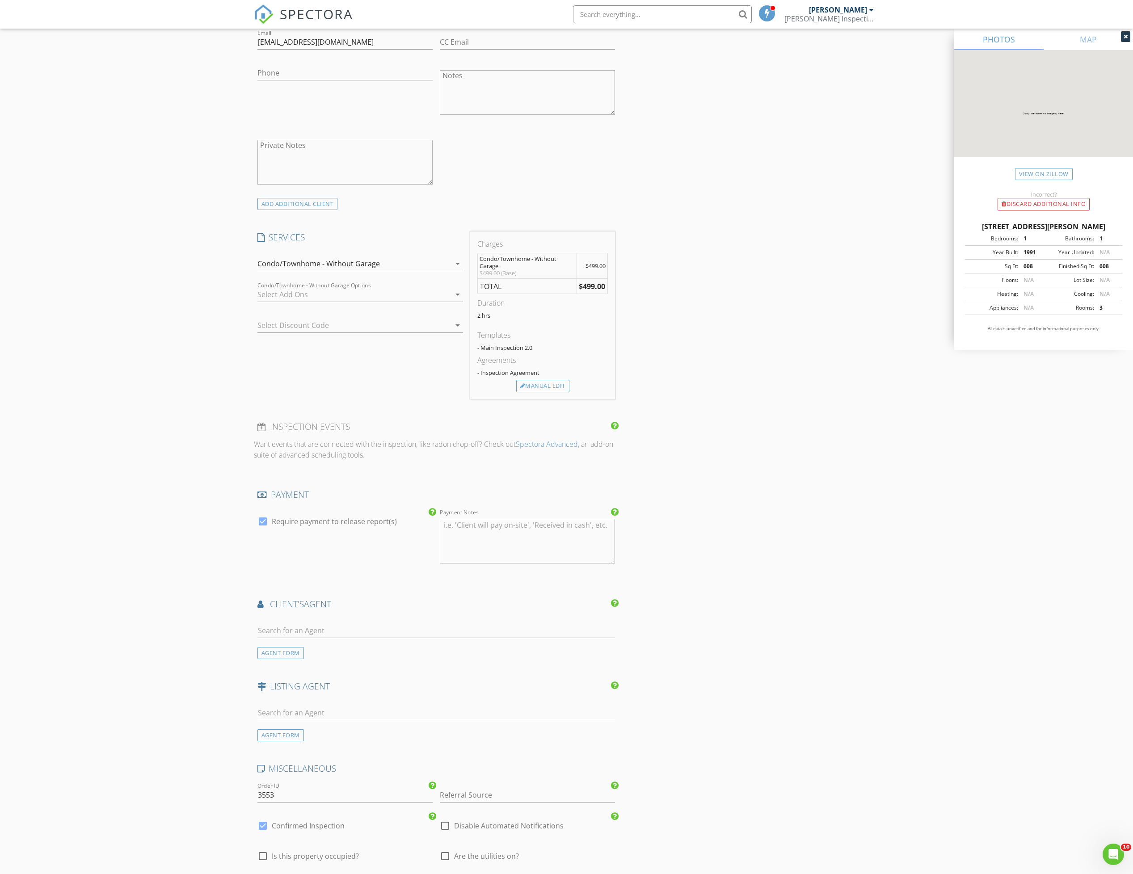
scroll to position [536, 0]
click at [306, 630] on input "text" at bounding box center [436, 625] width 358 height 15
type input "Josie"
click at [306, 649] on div "Josierie Castro" at bounding box center [310, 645] width 55 height 11
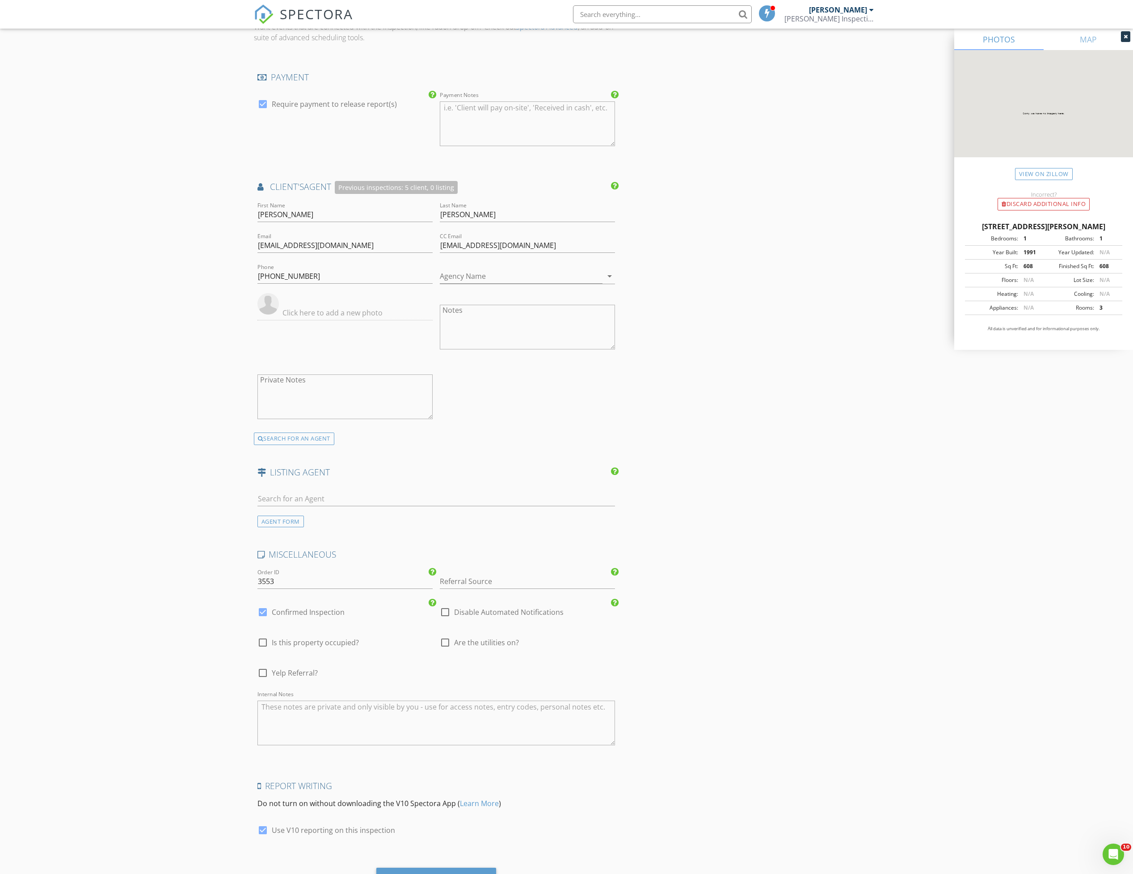
scroll to position [998, 0]
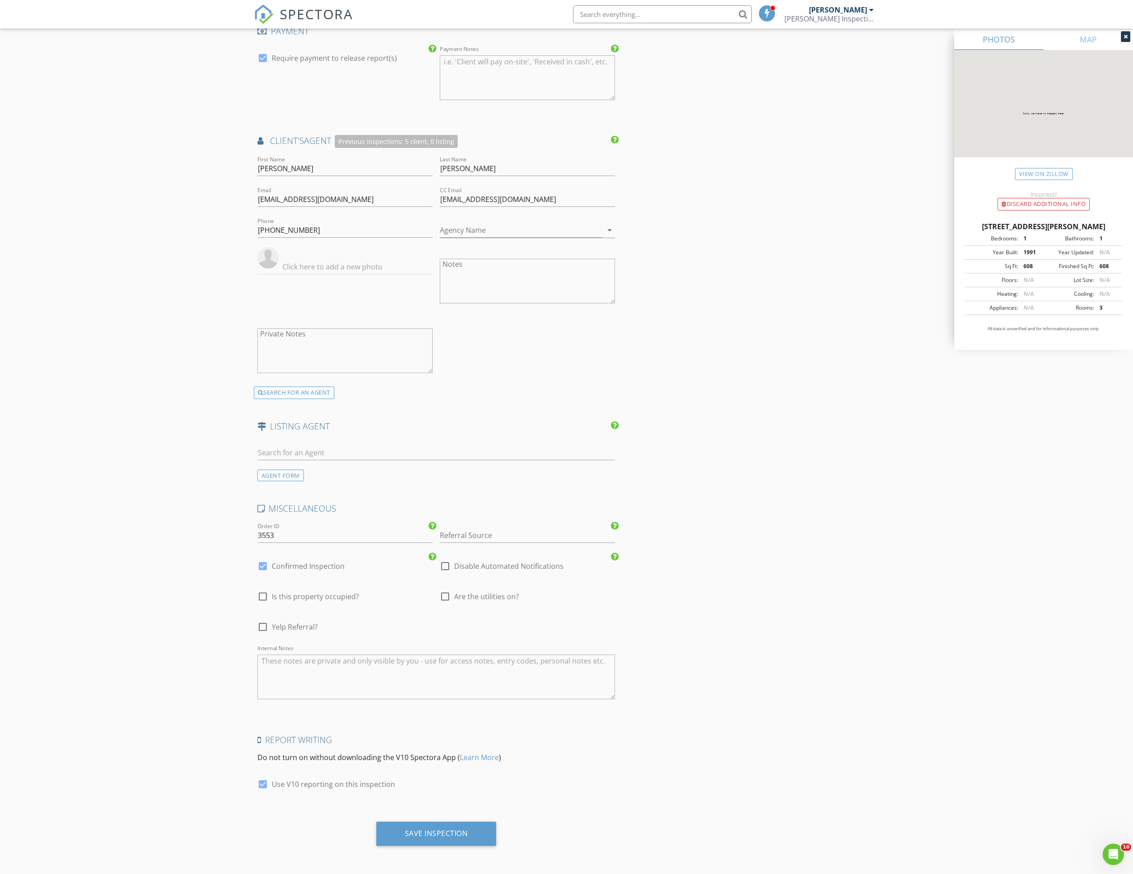
click at [304, 646] on div "Internal Notes" at bounding box center [436, 679] width 358 height 68
click at [298, 680] on textarea "Internal Notes" at bounding box center [436, 677] width 358 height 45
type textarea "Buyers inspection"
click at [427, 833] on div "Save Inspection" at bounding box center [436, 833] width 63 height 9
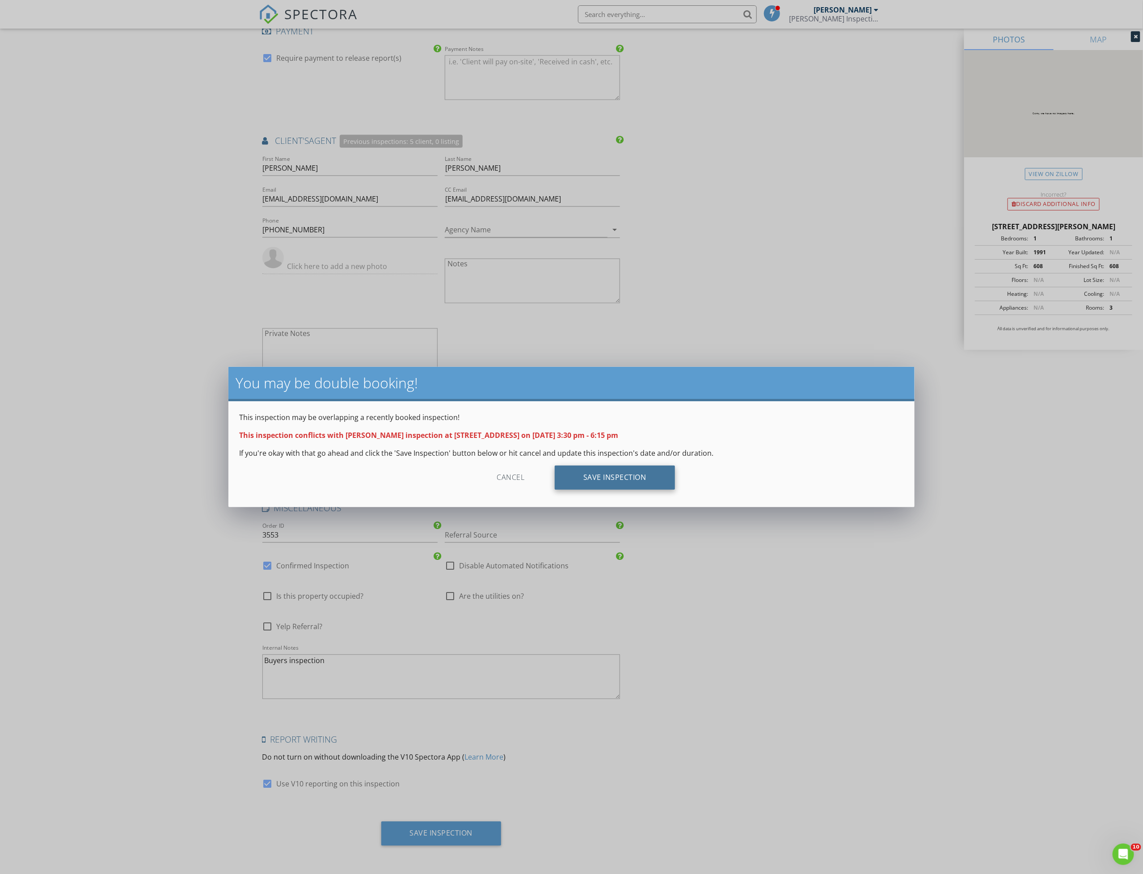
click at [622, 474] on div "Save Inspection" at bounding box center [615, 478] width 120 height 24
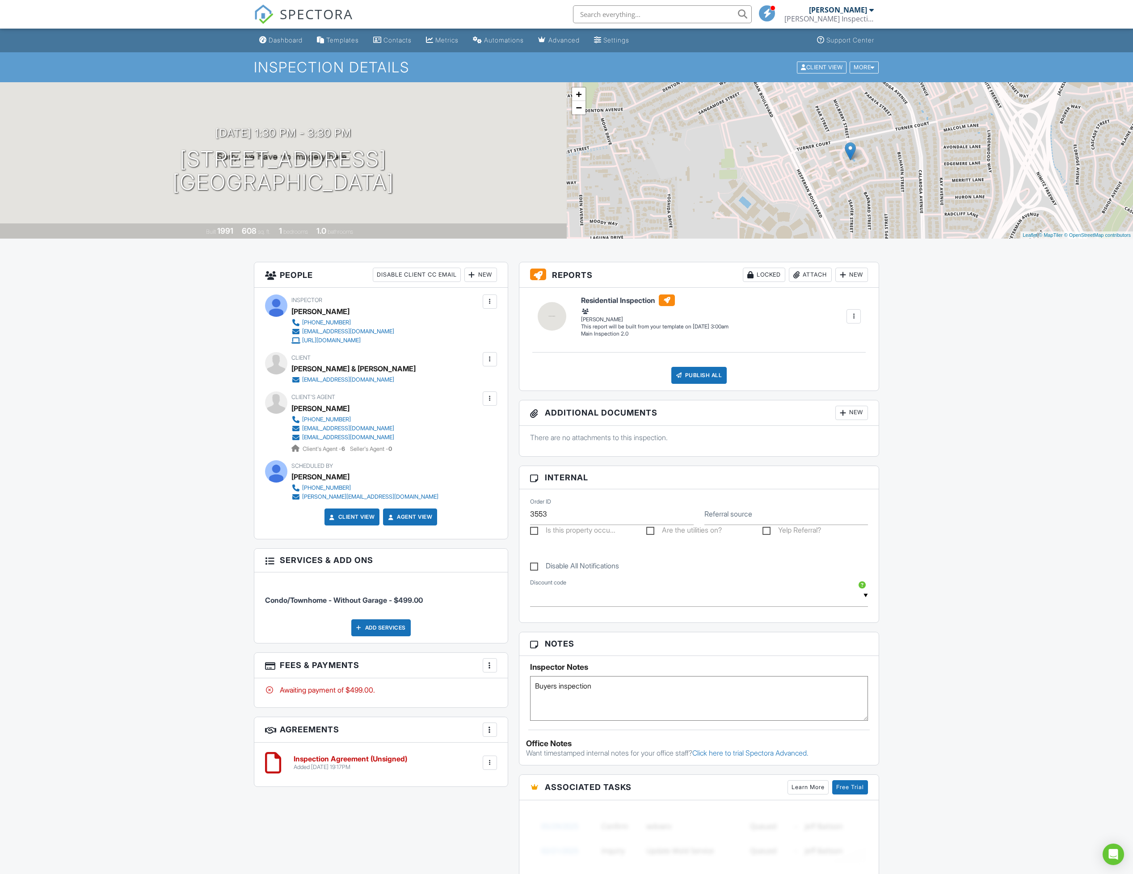
drag, startPoint x: 276, startPoint y: 38, endPoint x: 280, endPoint y: 47, distance: 10.2
click at [276, 38] on div "Dashboard" at bounding box center [286, 40] width 34 height 8
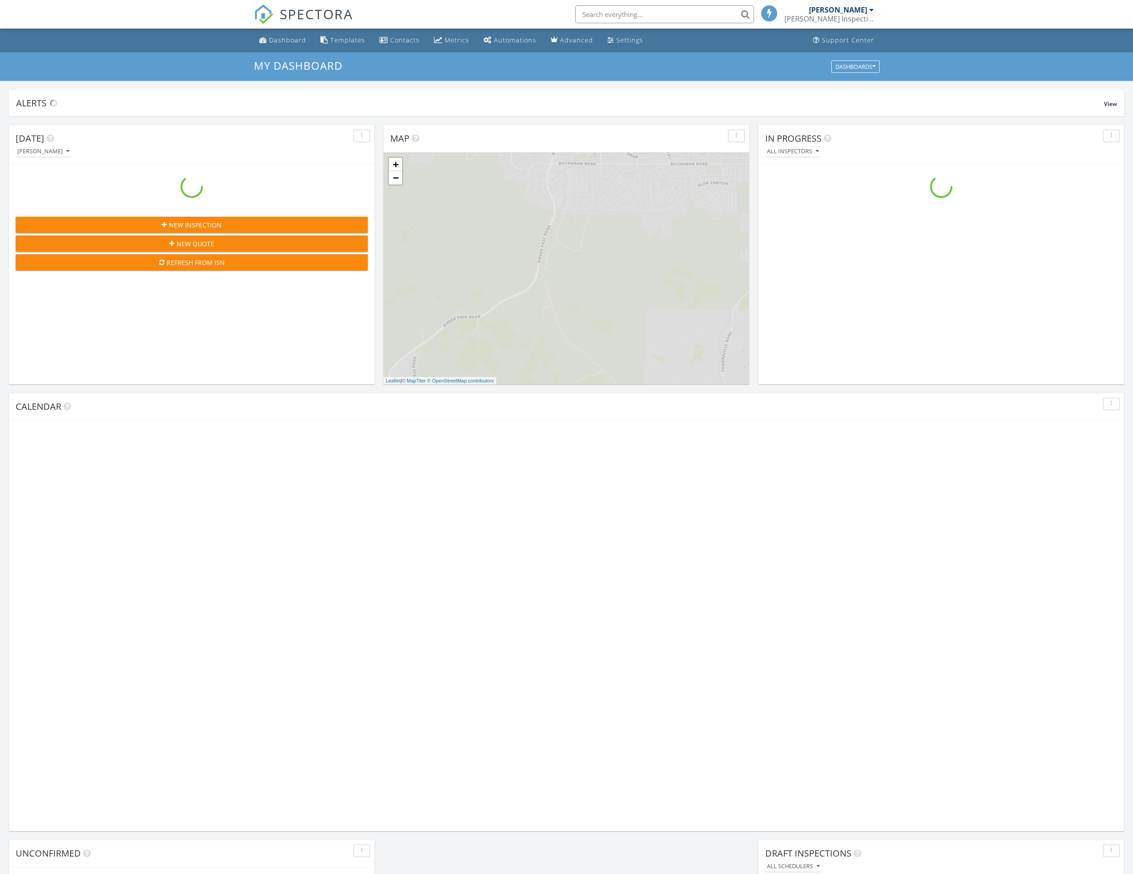
scroll to position [834, 1155]
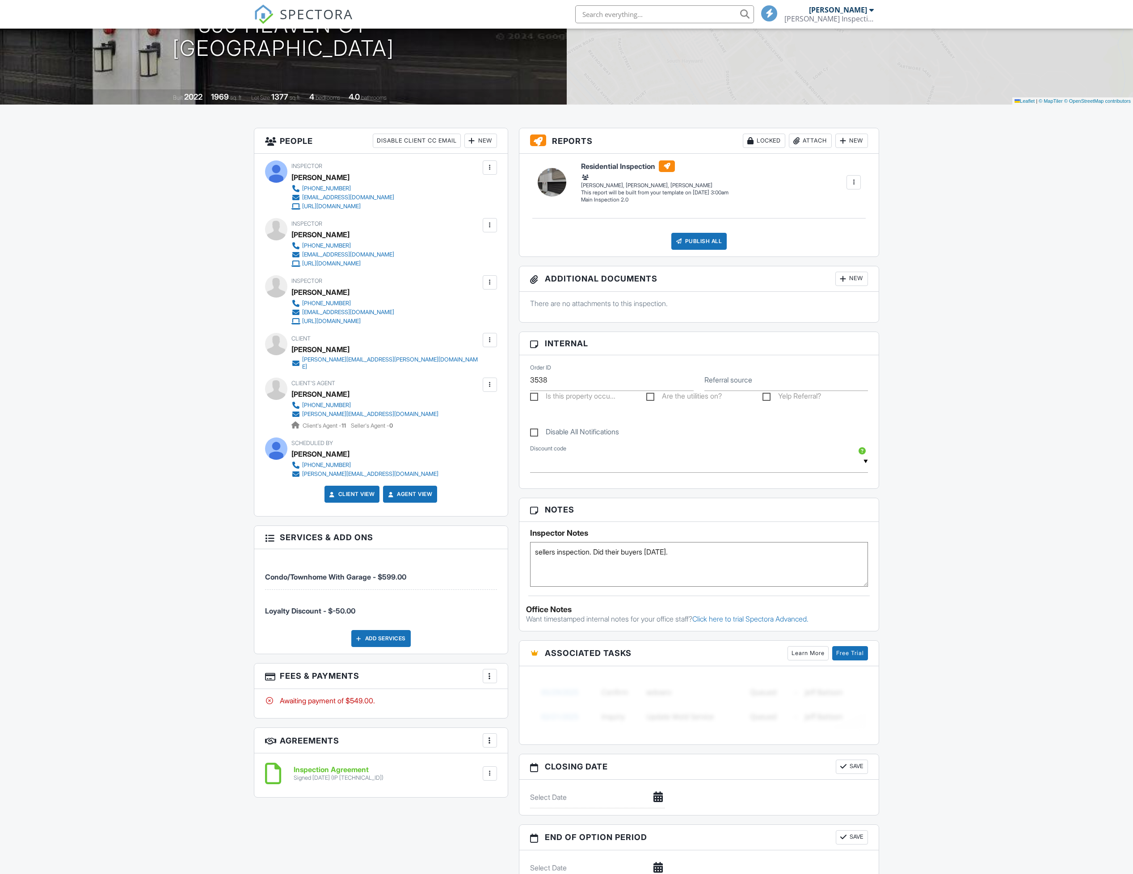
scroll to position [134, 0]
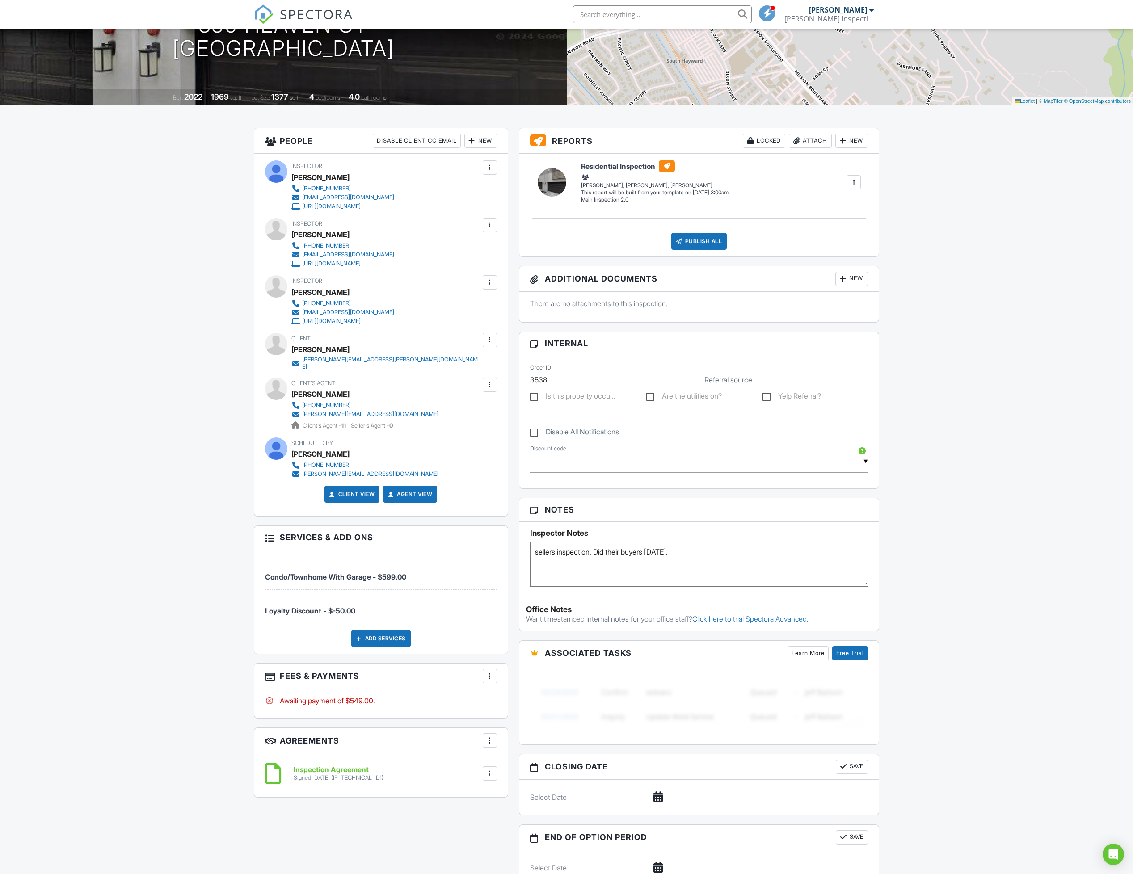
click at [489, 673] on div at bounding box center [489, 676] width 9 height 9
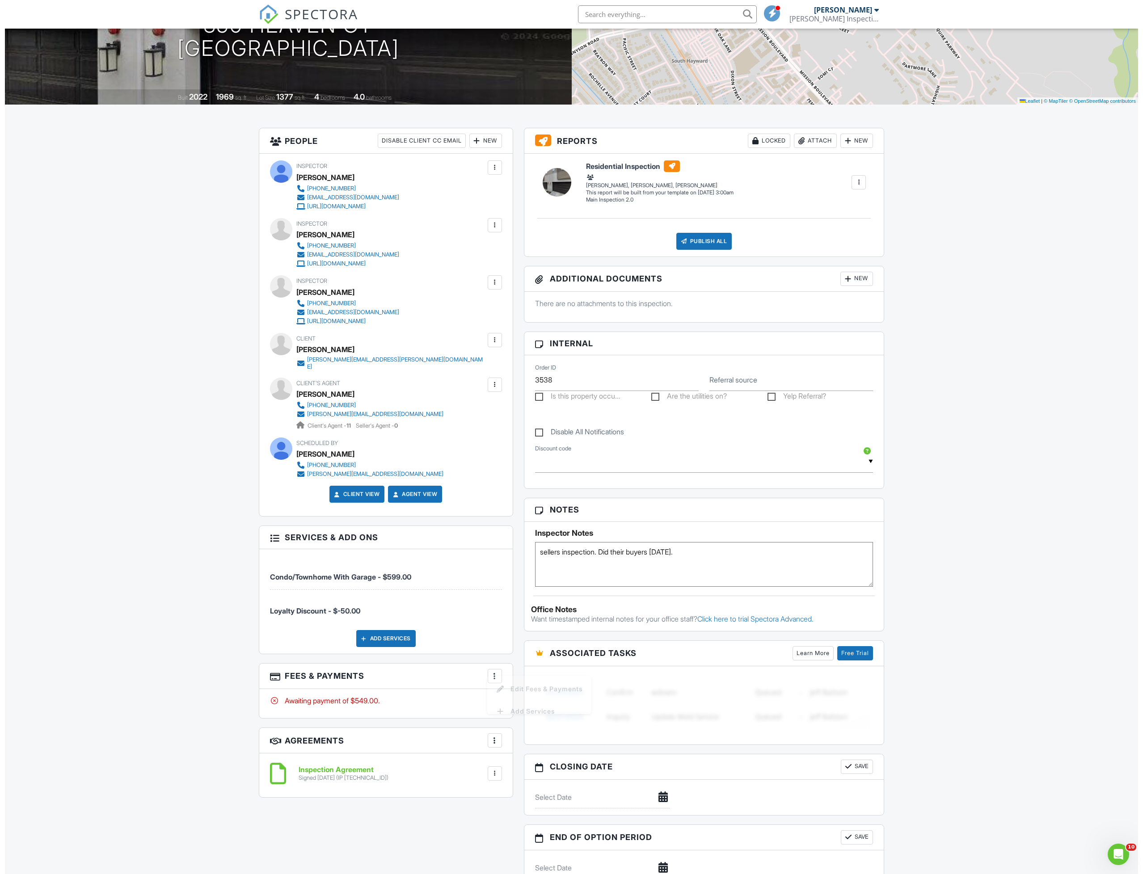
scroll to position [0, 0]
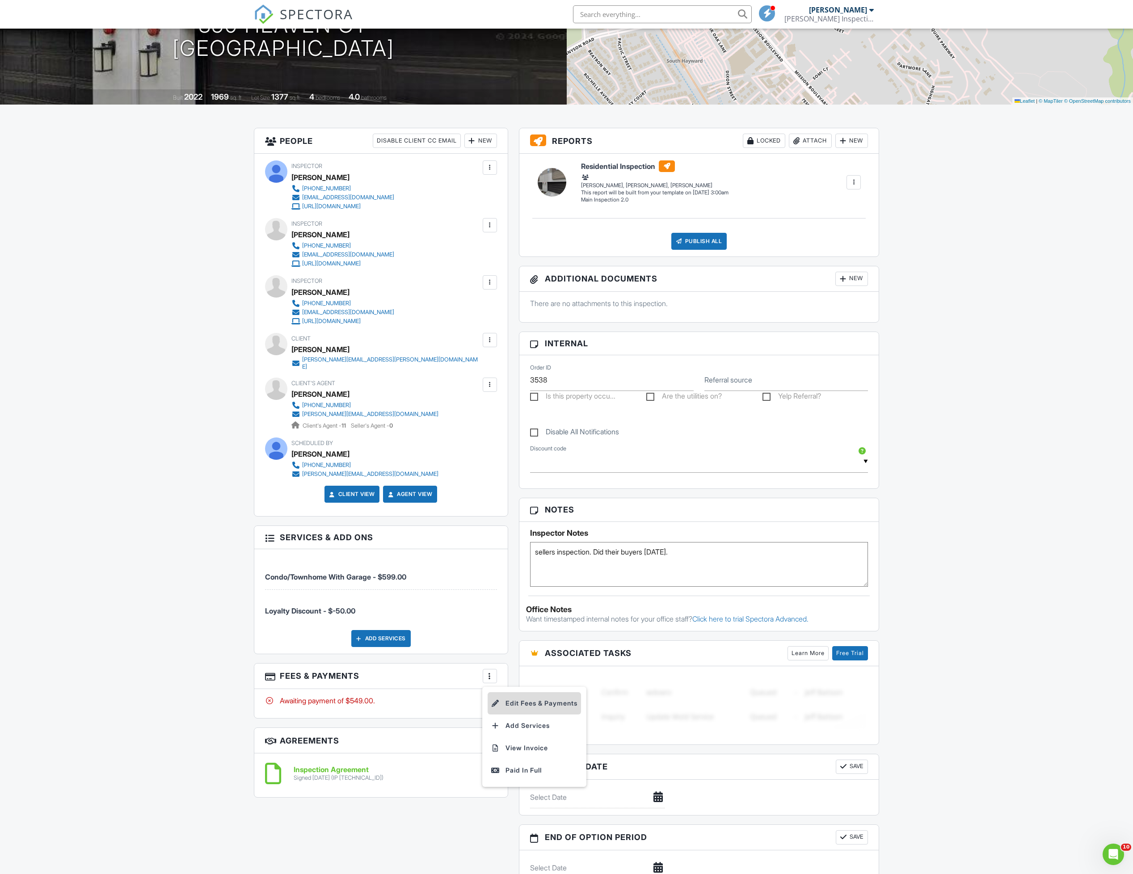
click at [509, 703] on li "Edit Fees & Payments" at bounding box center [534, 703] width 93 height 22
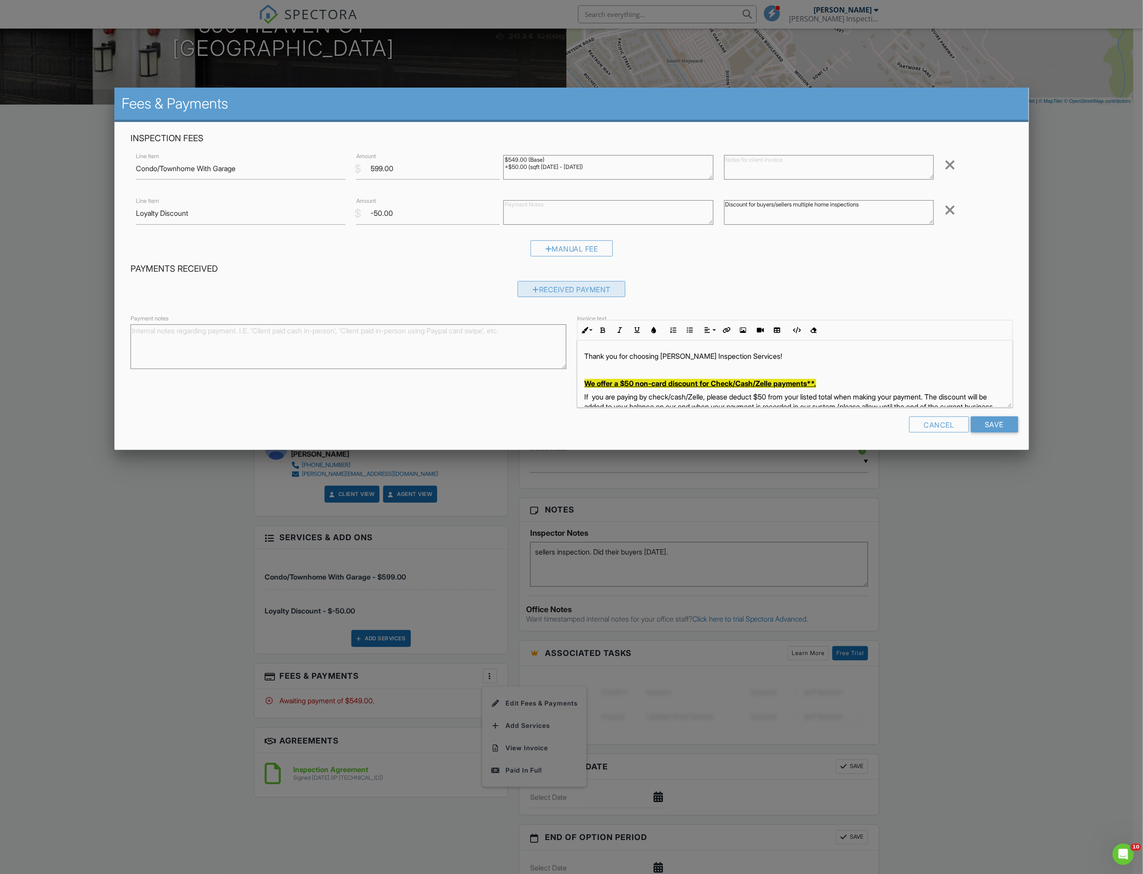
click at [549, 297] on div "Received Payment" at bounding box center [572, 289] width 108 height 16
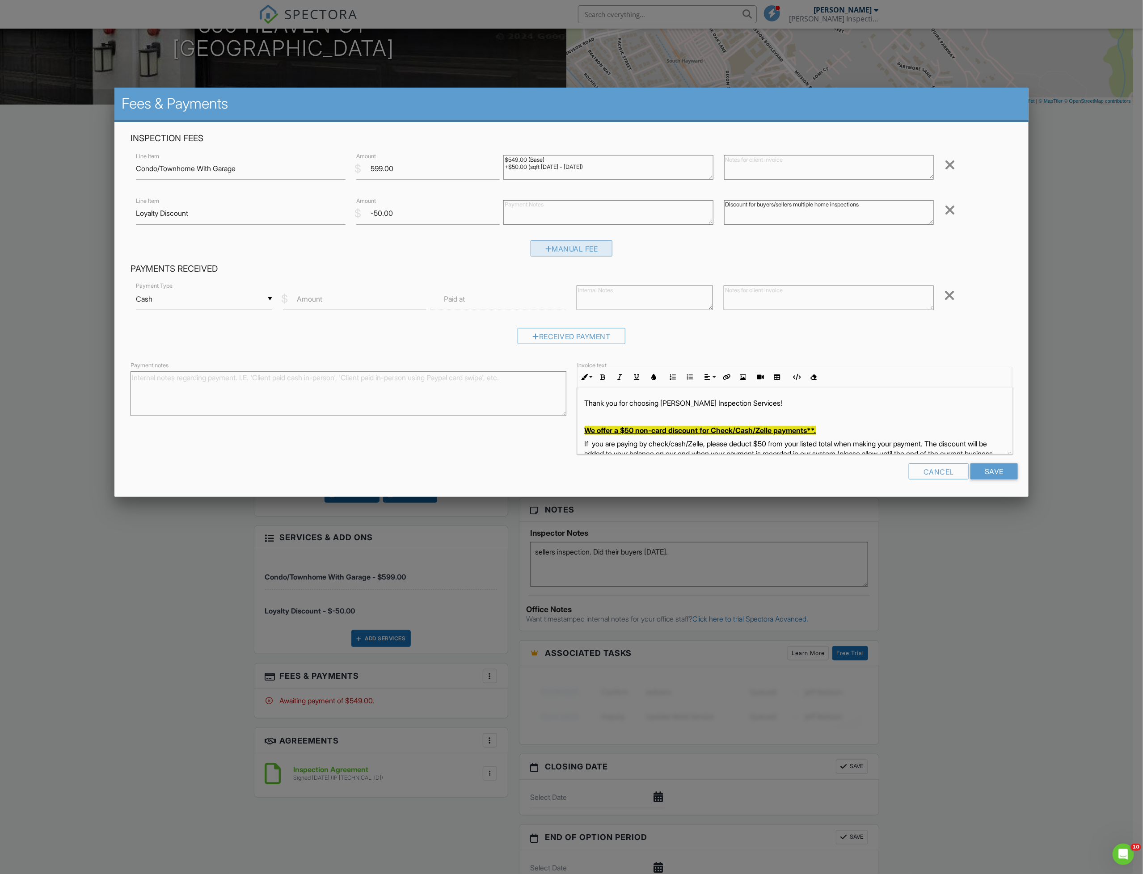
click at [561, 255] on div "Manual Fee" at bounding box center [572, 249] width 82 height 16
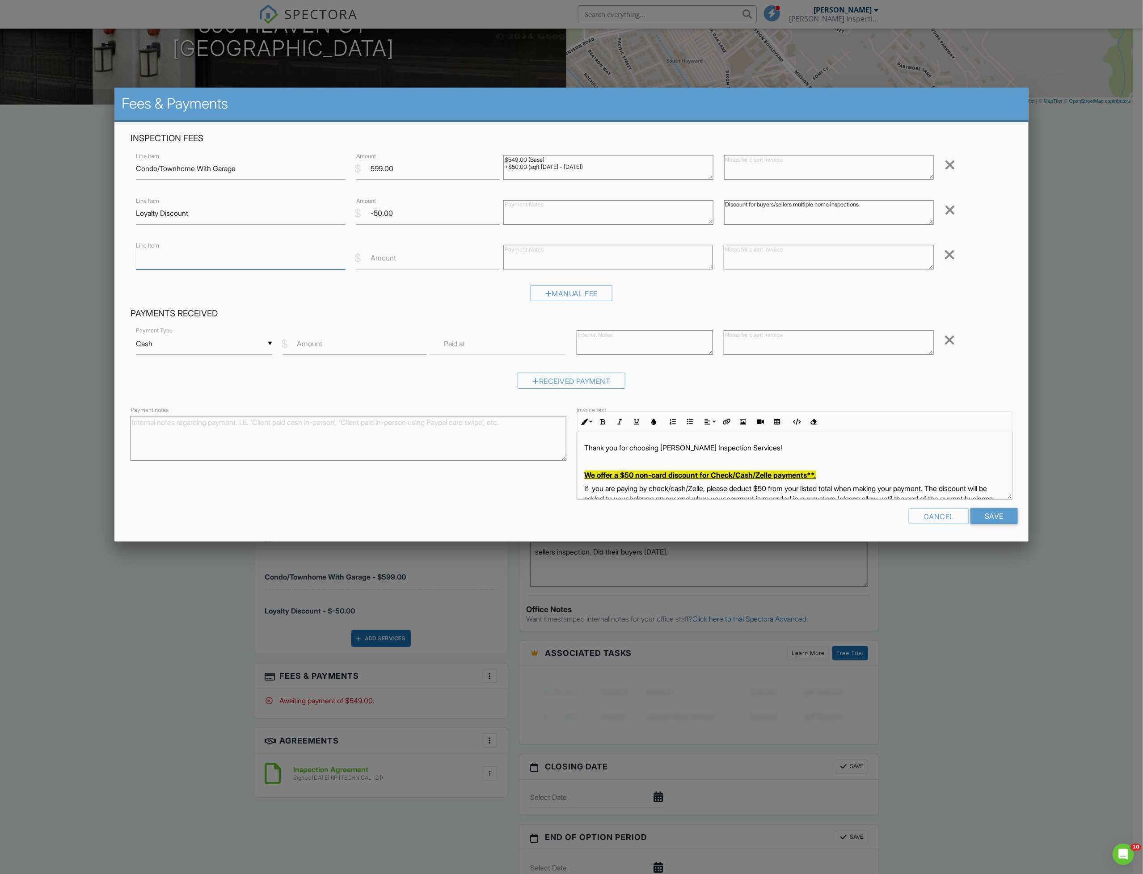
click at [282, 264] on input "Line Item" at bounding box center [241, 259] width 210 height 22
type input "Non-Card Discount"
type input "-50"
click at [213, 349] on div "▼ Cash Cash Check On-Site Card Other Cash Check On-Site Card Other" at bounding box center [204, 344] width 136 height 22
click at [196, 470] on span "Other" at bounding box center [204, 461] width 122 height 22
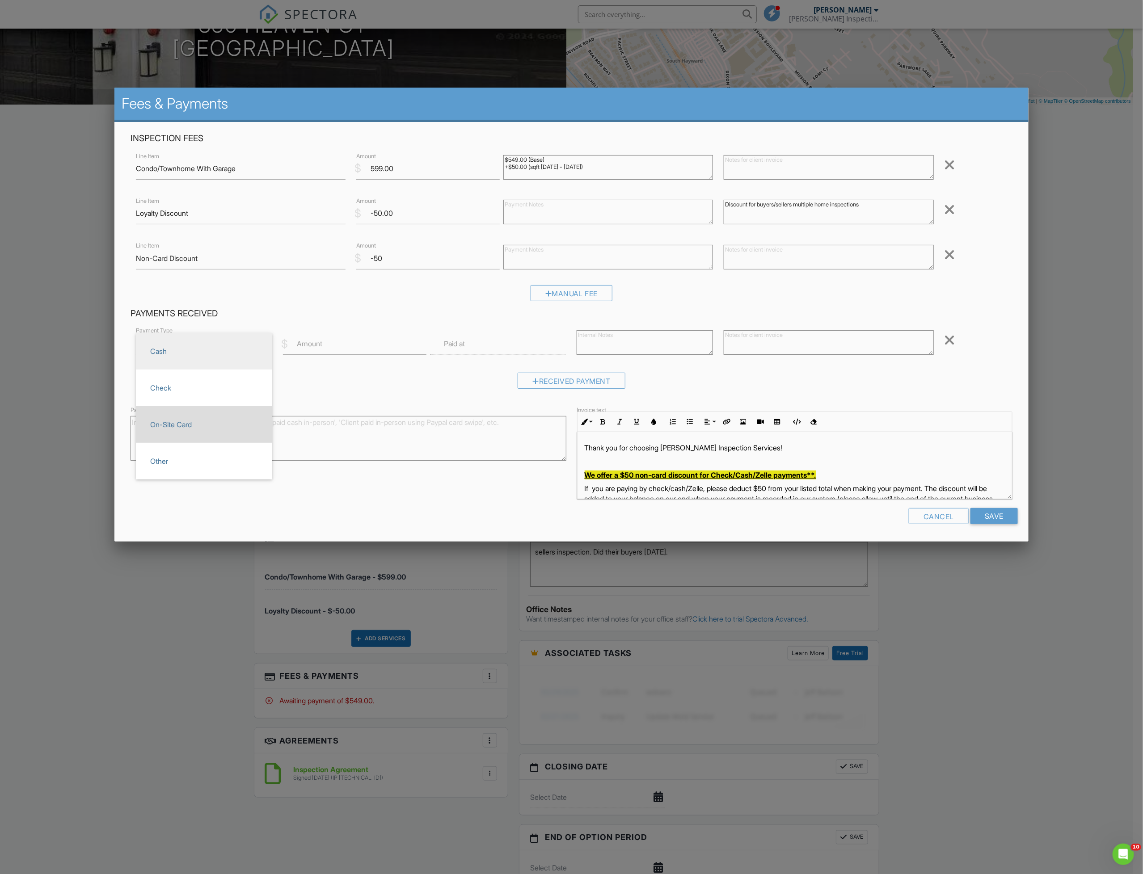
type input "Other"
click at [330, 346] on input "Amount" at bounding box center [354, 344] width 143 height 22
type input "499"
type input "08/27/2025 12:00 PM"
click at [625, 339] on textarea at bounding box center [645, 342] width 136 height 25
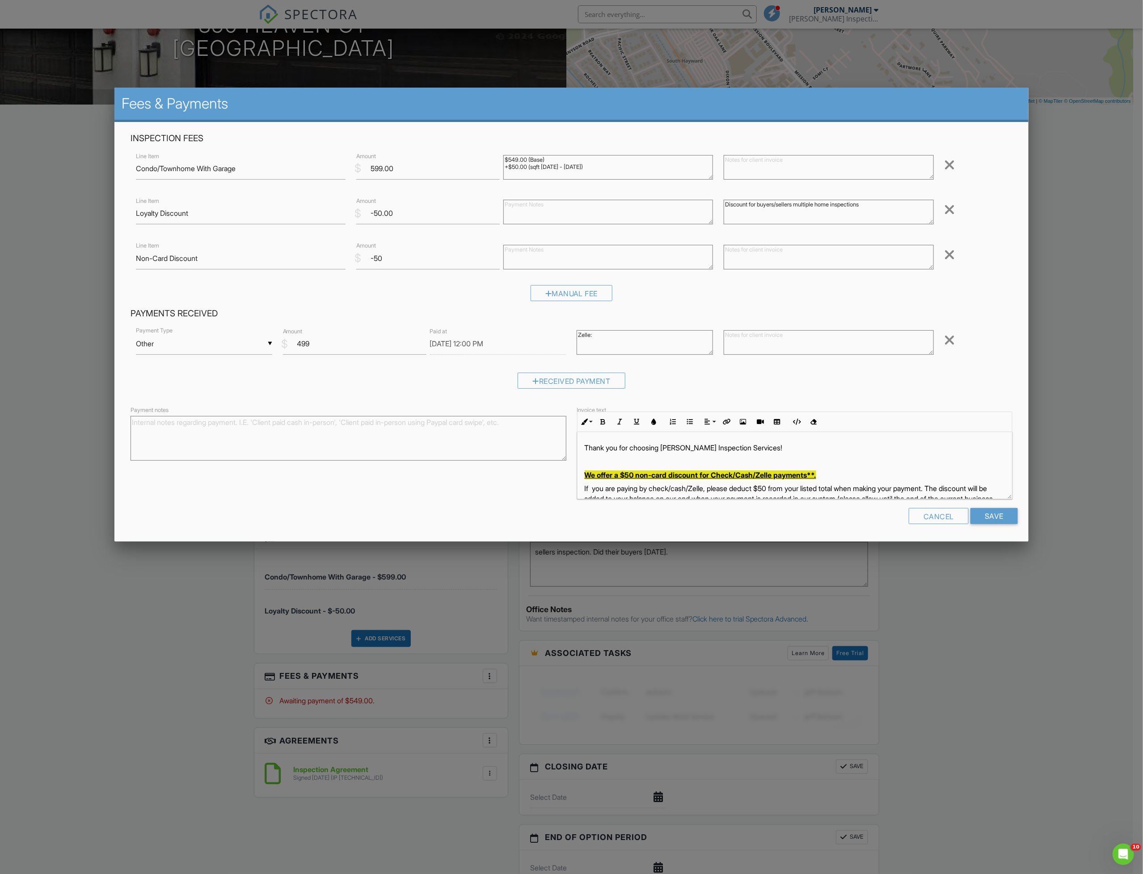
paste textarea "$499.00 from Jodi M Ghods"
type textarea "Zelle: $499.00 from Jodi M Ghods"
click at [756, 350] on textarea at bounding box center [829, 342] width 210 height 25
paste textarea "Zelle: $499.00 from Jodi M Ghods"
type textarea "Zelle: $499.00 from Jodi M Ghods"
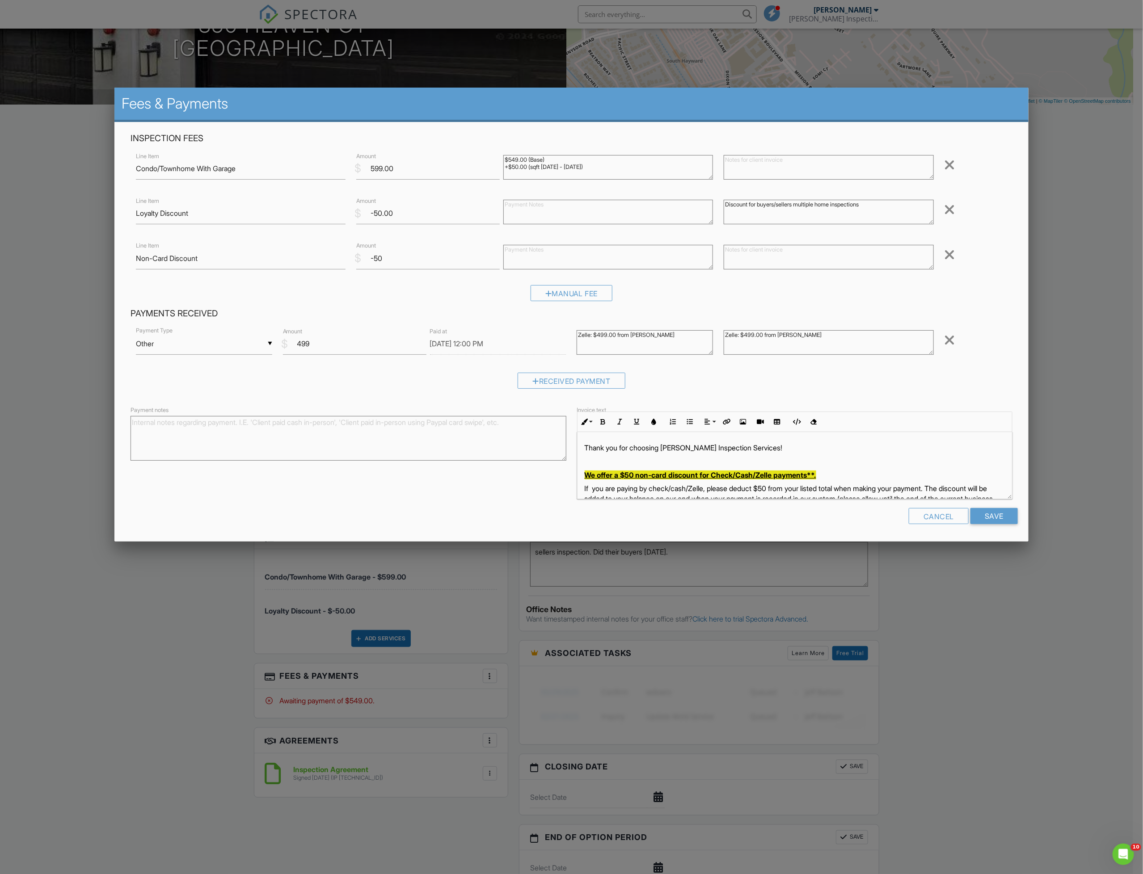
click at [543, 426] on textarea "Payment notes" at bounding box center [349, 438] width 436 height 45
paste textarea "Zelle: $499.00 from Jodi M Ghods"
type textarea "Zelle: $499.00 from Jodi M Ghods"
click at [994, 515] on input "Save" at bounding box center [994, 516] width 47 height 16
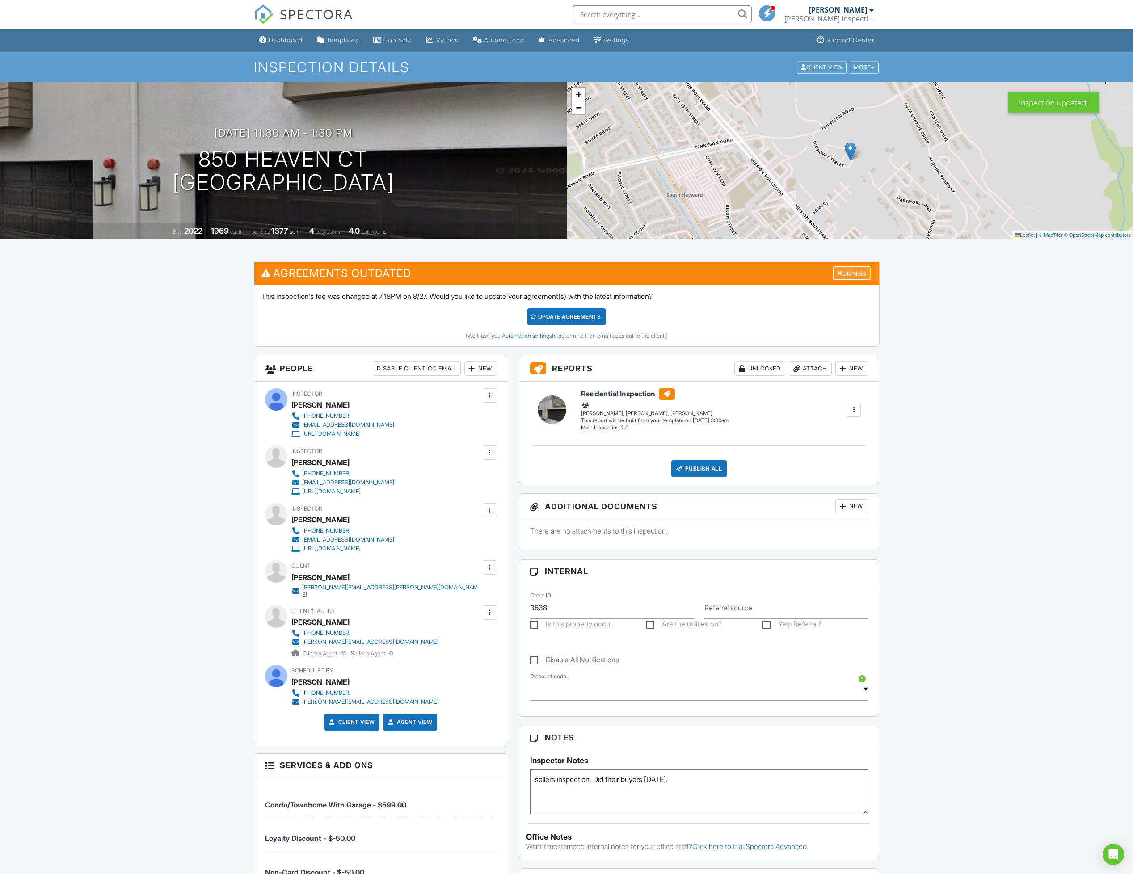
click at [837, 274] on div at bounding box center [840, 273] width 6 height 7
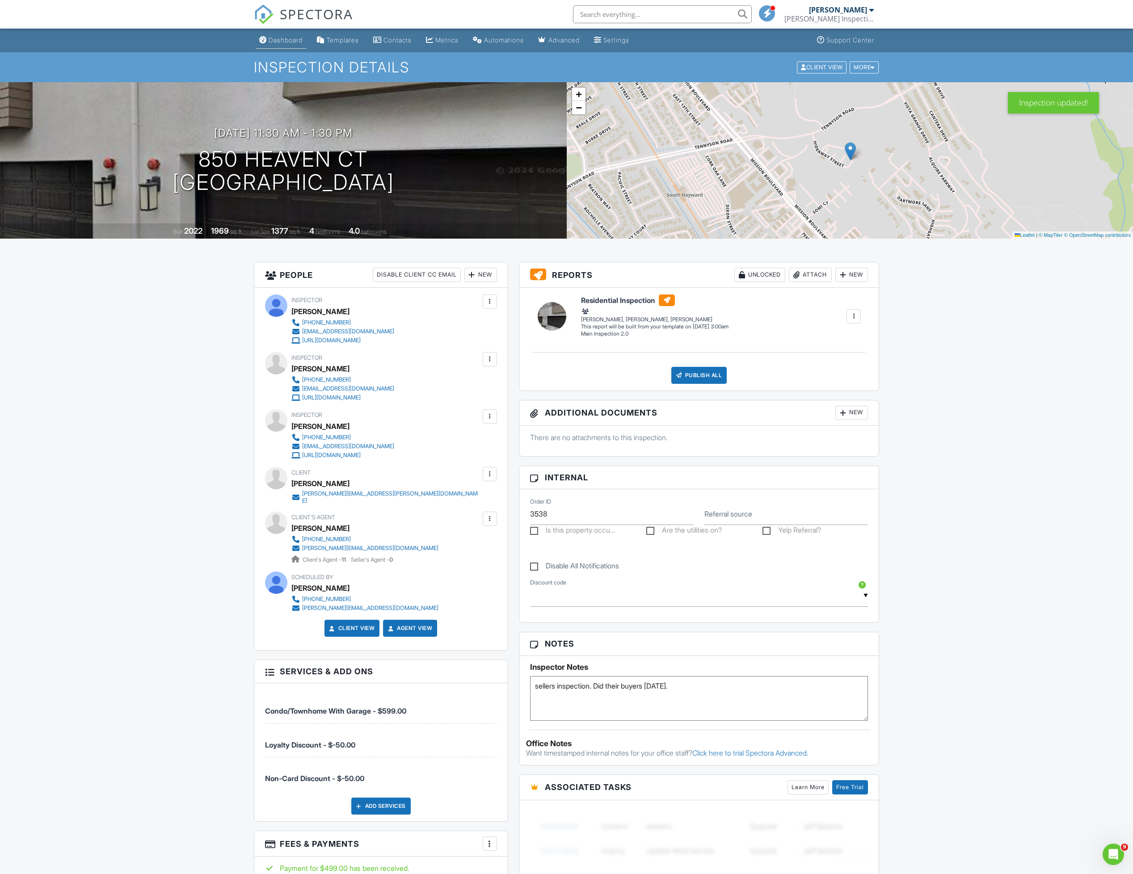
click at [288, 42] on div "Dashboard" at bounding box center [286, 40] width 34 height 8
